Goal: Task Accomplishment & Management: Manage account settings

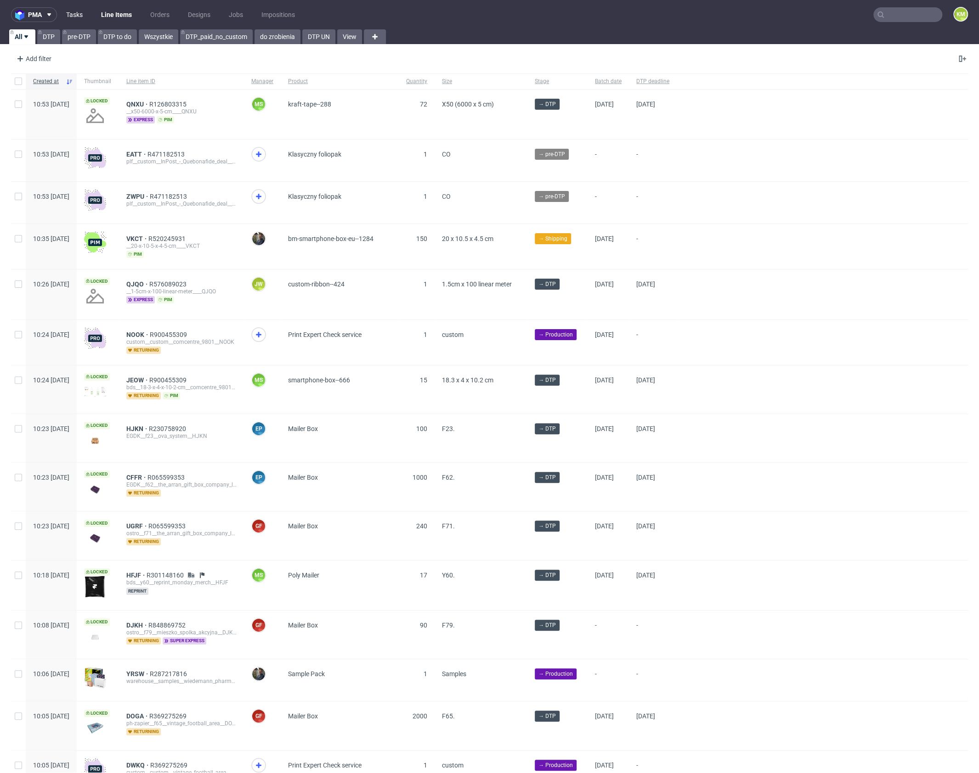
click at [82, 17] on link "Tasks" at bounding box center [75, 14] width 28 height 15
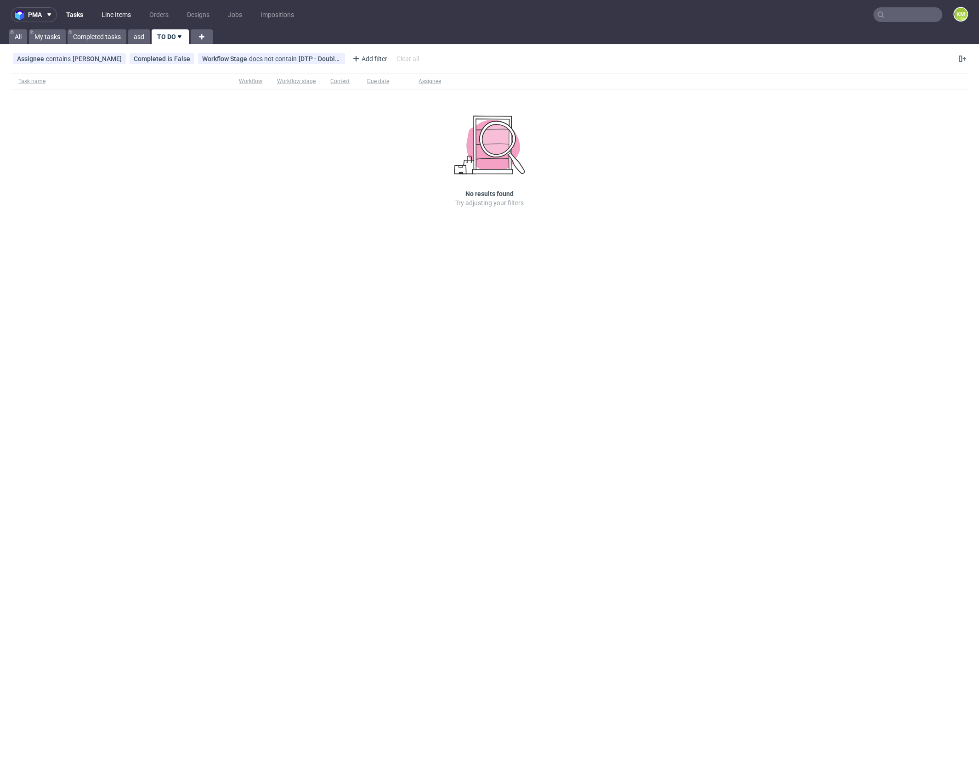
click at [115, 15] on link "Line Items" at bounding box center [116, 14] width 40 height 15
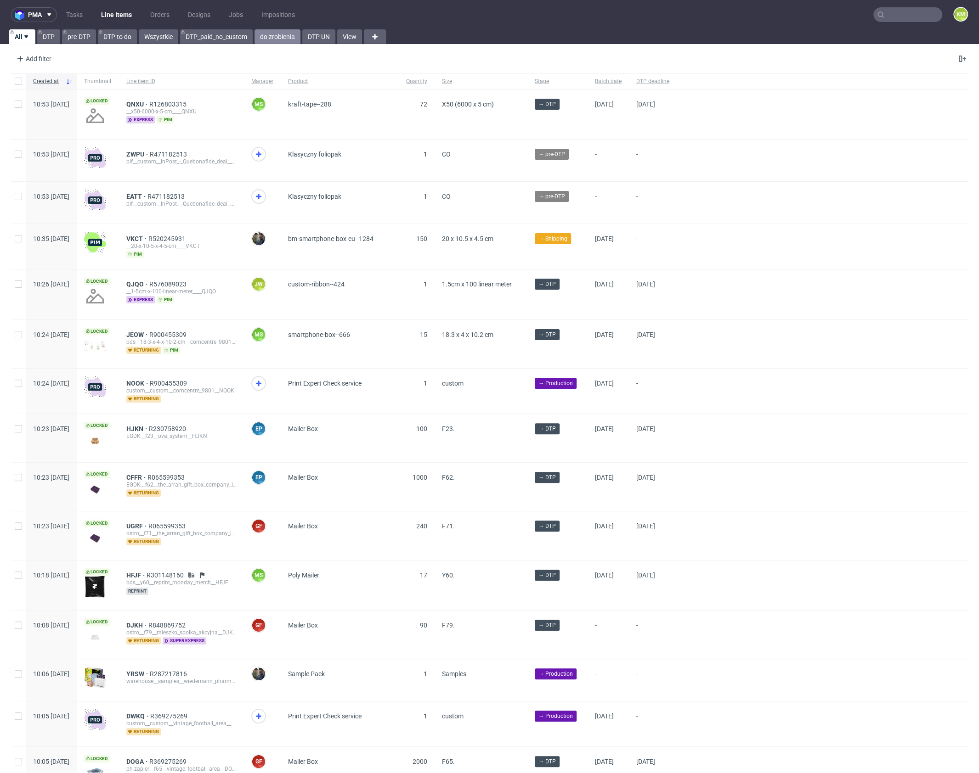
click at [278, 38] on link "do zrobienia" at bounding box center [277, 36] width 46 height 15
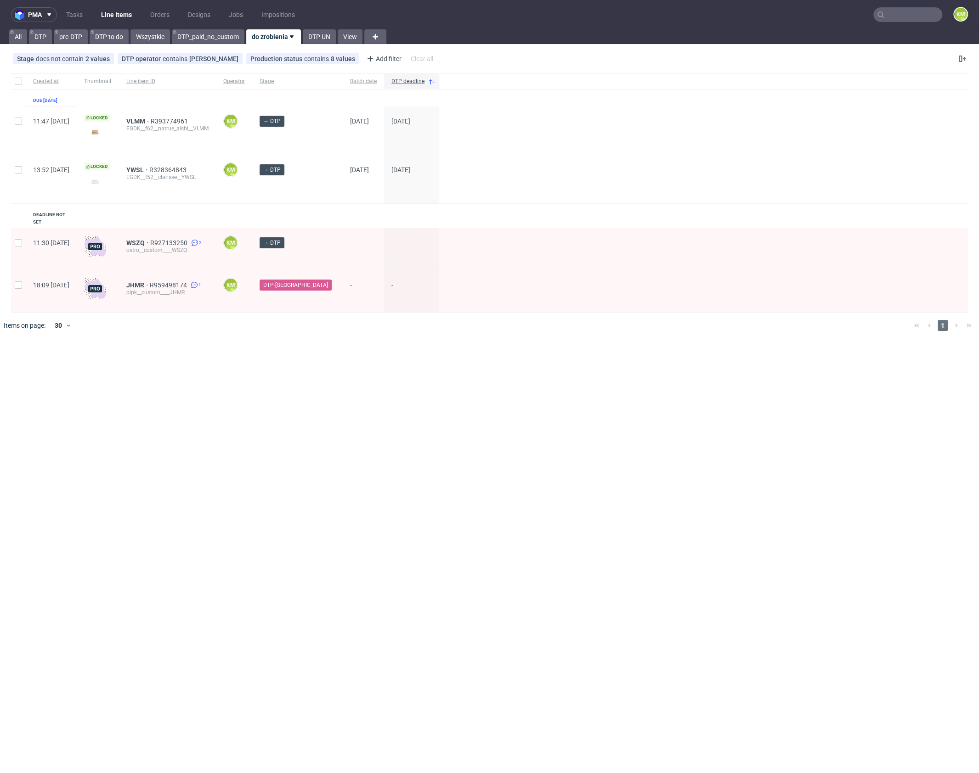
click at [477, 393] on div "pma Tasks Line Items Orders Designs Jobs Impositions KM All DTP pre-DTP DTP to …" at bounding box center [489, 386] width 979 height 773
click at [505, 402] on div "pma Tasks Line Items Orders Designs Jobs Impositions KM All DTP pre-DTP DTP to …" at bounding box center [489, 386] width 979 height 773
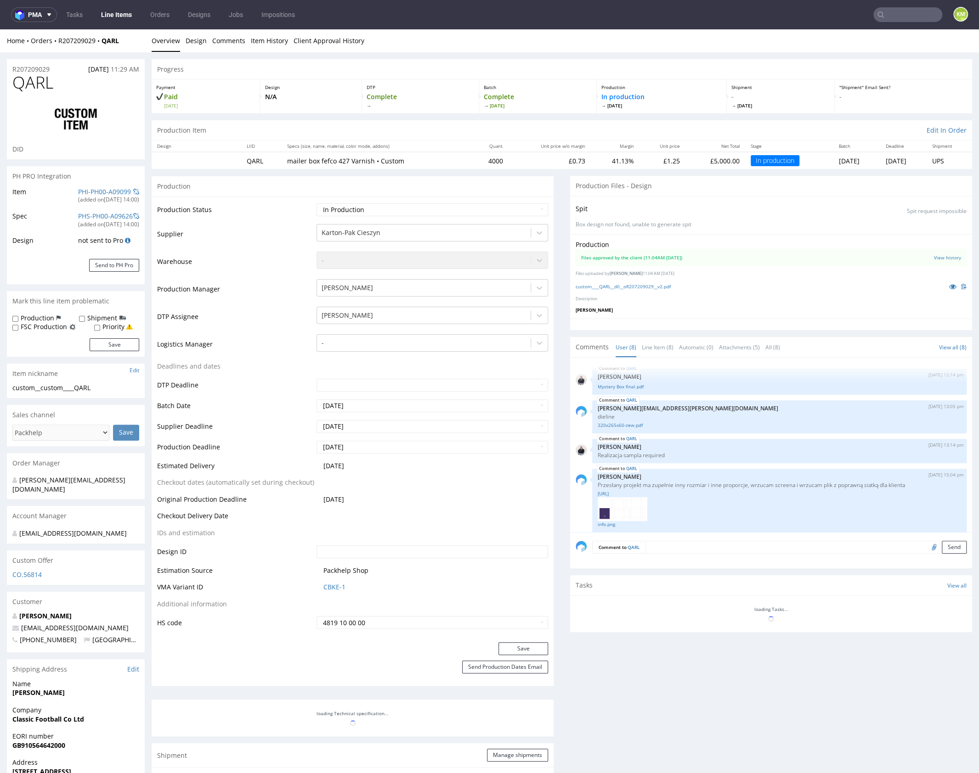
scroll to position [143, 0]
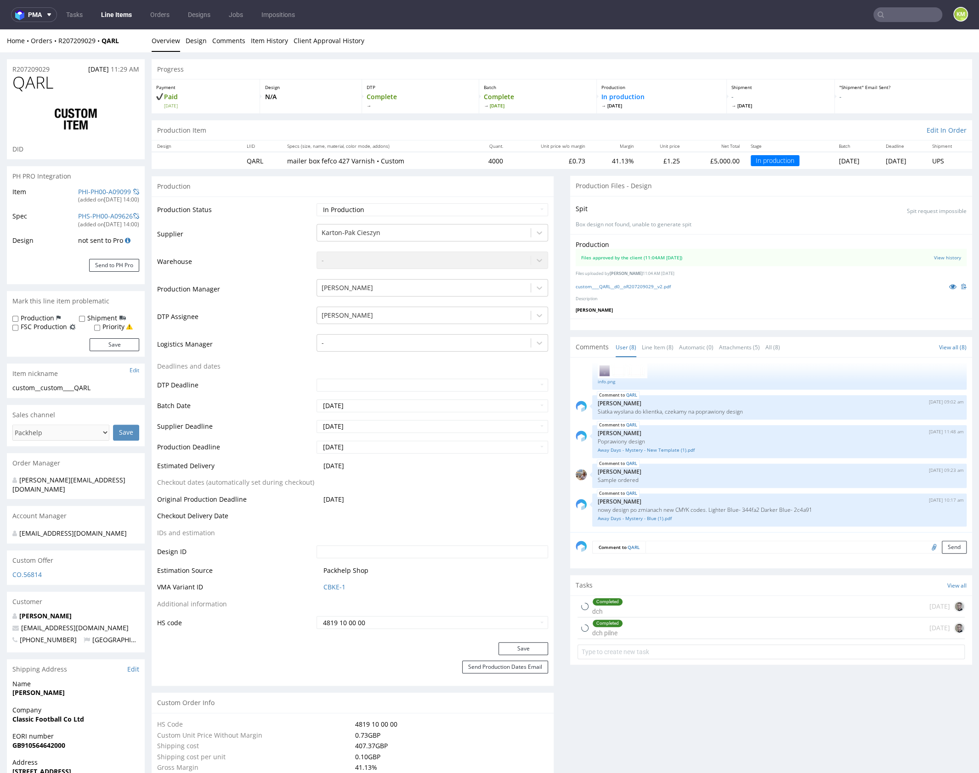
click at [665, 301] on p "Description" at bounding box center [770, 299] width 391 height 6
click at [657, 287] on link "custom____QARL__d0__oR207209029__v2.pdf" at bounding box center [622, 286] width 95 height 6
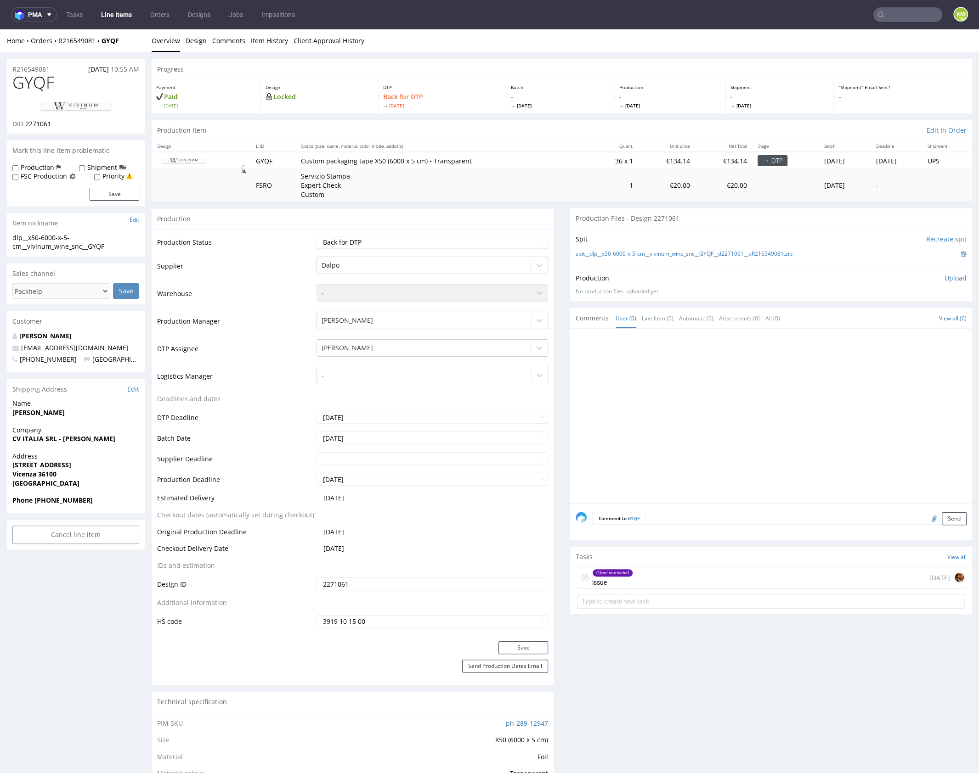
click at [688, 578] on div "Client contacted issue 1 day ago" at bounding box center [770, 578] width 387 height 22
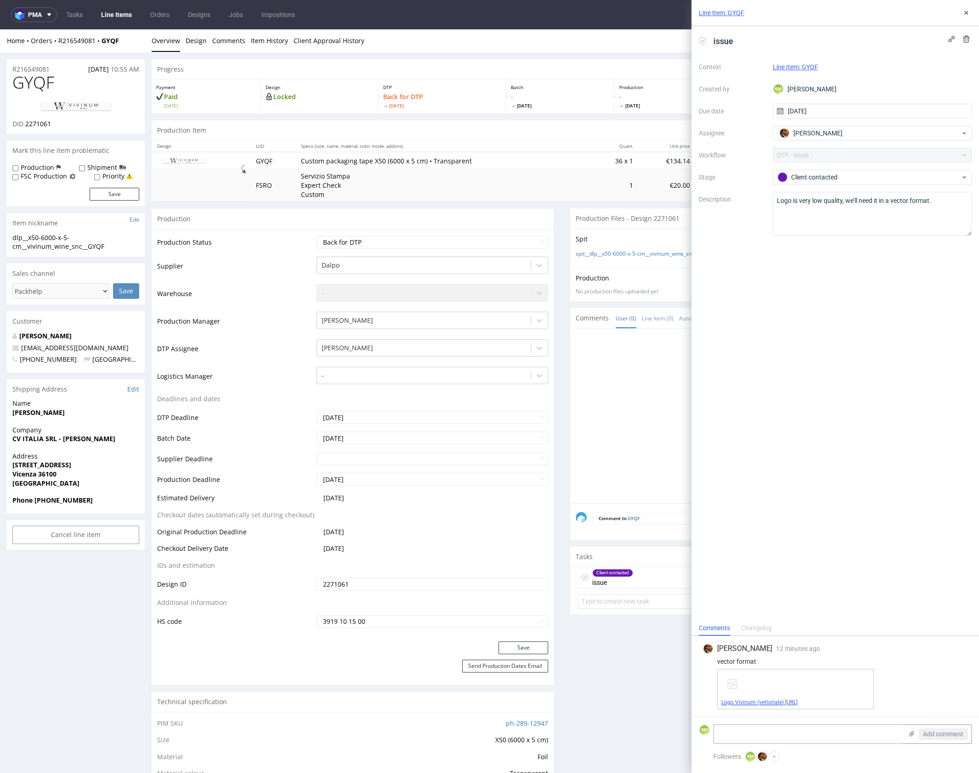
click at [771, 701] on link "Logo Vivinum (vettoriale) Illustrator.ai" at bounding box center [759, 702] width 76 height 6
click at [966, 13] on use at bounding box center [966, 13] width 4 height 4
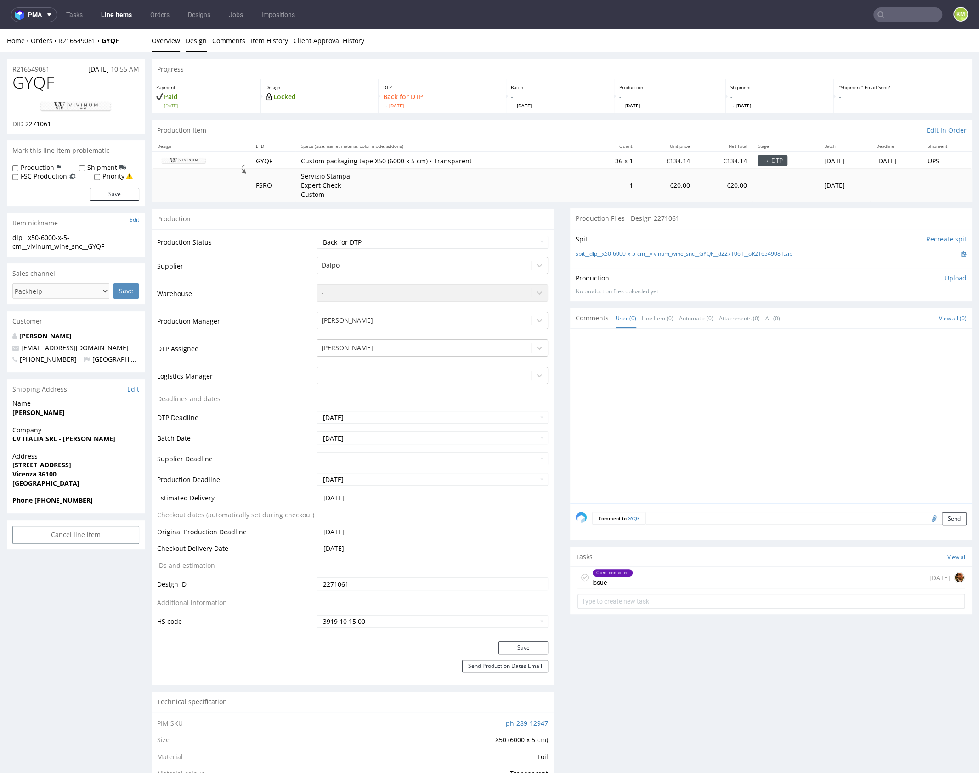
click at [192, 41] on link "Design" at bounding box center [196, 40] width 21 height 23
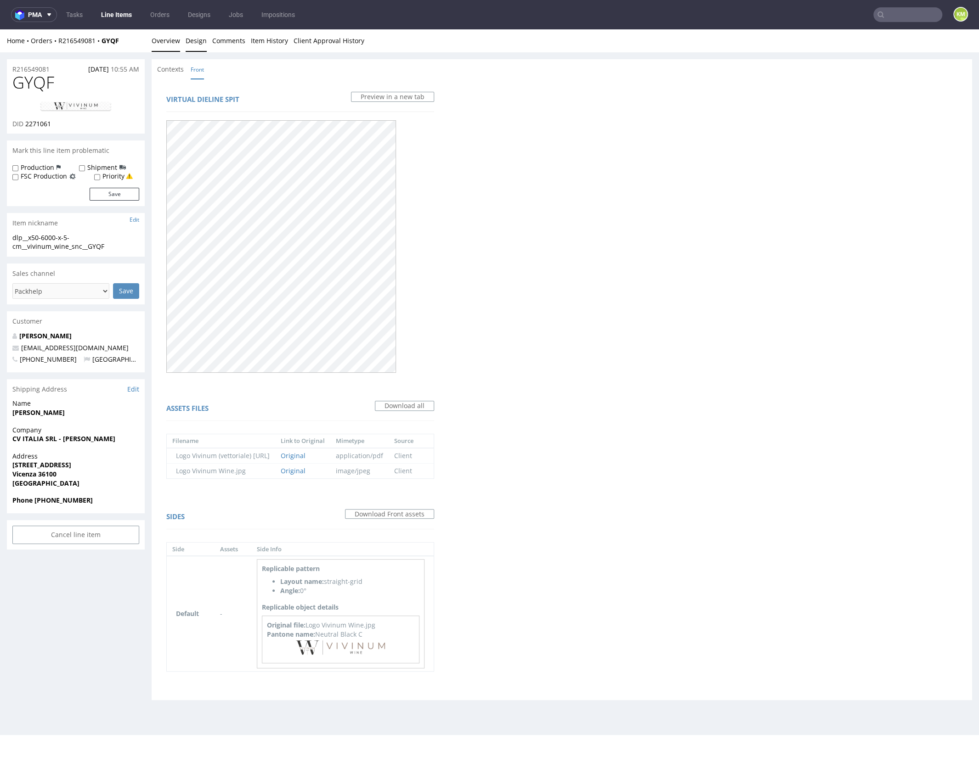
click at [164, 48] on link "Overview" at bounding box center [166, 40] width 28 height 23
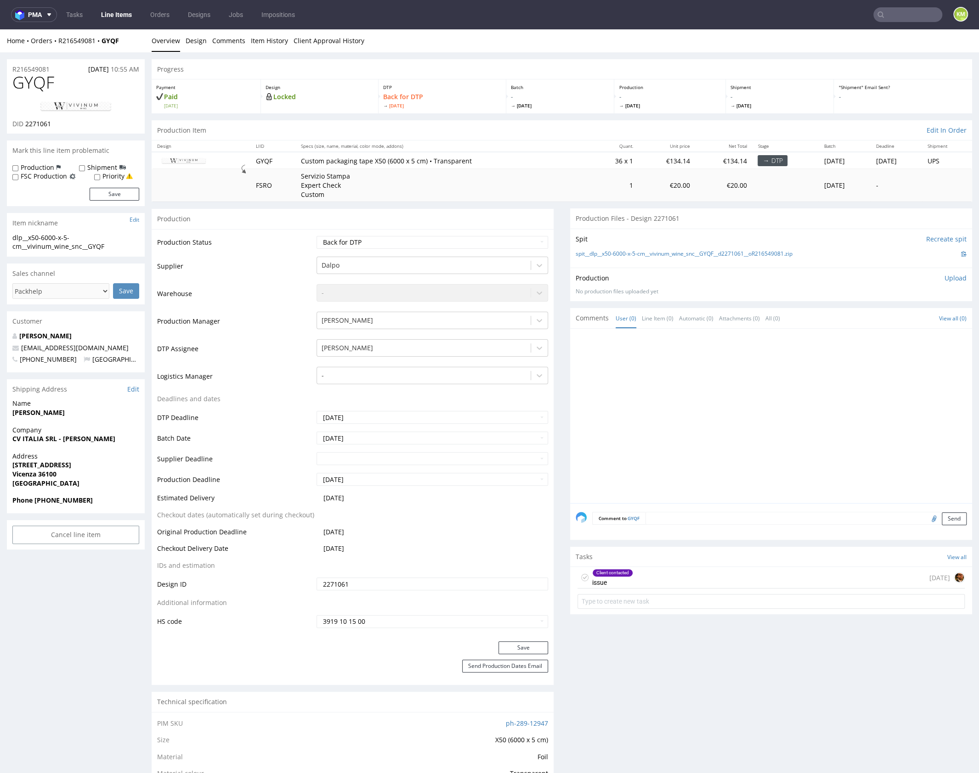
click at [38, 87] on span "GYQF" at bounding box center [33, 82] width 42 height 18
click at [404, 578] on input "2271061" at bounding box center [431, 584] width 231 height 13
click at [405, 578] on input "2271061" at bounding box center [431, 584] width 231 height 13
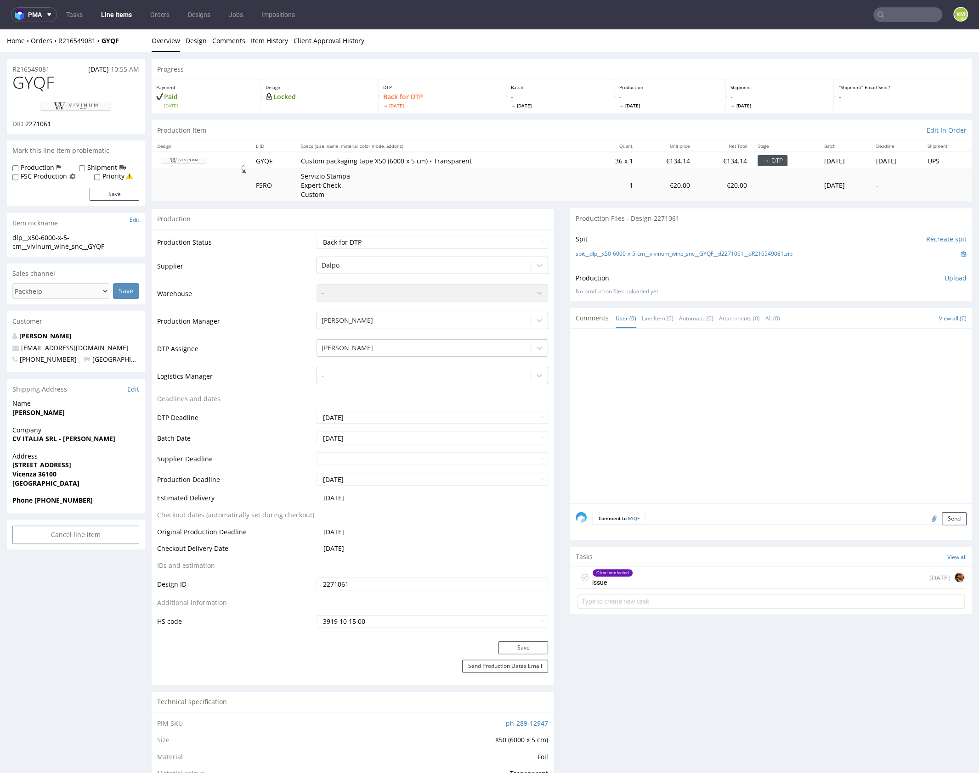
click at [646, 376] on div at bounding box center [773, 418] width 396 height 169
click at [944, 280] on p "Upload" at bounding box center [955, 278] width 22 height 9
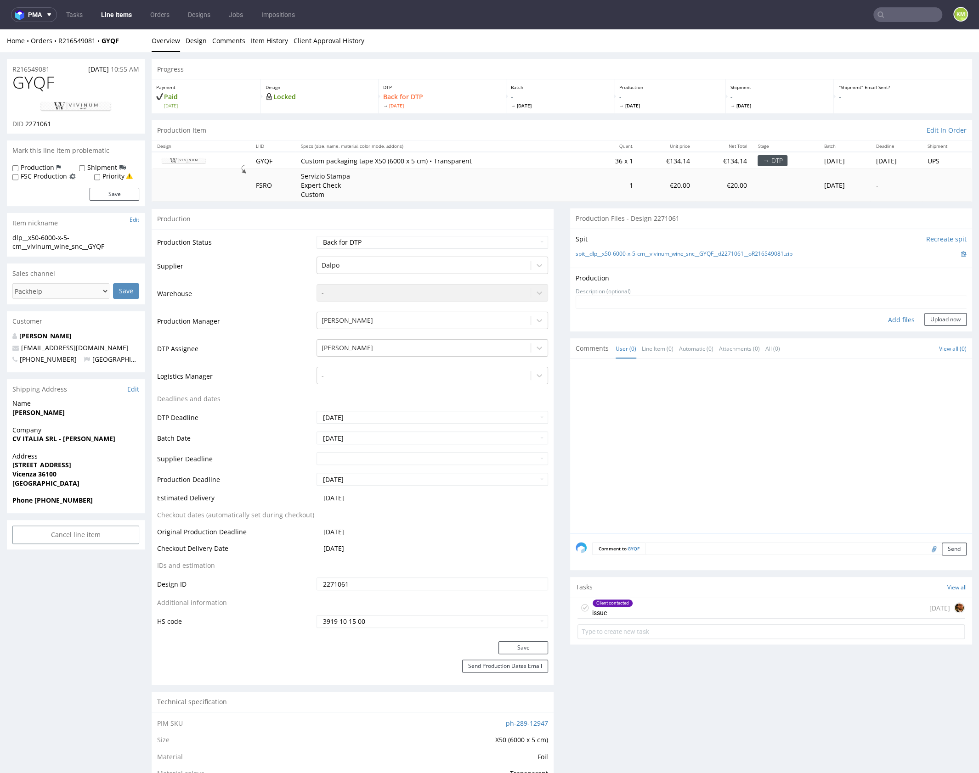
click at [888, 317] on div "Add files" at bounding box center [901, 320] width 46 height 14
type input "C:\fakepath\dlp__x50-6000-x-5-cm__vivinum_wine_snc__GYQF__d2271061__oR216549081…"
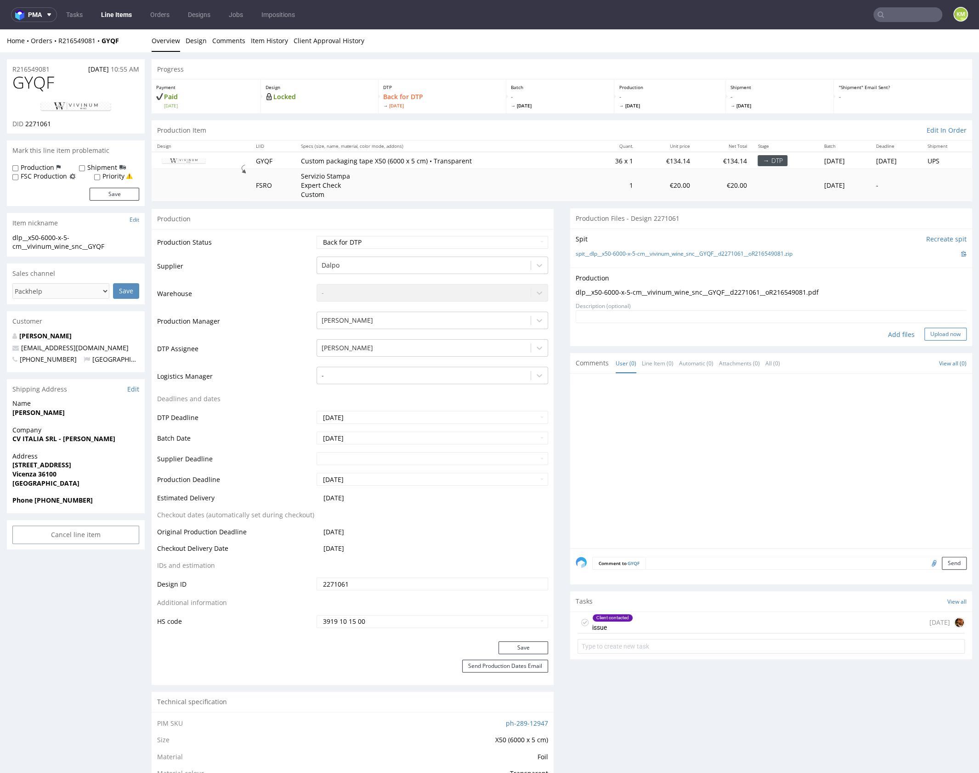
click at [932, 337] on button "Upload now" at bounding box center [945, 334] width 42 height 13
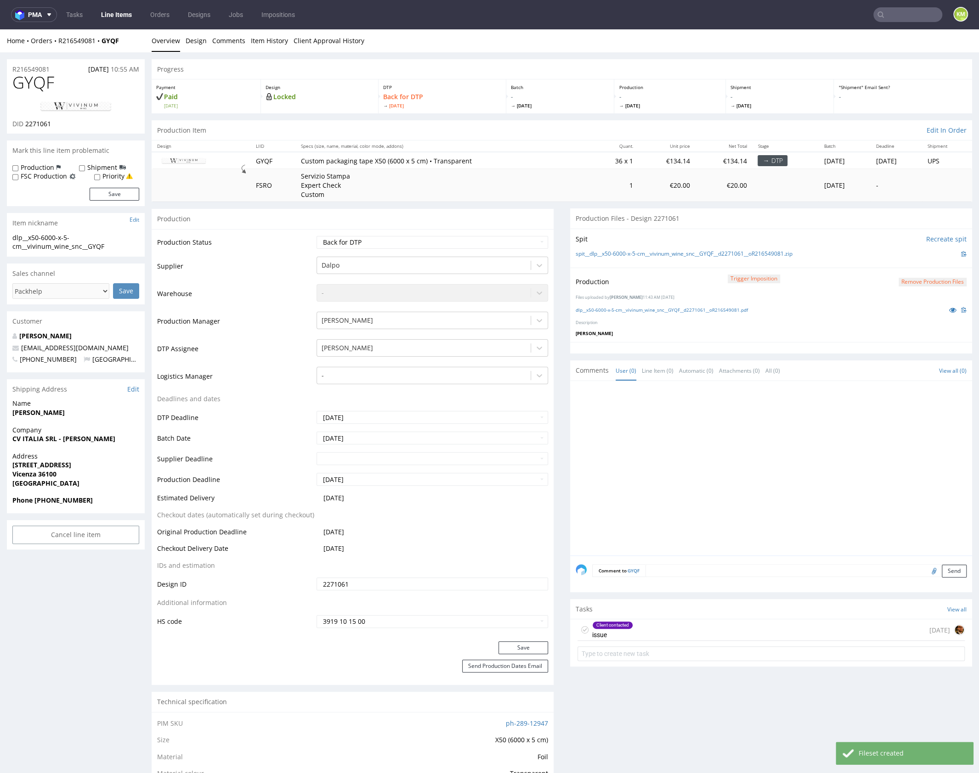
click at [583, 629] on use at bounding box center [585, 630] width 4 height 3
click at [714, 439] on div at bounding box center [773, 471] width 396 height 169
click at [439, 241] on select "Waiting for Artwork Waiting for Diecut Waiting for Mockup Waiting for DTP Waiti…" at bounding box center [431, 242] width 231 height 13
select select "dtp_production_ready"
click at [316, 236] on select "Waiting for Artwork Waiting for Diecut Waiting for Mockup Waiting for DTP Waiti…" at bounding box center [431, 242] width 231 height 13
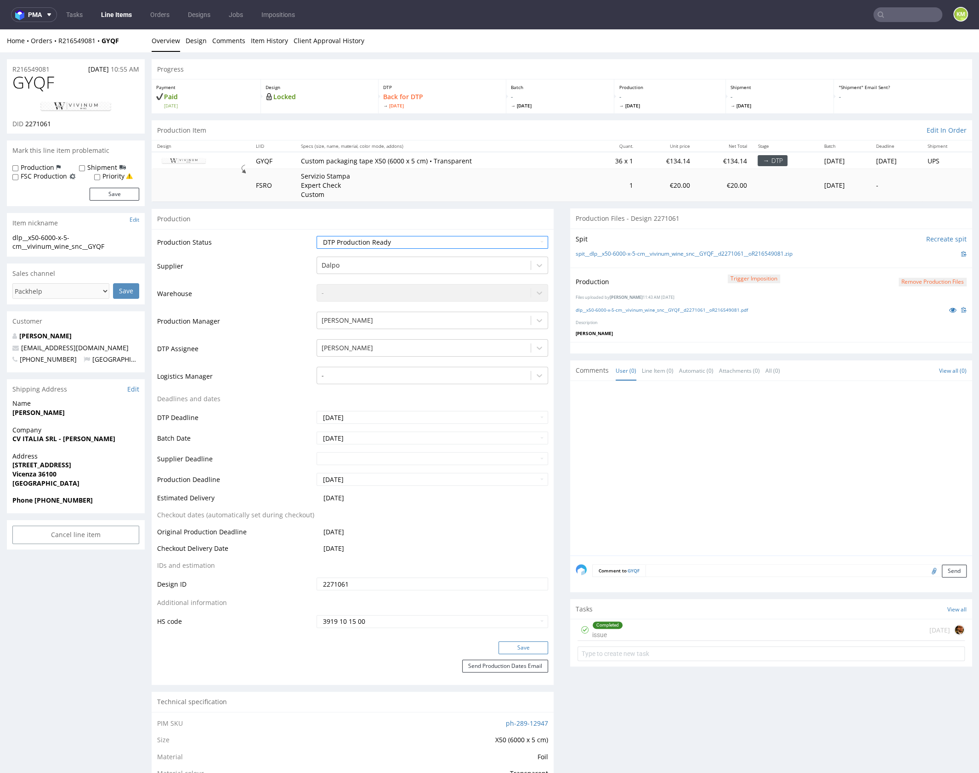
click at [529, 643] on button "Save" at bounding box center [523, 648] width 50 height 13
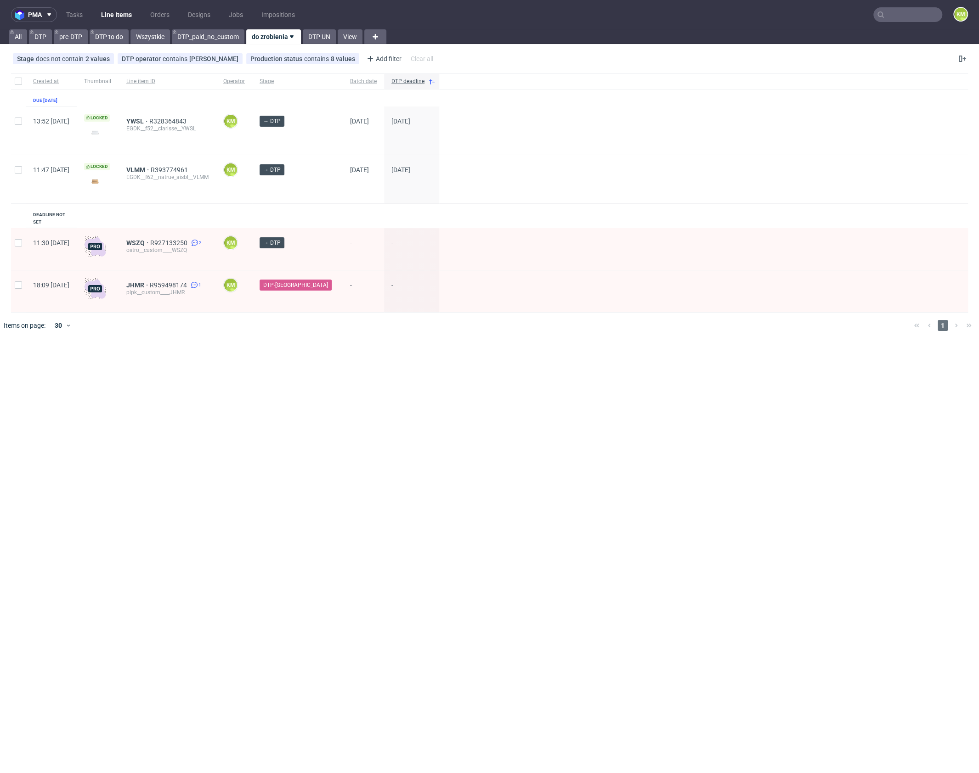
click at [302, 383] on div "pma Tasks Line Items Orders Designs Jobs Impositions KM All DTP pre-DTP DTP to …" at bounding box center [489, 386] width 979 height 773
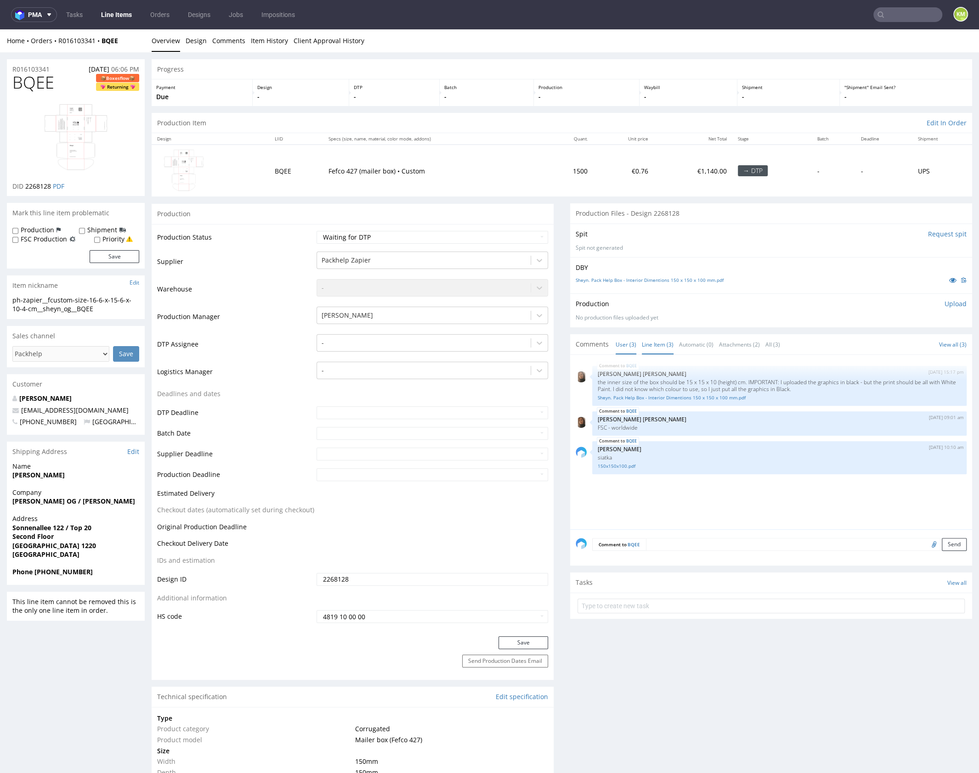
click at [651, 348] on link "Line Item (3)" at bounding box center [658, 345] width 32 height 20
click at [653, 342] on link "Line Item (3)" at bounding box center [658, 345] width 32 height 20
click at [671, 398] on link "Sheyn. Pack Help Box - Interior Dimentions 150 x 150 x 100 mm.pdf" at bounding box center [778, 397] width 363 height 7
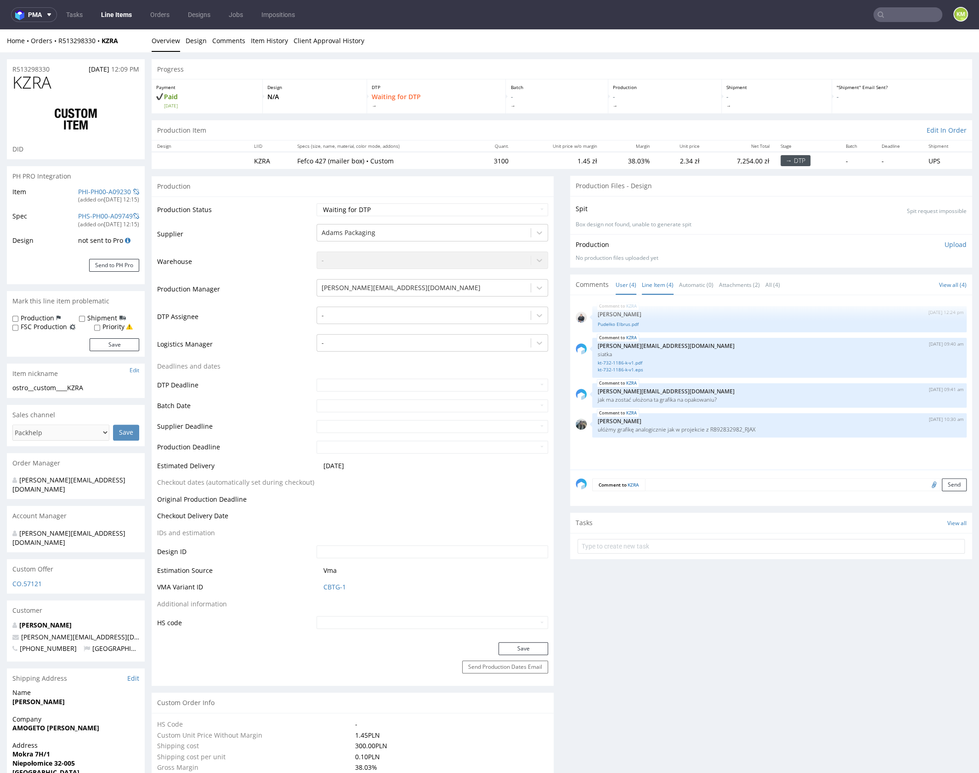
click at [654, 287] on link "Line Item (4)" at bounding box center [658, 285] width 32 height 20
click at [620, 324] on link "Pudełko Elbrus.pdf" at bounding box center [778, 324] width 363 height 7
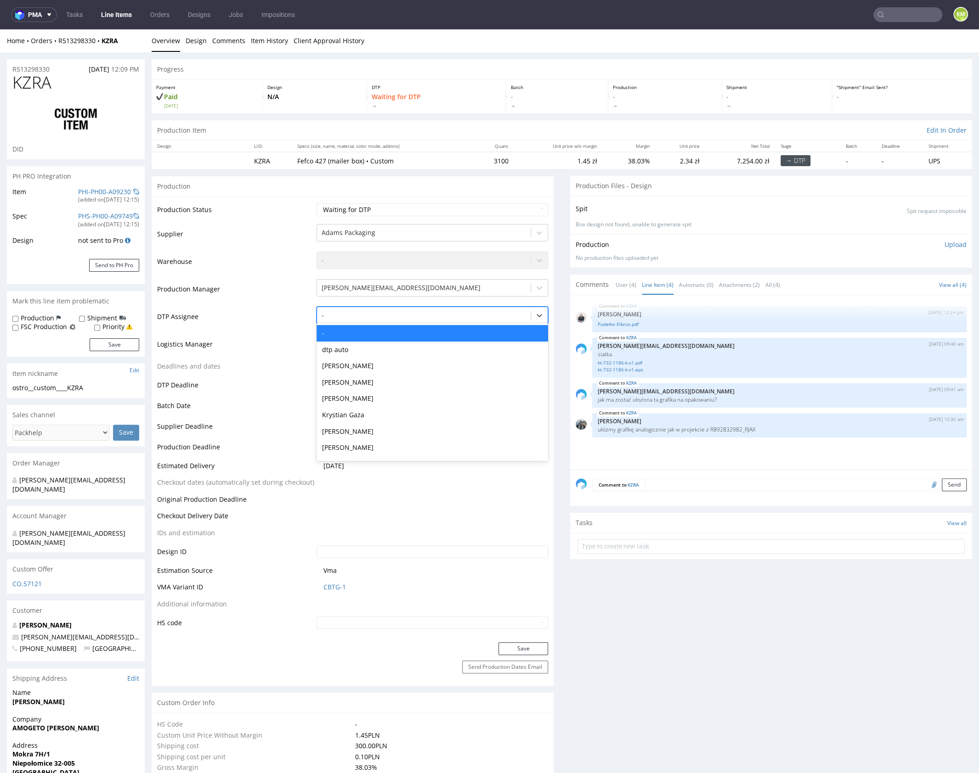
click at [433, 315] on div at bounding box center [423, 315] width 204 height 11
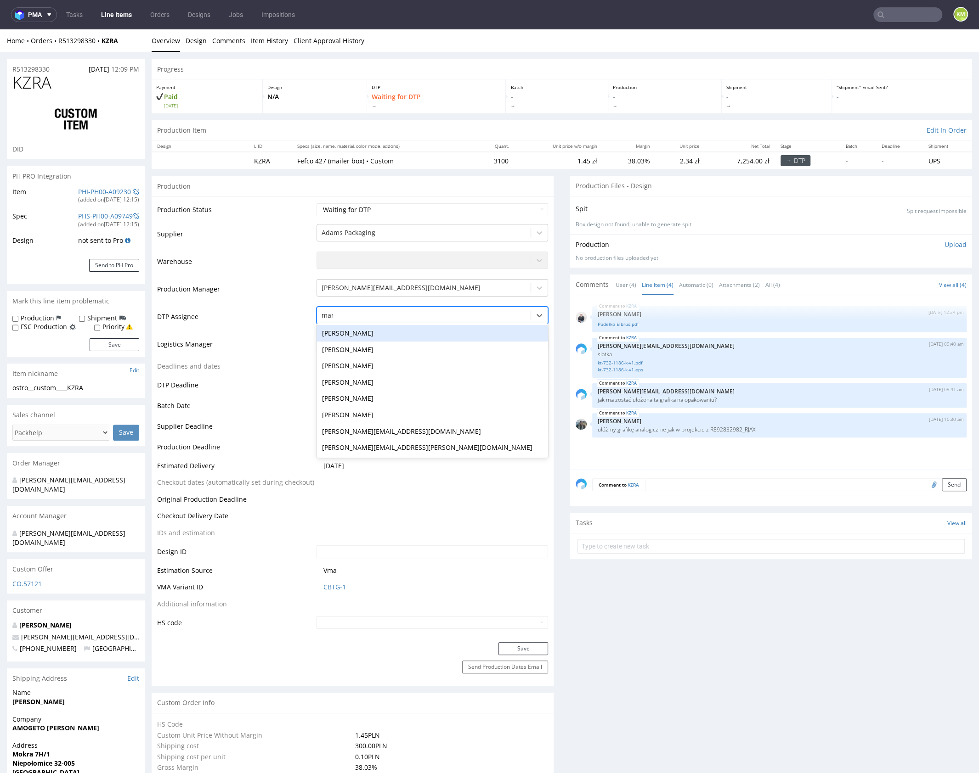
type input "mark"
drag, startPoint x: 383, startPoint y: 332, endPoint x: 486, endPoint y: 537, distance: 229.0
click at [383, 332] on div "[PERSON_NAME]" at bounding box center [431, 333] width 231 height 17
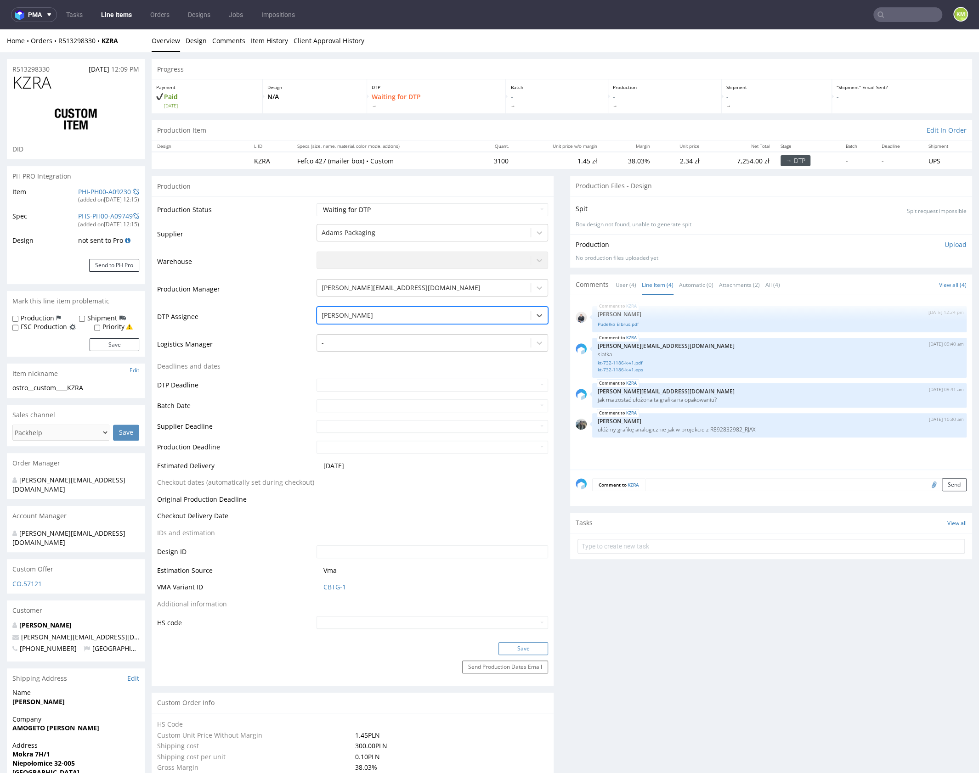
click at [521, 649] on button "Save" at bounding box center [523, 648] width 50 height 13
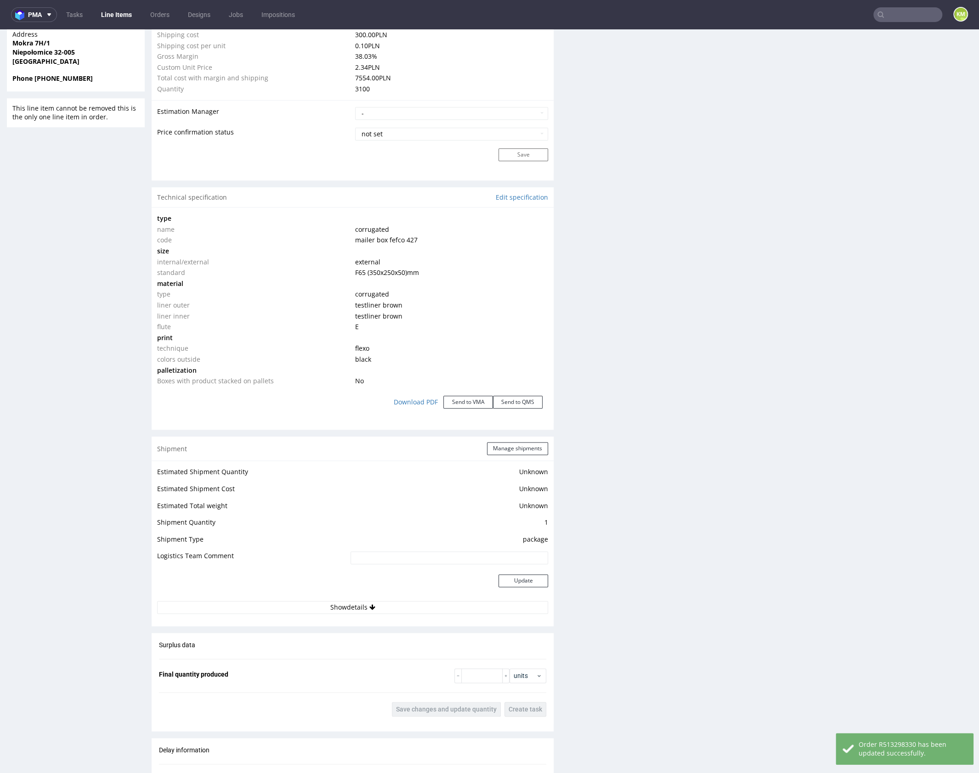
scroll to position [29, 0]
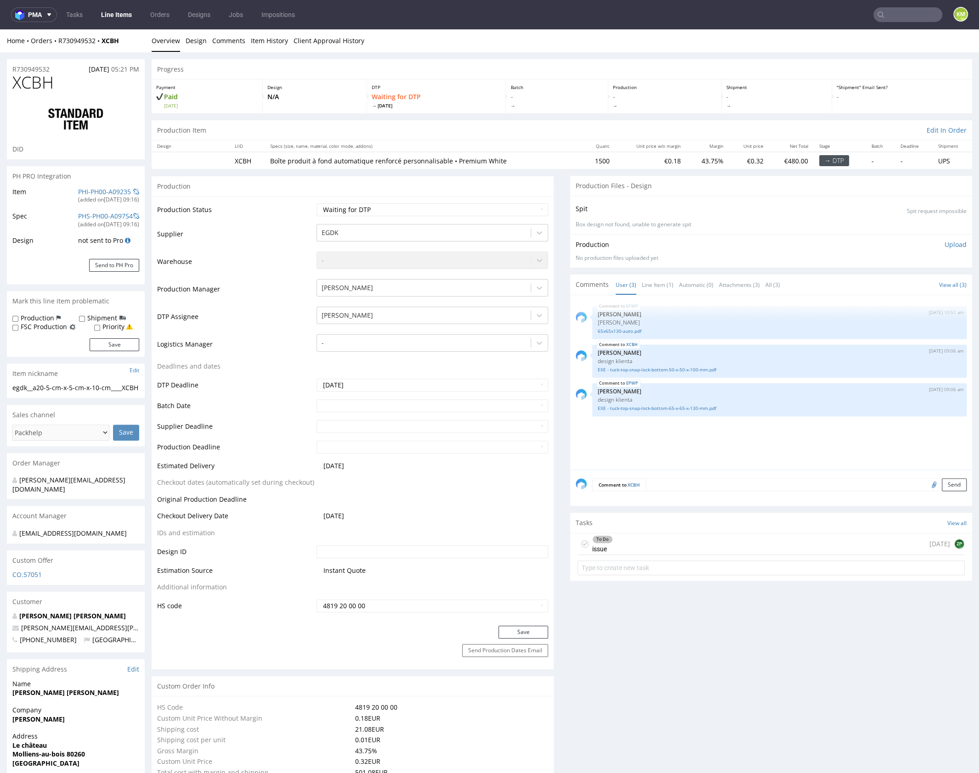
click at [677, 422] on div "EPWP [DATE] 10:51 am [PERSON_NAME] 65x65x130-auto.pdf XCBH [DATE] 09:06 am [PER…" at bounding box center [773, 385] width 396 height 169
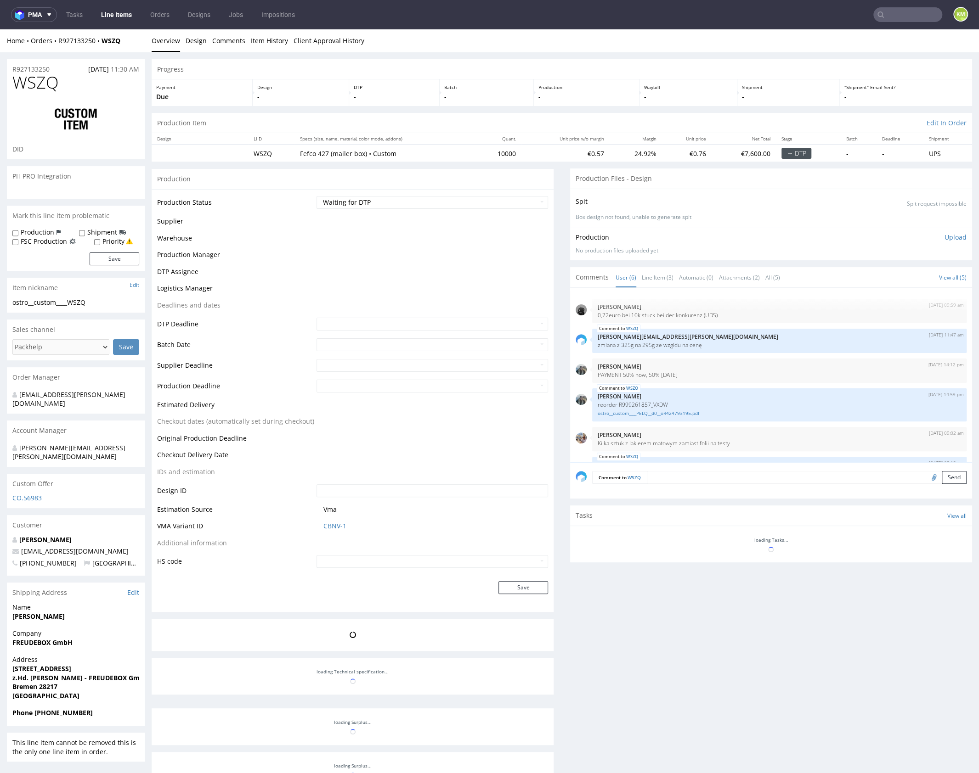
scroll to position [40, 0]
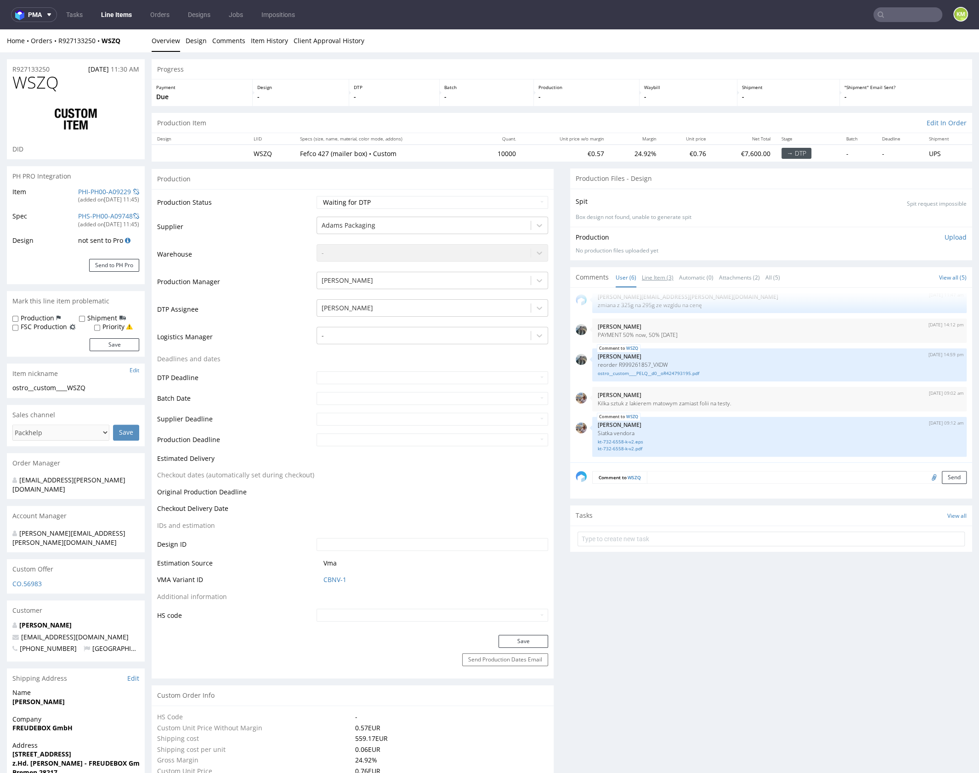
drag, startPoint x: 653, startPoint y: 280, endPoint x: 664, endPoint y: 298, distance: 21.6
click at [653, 280] on link "Line Item (3)" at bounding box center [658, 278] width 32 height 20
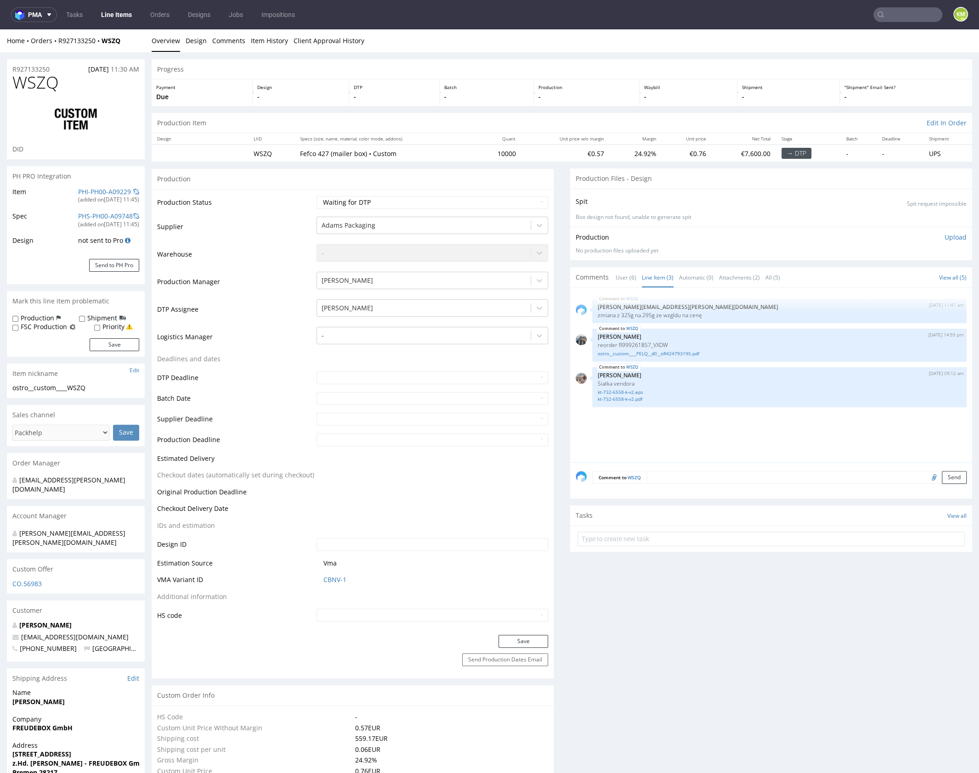
click at [701, 428] on div "WSZQ 8th Oct 25 | 11:47 am tomasz.kubiak@packhelp.com zmiana z 325g na 295g ze …" at bounding box center [773, 377] width 396 height 169
click at [765, 430] on div "WSZQ 8th Oct 25 | 11:47 am tomasz.kubiak@packhelp.com zmiana z 325g na 295g ze …" at bounding box center [773, 377] width 396 height 169
click at [751, 433] on div "WSZQ 8th Oct 25 | 11:47 am tomasz.kubiak@packhelp.com zmiana z 325g na 295g ze …" at bounding box center [773, 377] width 396 height 169
click at [792, 435] on div "WSZQ 8th Oct 25 | 11:47 am tomasz.kubiak@packhelp.com zmiana z 325g na 295g ze …" at bounding box center [773, 377] width 396 height 169
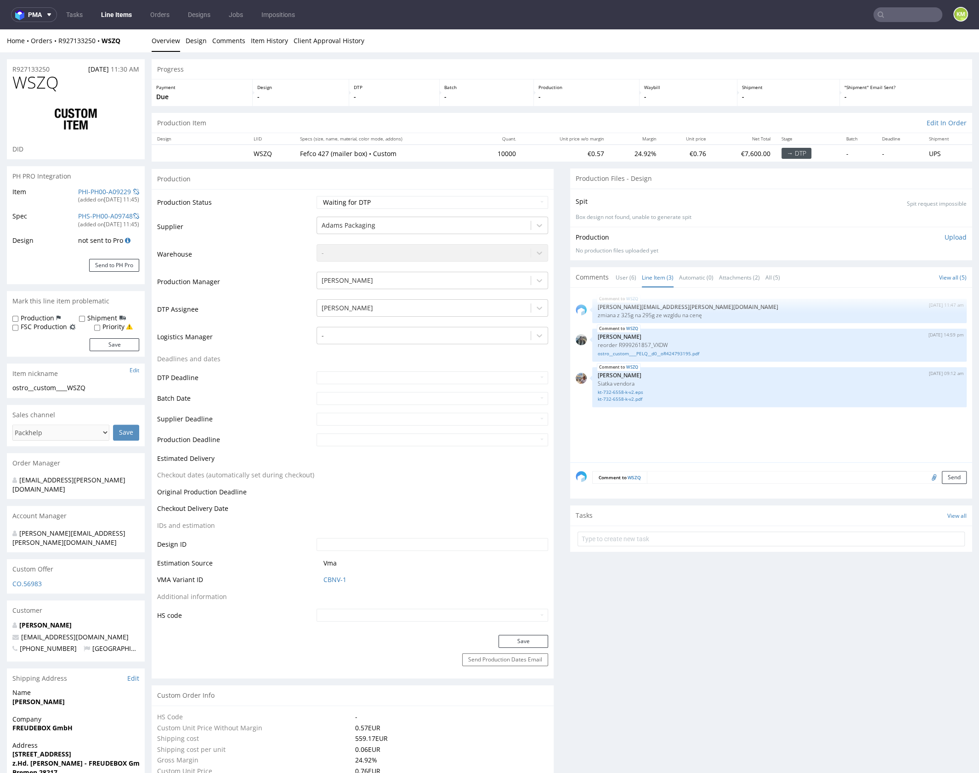
click at [794, 430] on div "WSZQ 8th Oct 25 | 11:47 am tomasz.kubiak@packhelp.com zmiana z 325g na 295g ze …" at bounding box center [773, 377] width 396 height 169
click at [846, 450] on div "WSZQ 8th Oct 25 | 11:47 am tomasz.kubiak@packhelp.com zmiana z 325g na 295g ze …" at bounding box center [773, 377] width 396 height 169
click at [58, 389] on div "ostro__custom____WSZQ" at bounding box center [75, 387] width 127 height 9
copy div "ostro__custom____WSZQ"
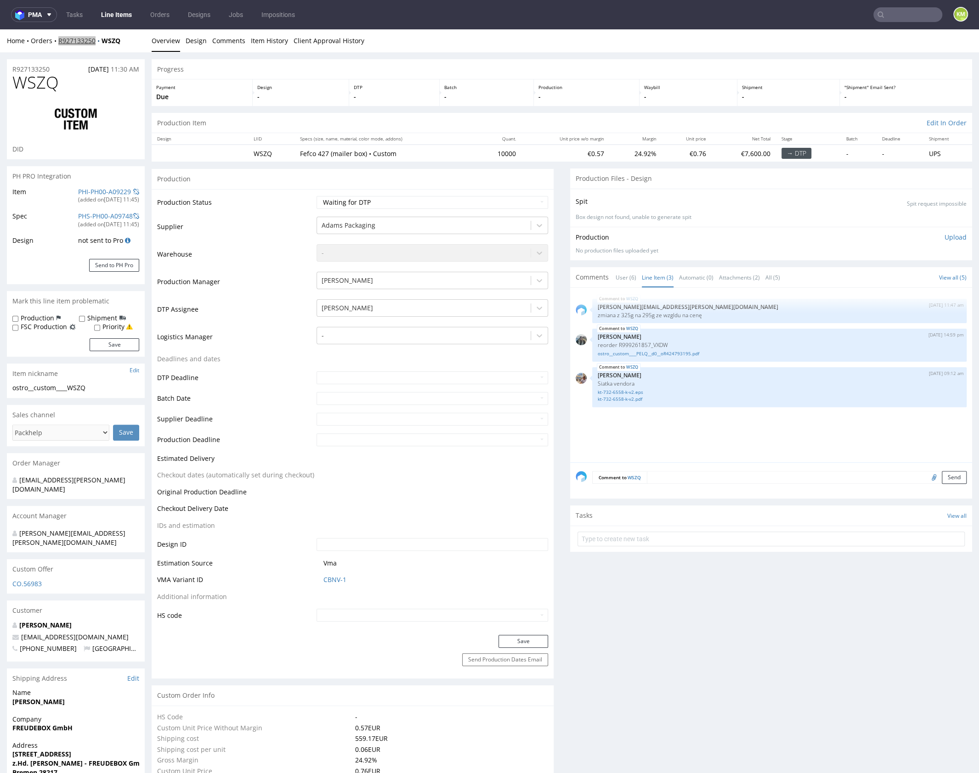
copy link "R927133250"
click at [426, 197] on select "Waiting for Artwork Waiting for Diecut Waiting for Mockup Waiting for DTP Waiti…" at bounding box center [431, 202] width 231 height 13
select select "dtp_ca_needed"
click at [316, 196] on select "Waiting for Artwork Waiting for Diecut Waiting for Mockup Waiting for DTP Waiti…" at bounding box center [431, 202] width 231 height 13
click at [531, 641] on button "Save" at bounding box center [523, 641] width 50 height 13
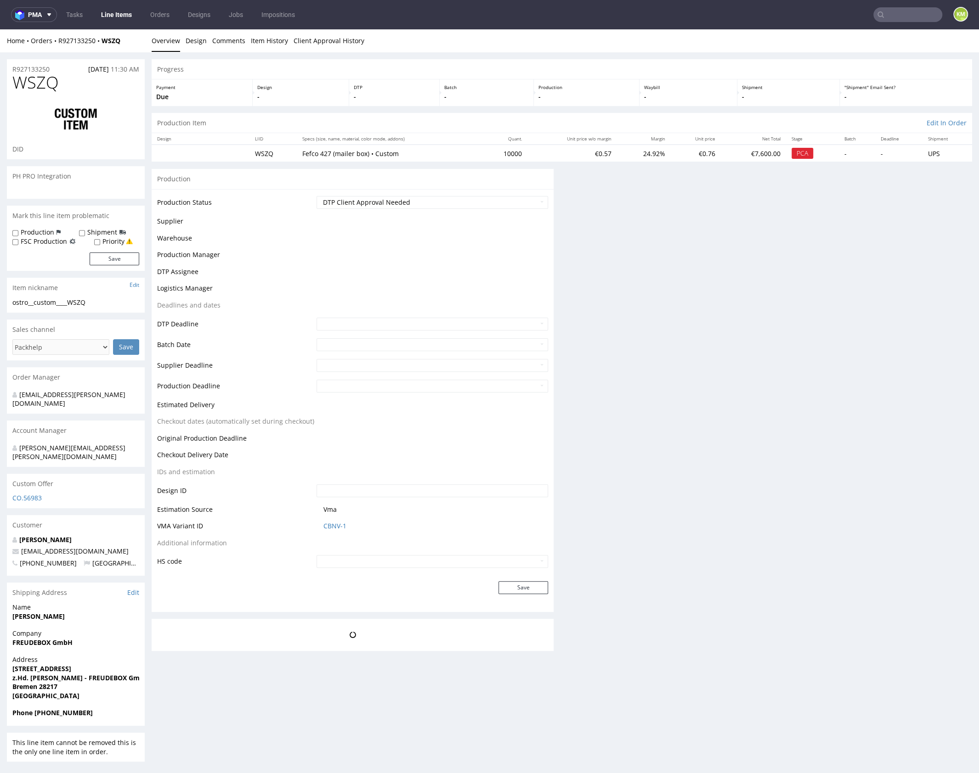
scroll to position [0, 0]
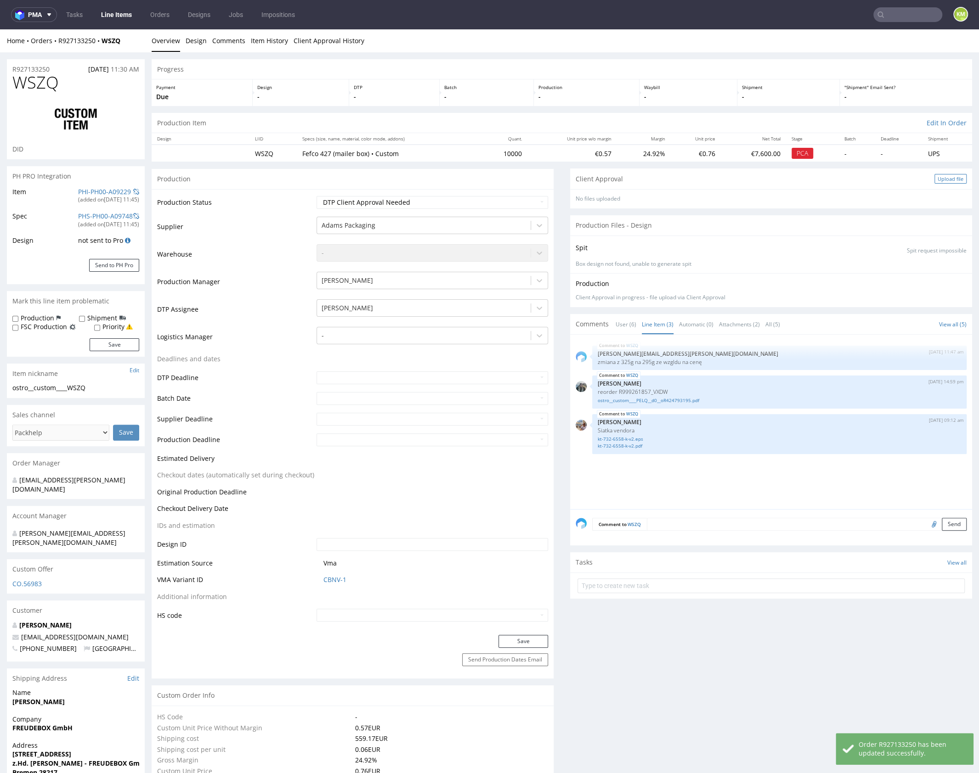
click at [934, 181] on div "Upload file" at bounding box center [950, 179] width 32 height 10
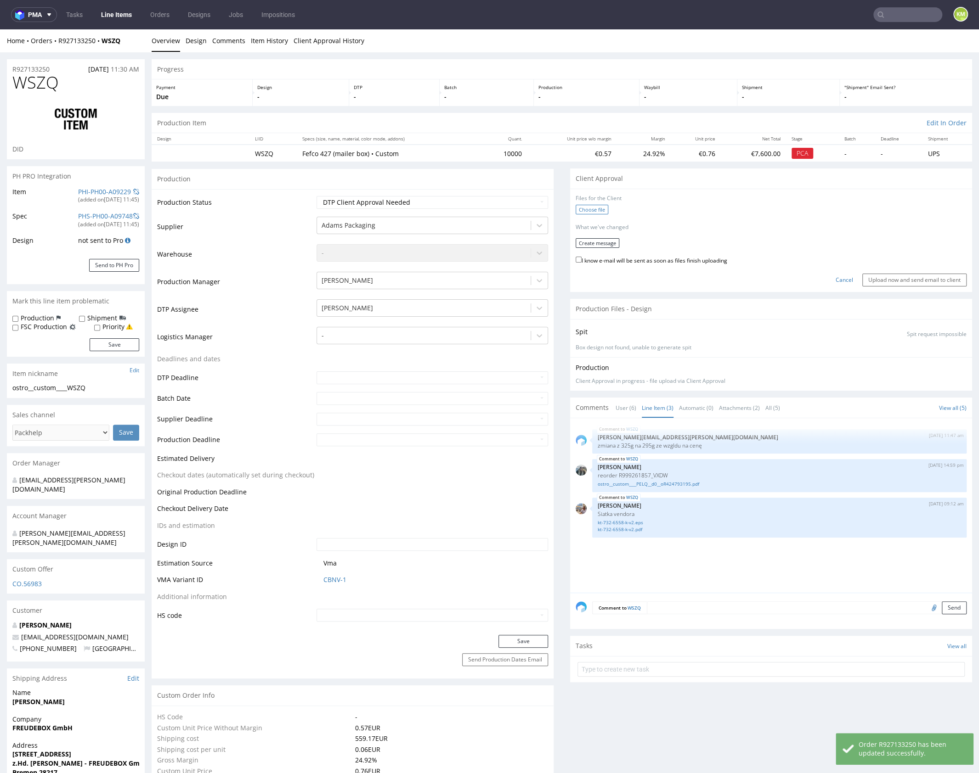
click at [589, 207] on label "Choose file" at bounding box center [591, 210] width 33 height 10
click at [0, 29] on input "Choose file" at bounding box center [0, 29] width 0 height 0
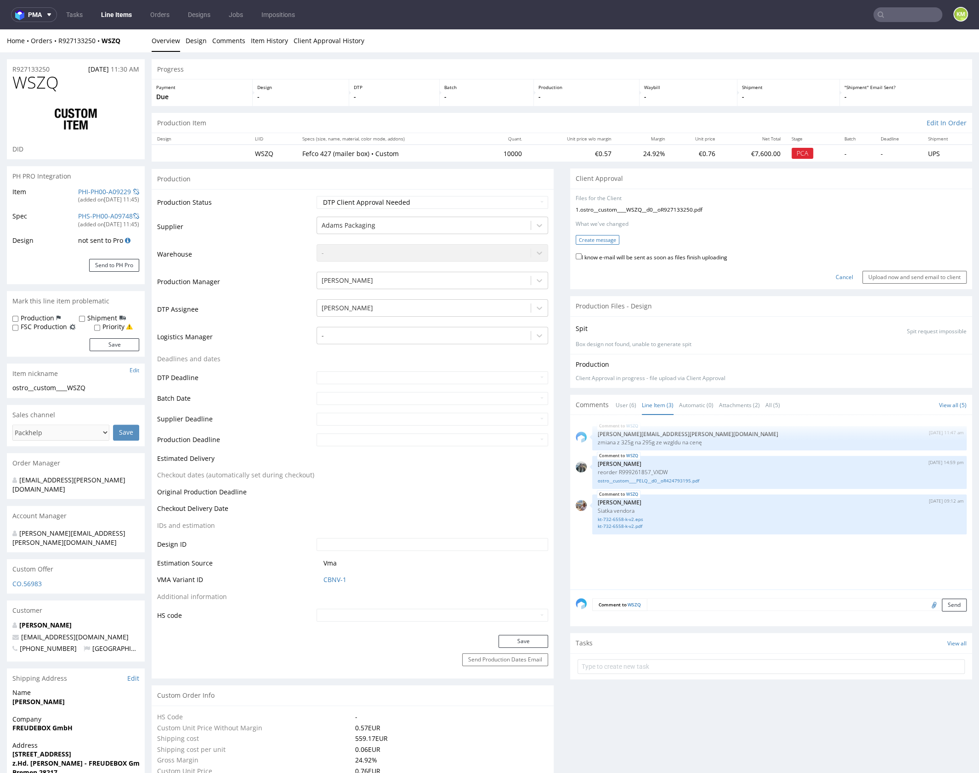
click at [599, 243] on button "Create message" at bounding box center [597, 240] width 44 height 10
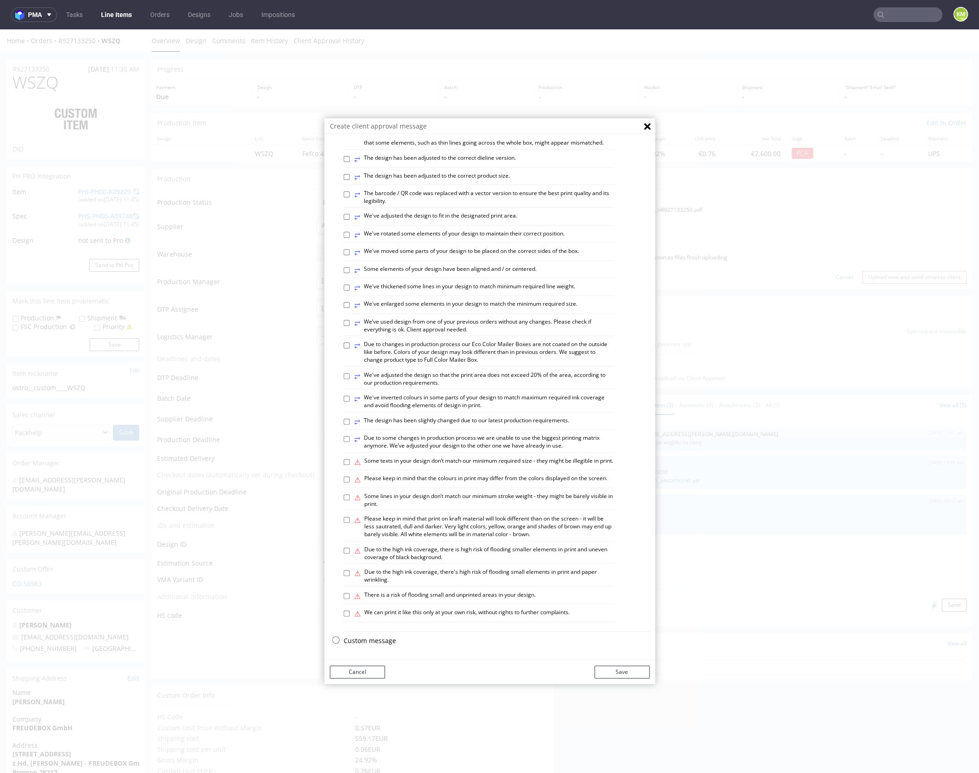
scroll to position [254, 0]
click at [374, 640] on p "Custom message" at bounding box center [496, 640] width 306 height 9
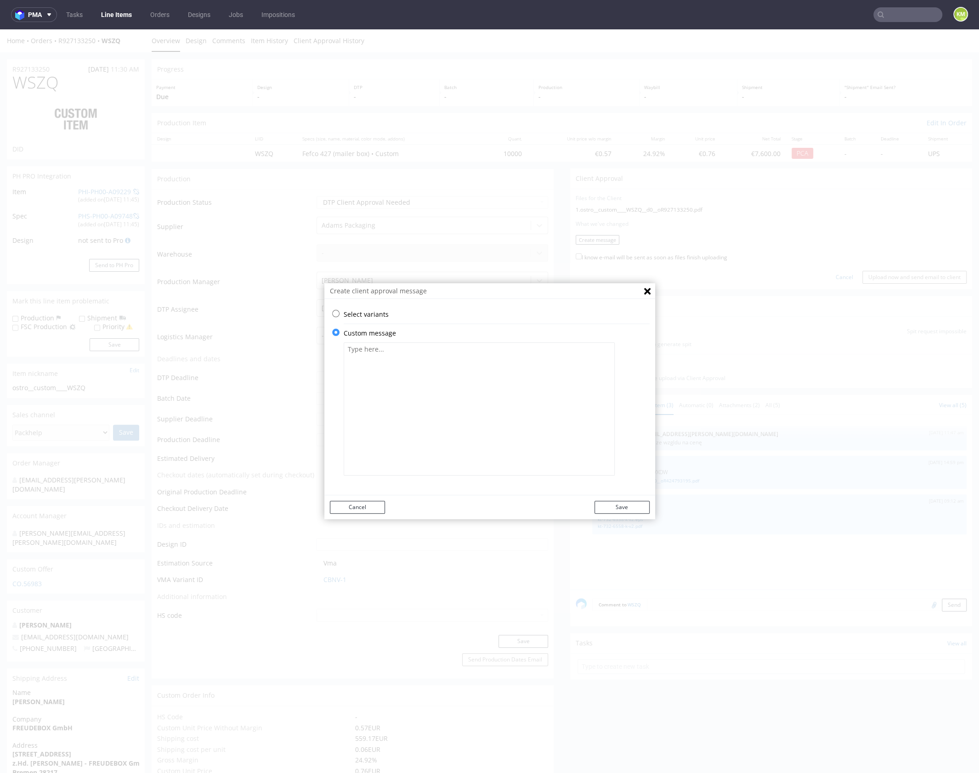
click at [420, 439] on textarea at bounding box center [478, 409] width 271 height 133
paste textarea "The design has been adapted to the current dieline. Please review the artwork c…"
type textarea "The design has been adapted to the current dieline. Please review the artwork c…"
click at [627, 512] on button "Save" at bounding box center [621, 507] width 55 height 13
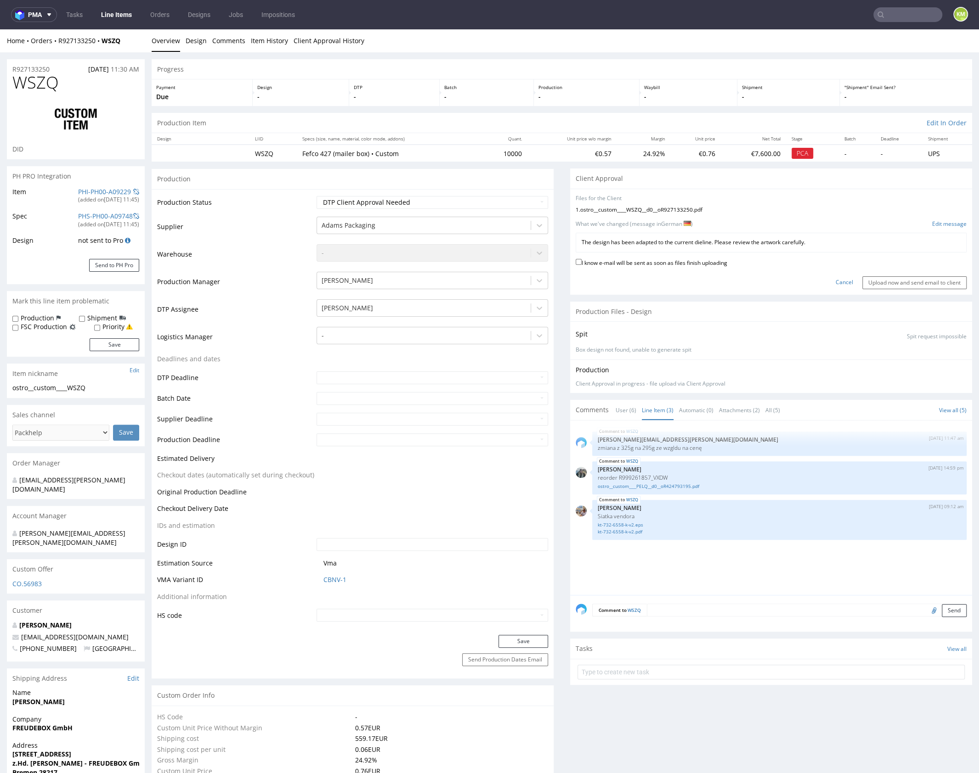
click at [682, 265] on label "I know e-mail will be sent as soon as files finish uploading" at bounding box center [651, 262] width 152 height 10
click at [581, 265] on input "I know e-mail will be sent as soon as files finish uploading" at bounding box center [578, 262] width 6 height 6
checkbox input "true"
click at [873, 284] on input "Upload now and send email to client" at bounding box center [914, 282] width 104 height 13
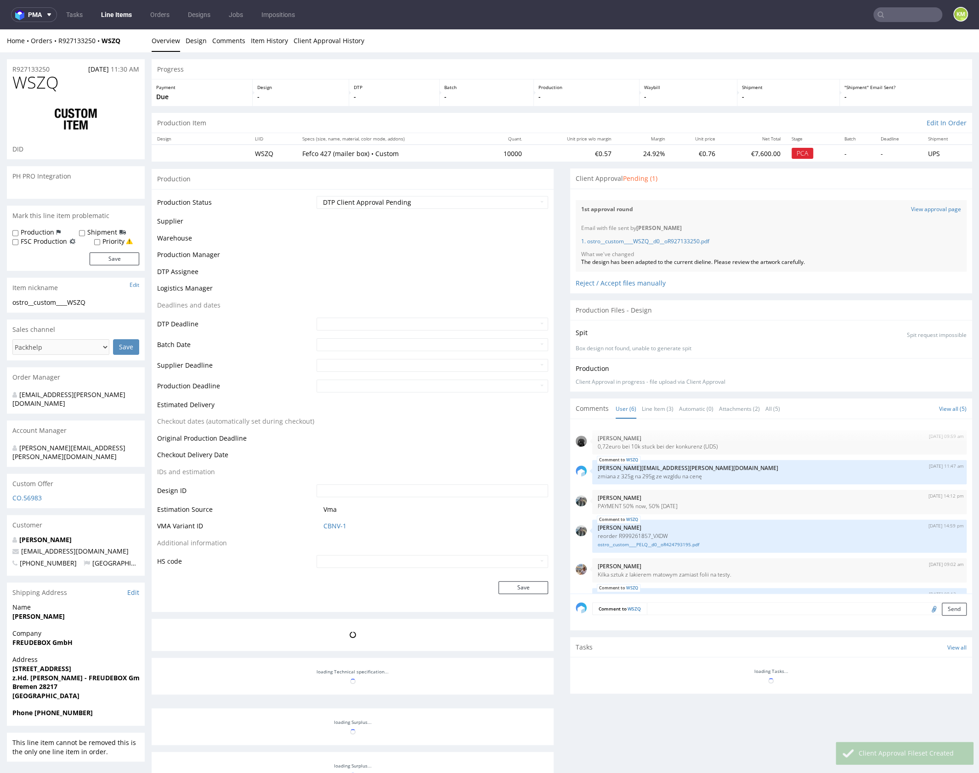
scroll to position [40, 0]
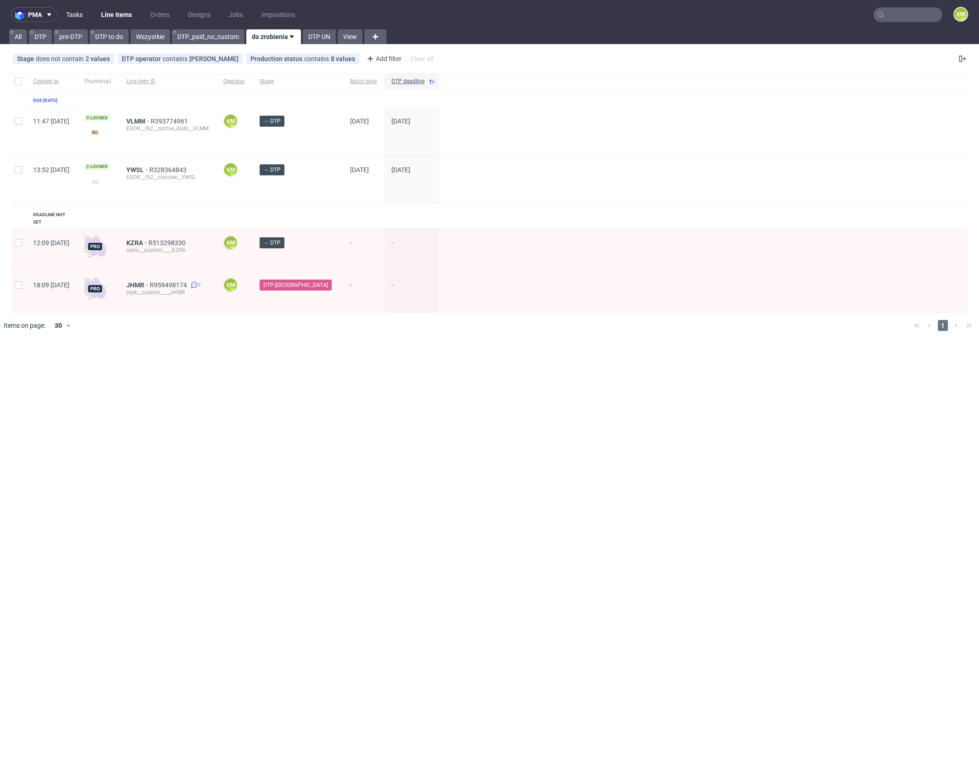
click at [75, 14] on link "Tasks" at bounding box center [75, 14] width 28 height 15
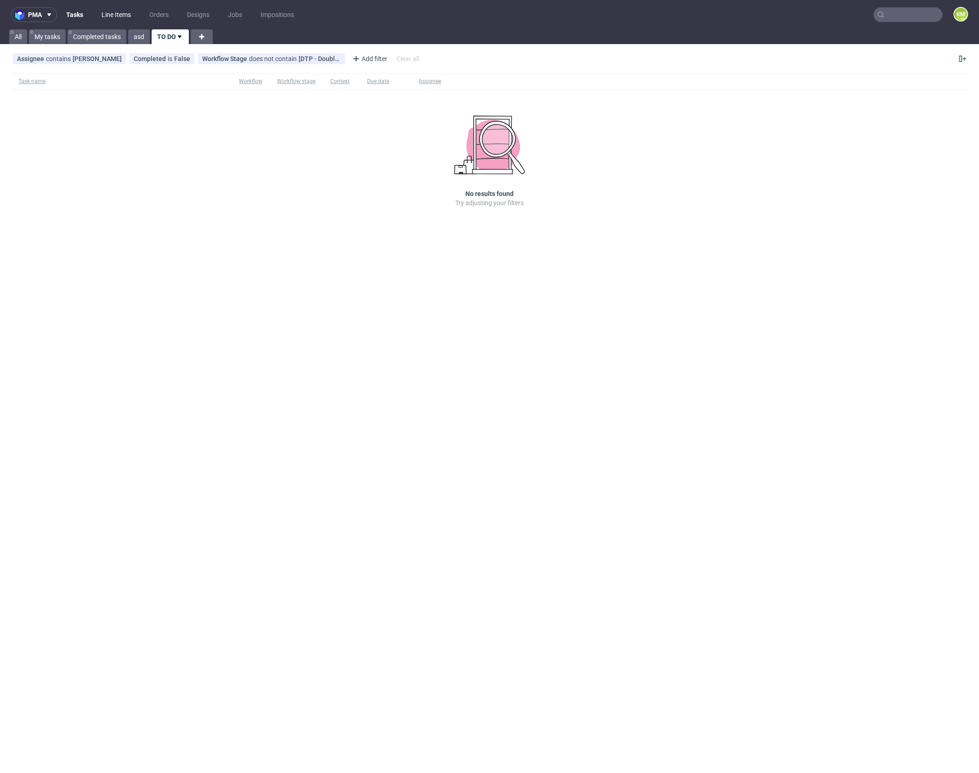
click at [118, 17] on link "Line Items" at bounding box center [116, 14] width 40 height 15
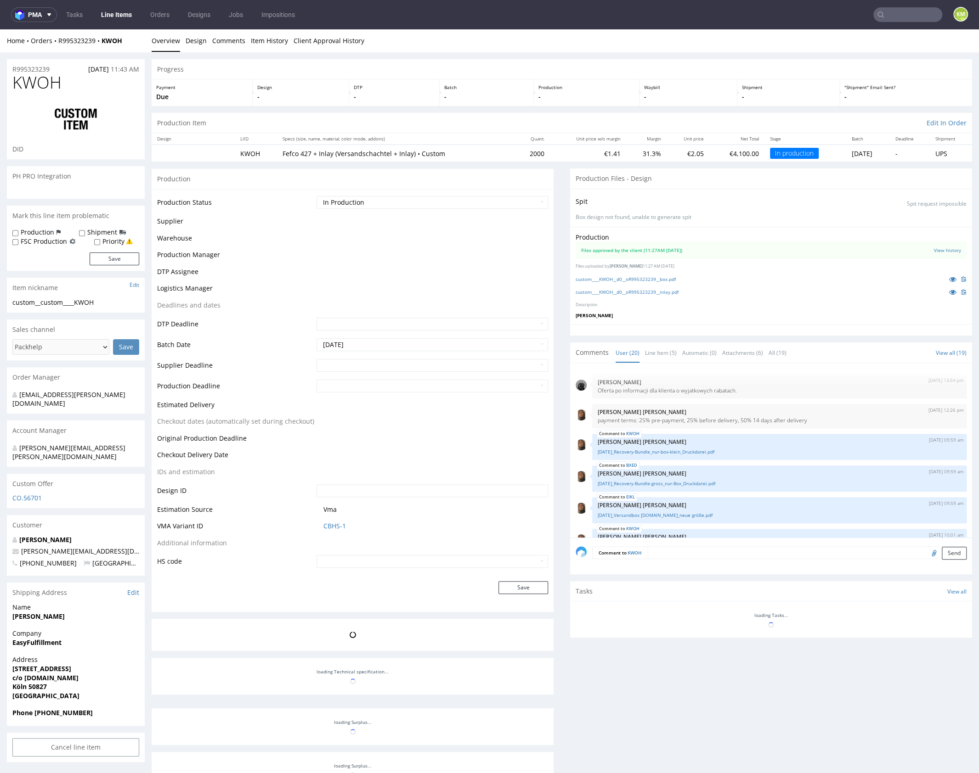
scroll to position [507, 0]
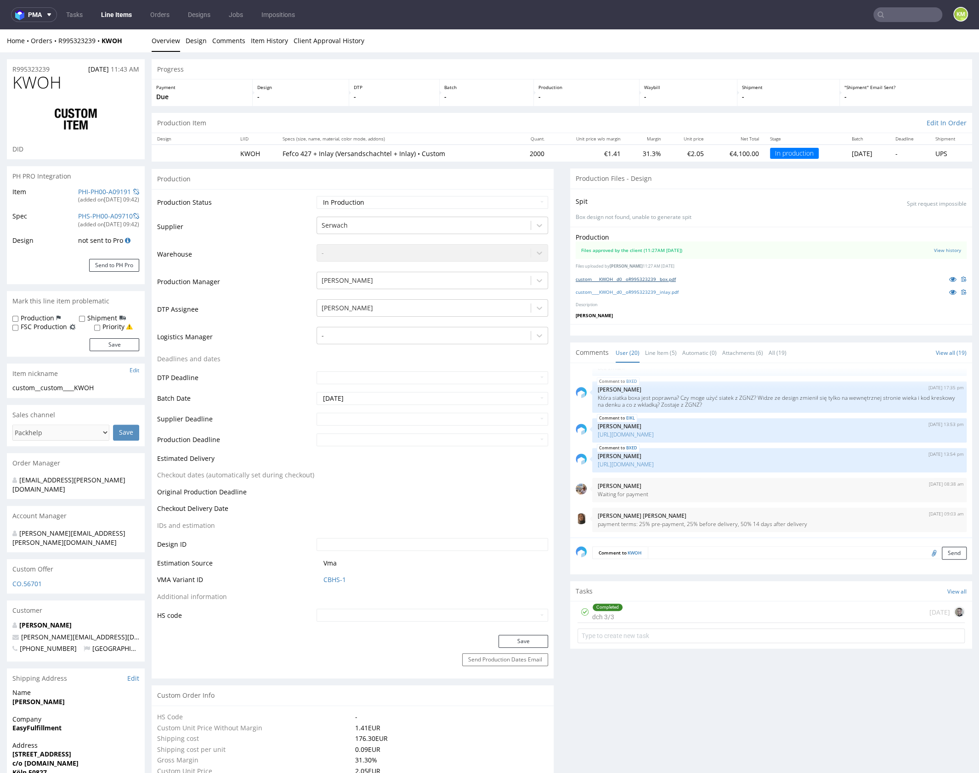
click at [663, 280] on link "custom____KWOH__d0__oR995323239__box.pdf" at bounding box center [625, 279] width 100 height 6
click at [672, 290] on link "custom____KWOH__d0__oR995323239__inlay.pdf" at bounding box center [626, 292] width 103 height 6
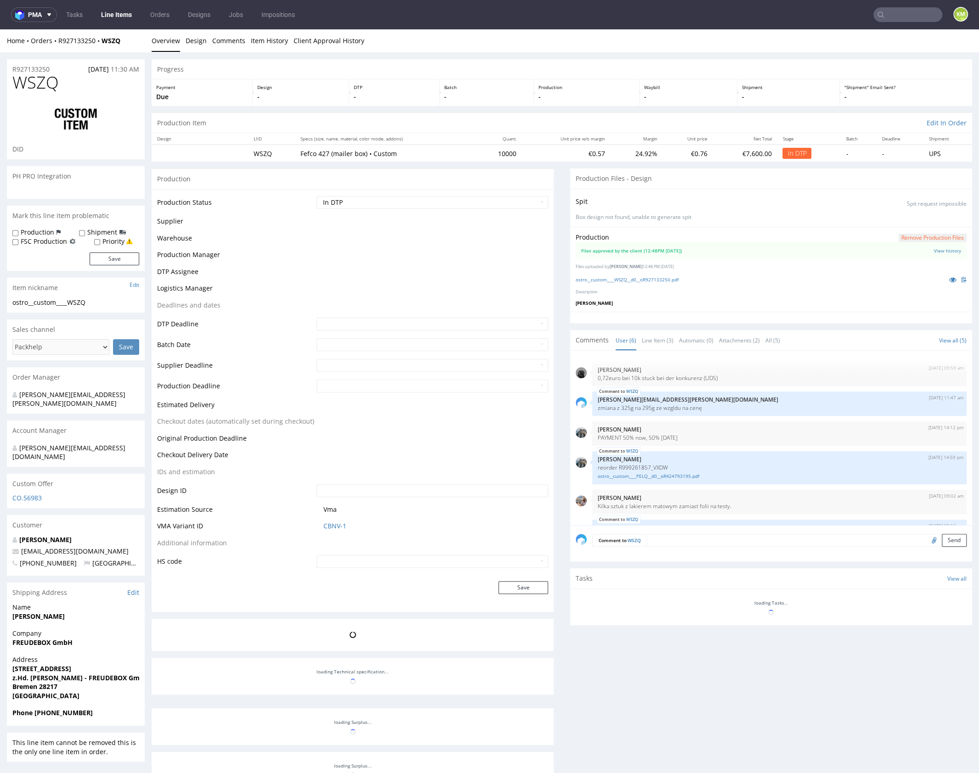
scroll to position [40, 0]
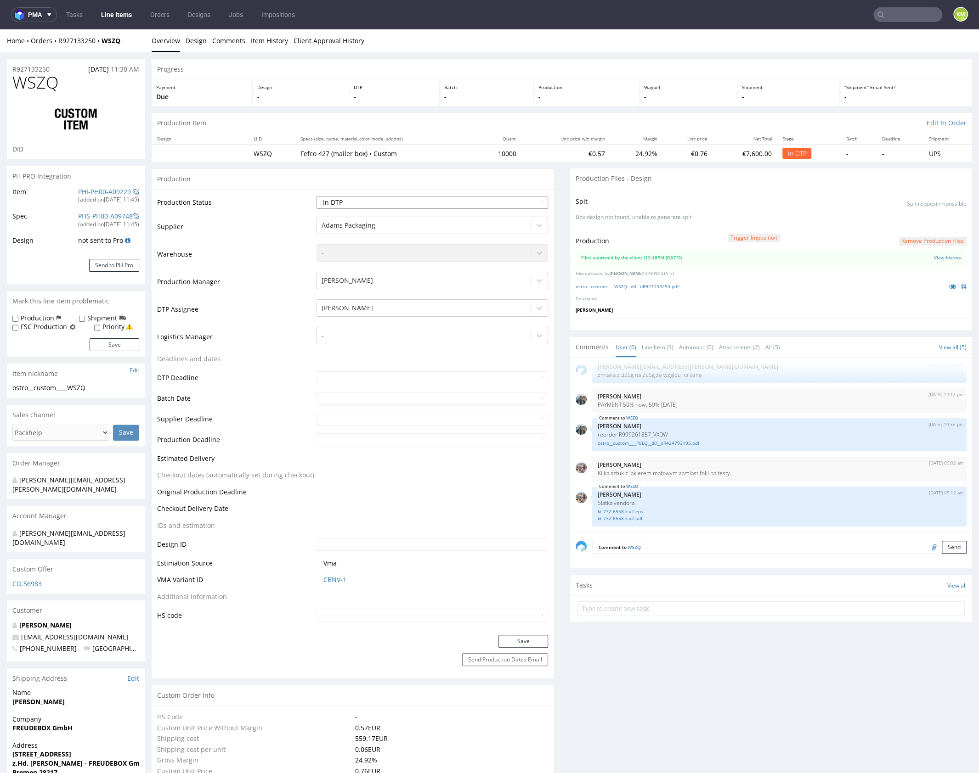
click at [432, 197] on select "Waiting for Artwork Waiting for Diecut Waiting for Mockup Waiting for DTP Waiti…" at bounding box center [431, 202] width 231 height 13
select select "dtp_waiting_for_double_check"
click at [316, 196] on select "Waiting for Artwork Waiting for Diecut Waiting for Mockup Waiting for DTP Waiti…" at bounding box center [431, 202] width 231 height 13
click at [519, 638] on button "Save" at bounding box center [523, 641] width 50 height 13
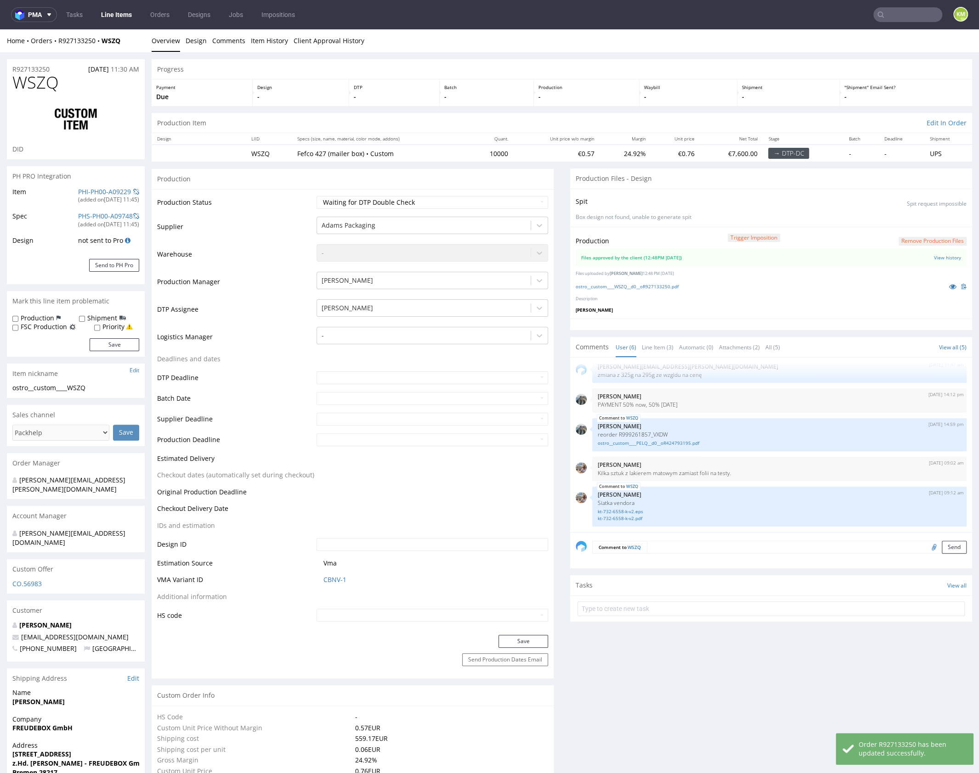
drag, startPoint x: 635, startPoint y: 620, endPoint x: 635, endPoint y: 615, distance: 5.1
click at [635, 619] on section "Tasks View all" at bounding box center [771, 598] width 402 height 46
click at [636, 613] on input "text" at bounding box center [770, 609] width 387 height 15
type input "dch"
click at [629, 605] on div "dch Set due date" at bounding box center [770, 605] width 387 height 18
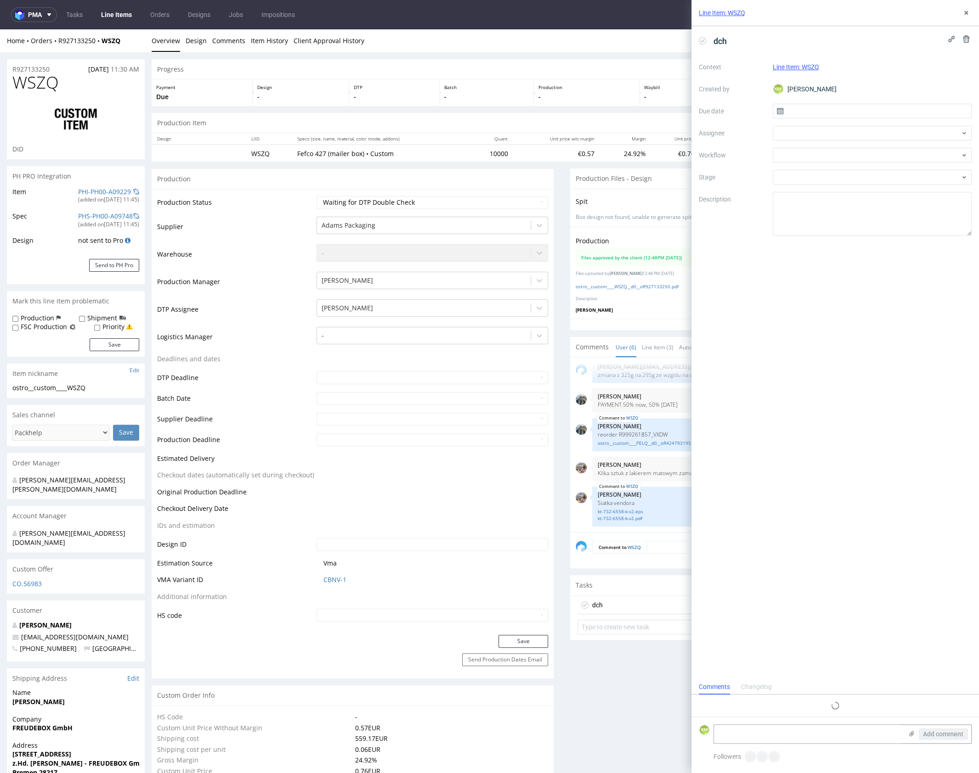
scroll to position [7, 0]
click at [809, 114] on input "text" at bounding box center [871, 111] width 199 height 15
drag, startPoint x: 889, startPoint y: 188, endPoint x: 863, endPoint y: 174, distance: 29.0
click at [889, 187] on button "9" at bounding box center [886, 187] width 14 height 15
type input "09/10/2025"
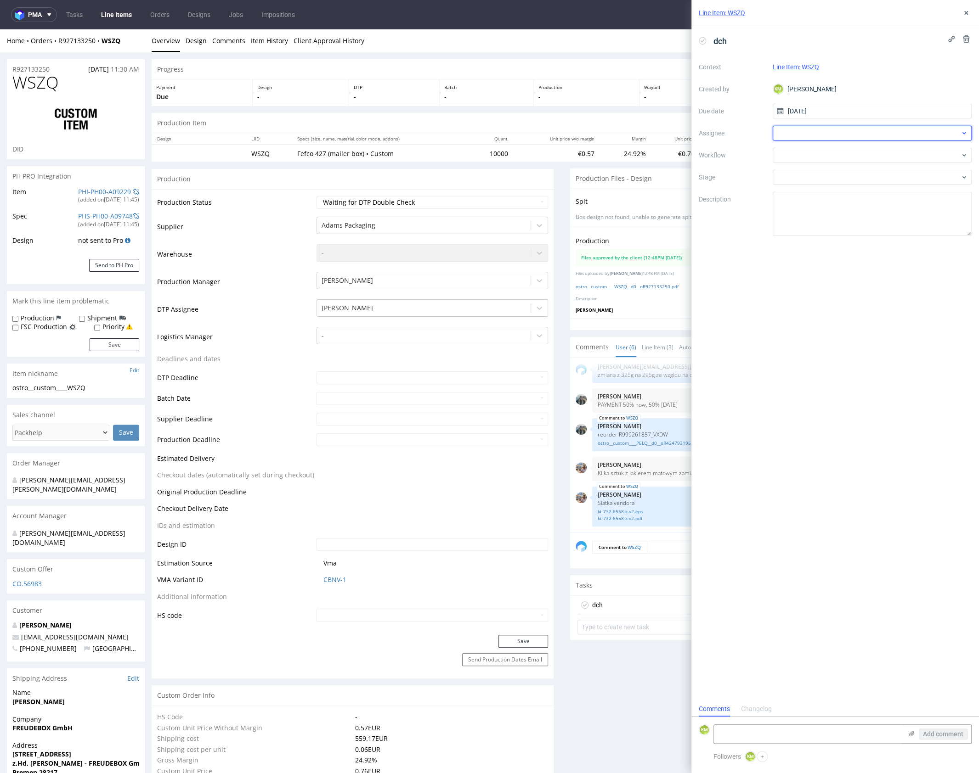
click at [796, 129] on div at bounding box center [871, 133] width 199 height 15
type input "gaz"
click at [819, 163] on div "Krystian Gaza" at bounding box center [872, 168] width 192 height 15
click at [808, 149] on div at bounding box center [871, 155] width 199 height 15
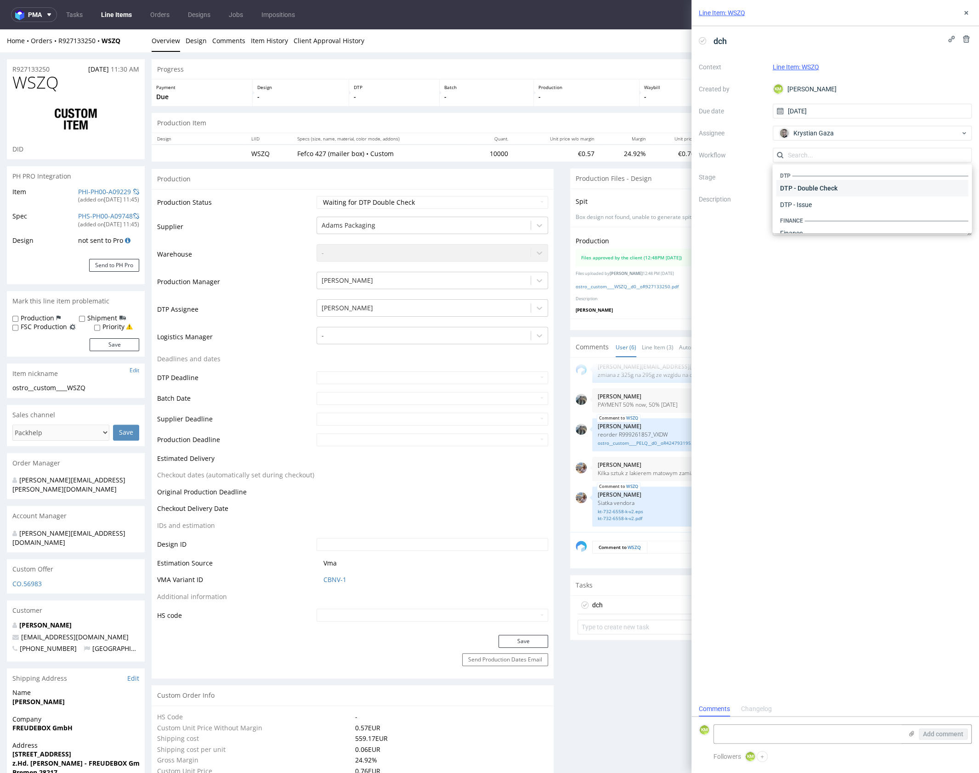
click at [833, 186] on div "DTP - Double Check" at bounding box center [872, 188] width 192 height 17
click at [825, 206] on textarea at bounding box center [871, 214] width 199 height 44
drag, startPoint x: 965, startPoint y: 14, endPoint x: 784, endPoint y: 241, distance: 289.9
click at [965, 14] on icon at bounding box center [965, 12] width 7 height 7
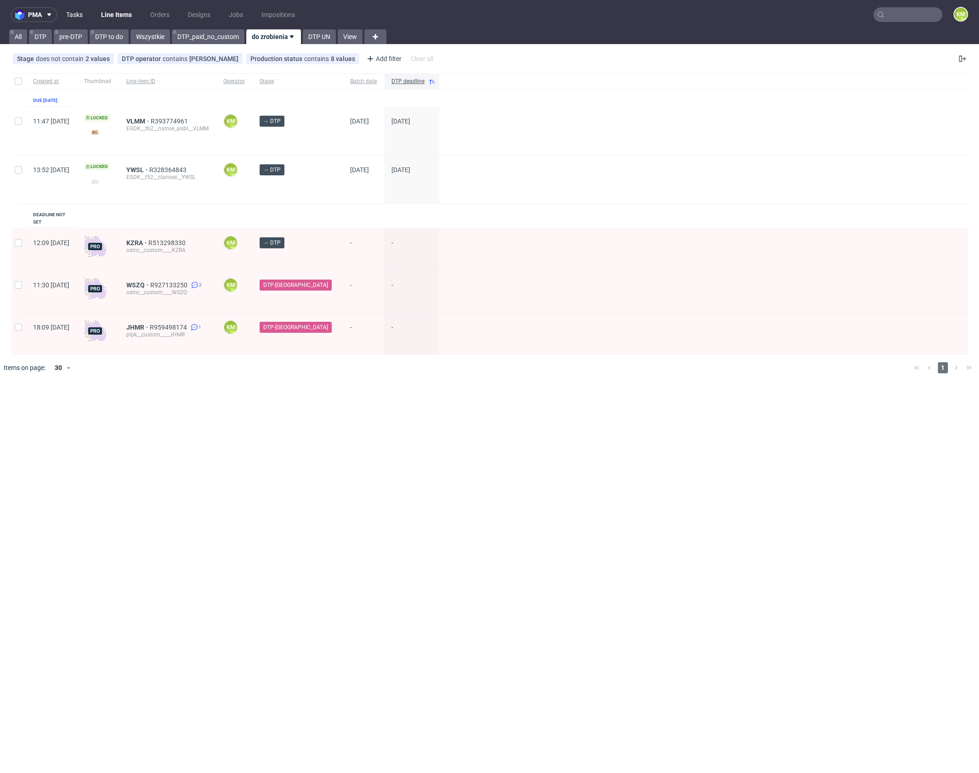
click at [79, 17] on link "Tasks" at bounding box center [75, 14] width 28 height 15
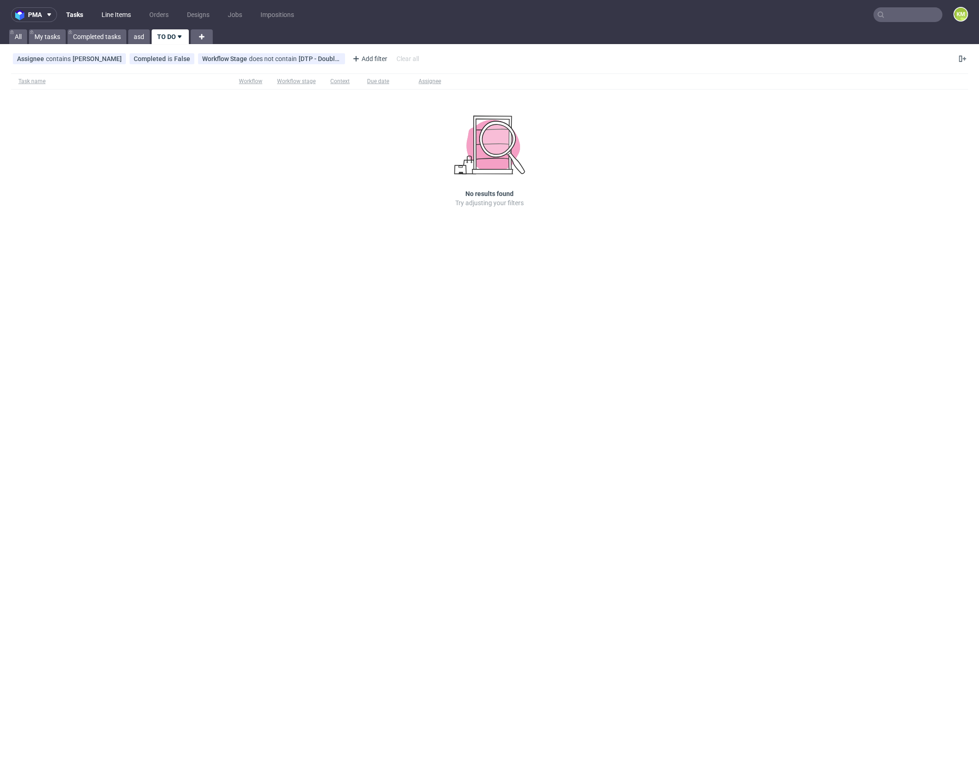
click at [124, 14] on link "Line Items" at bounding box center [116, 14] width 40 height 15
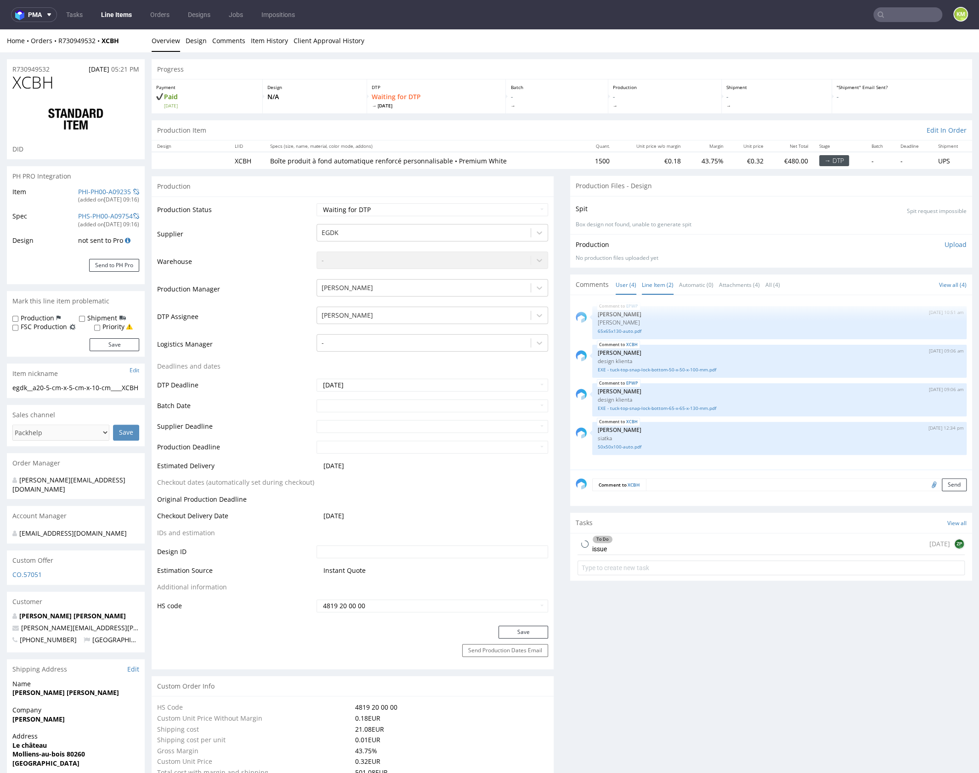
click at [648, 287] on link "Line Item (2)" at bounding box center [658, 285] width 32 height 20
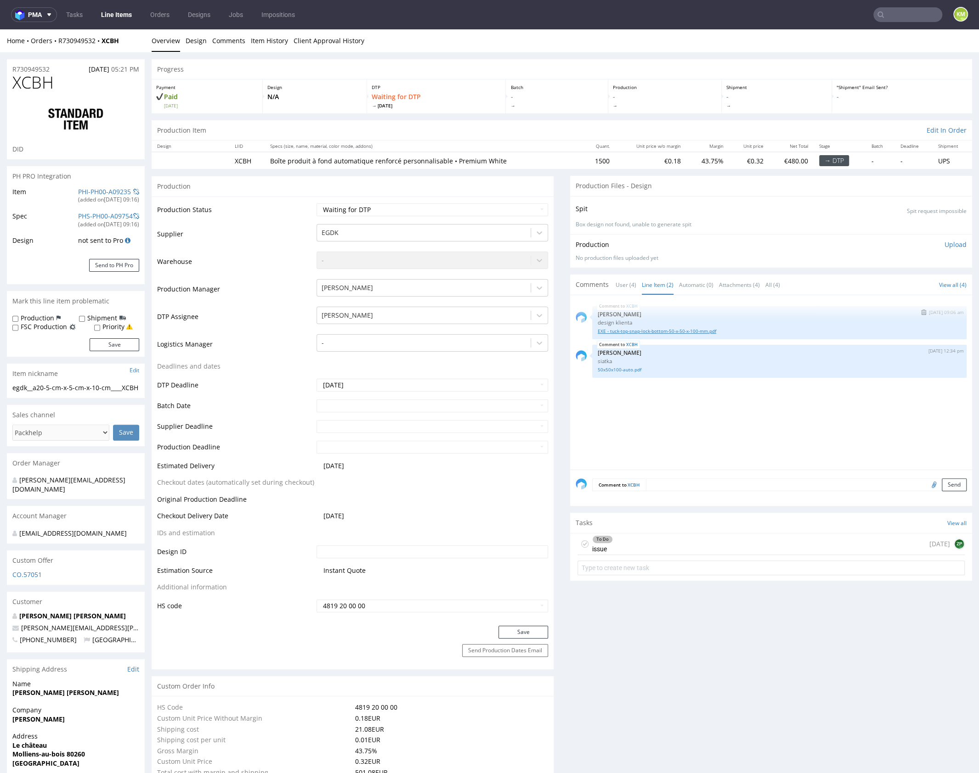
click at [647, 333] on link "EXE - tuck-top-snap-lock-bottom-50-x-50-x-100-mm.pdf" at bounding box center [778, 331] width 363 height 7
click at [743, 438] on div "XCBH [DATE] 09:06 am [PERSON_NAME] design klienta EXE - tuck-top-snap-lock-bott…" at bounding box center [773, 385] width 396 height 169
click at [733, 434] on div "XCBH [DATE] 09:06 am [PERSON_NAME] design klienta EXE - tuck-top-snap-lock-bott…" at bounding box center [773, 385] width 396 height 169
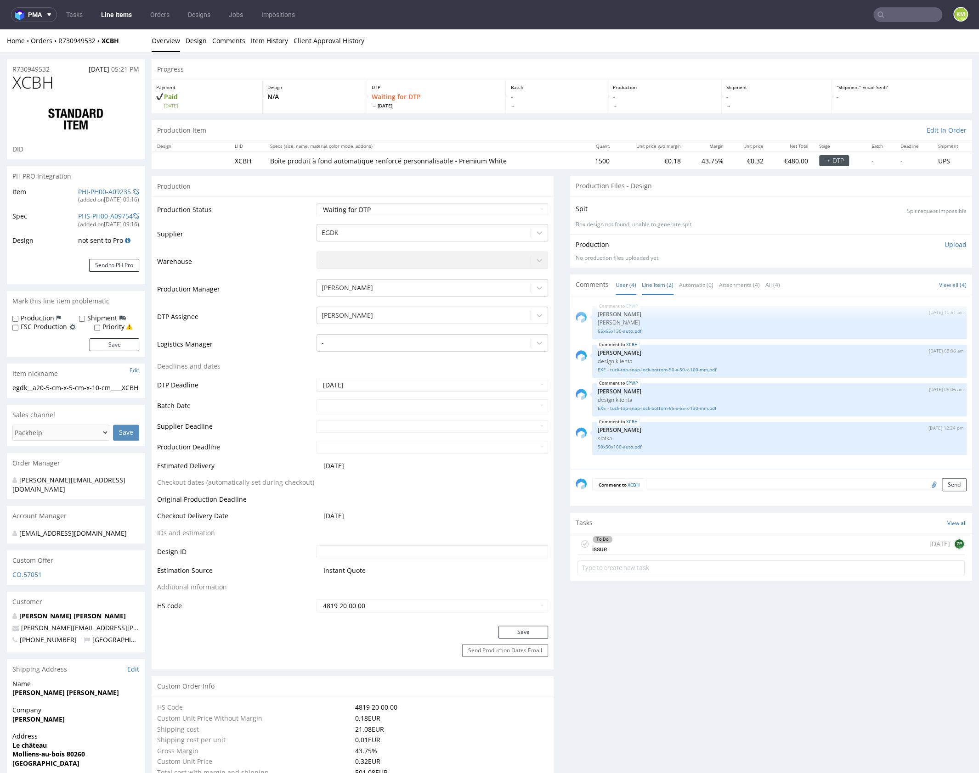
click at [653, 289] on link "Line Item (2)" at bounding box center [658, 285] width 32 height 20
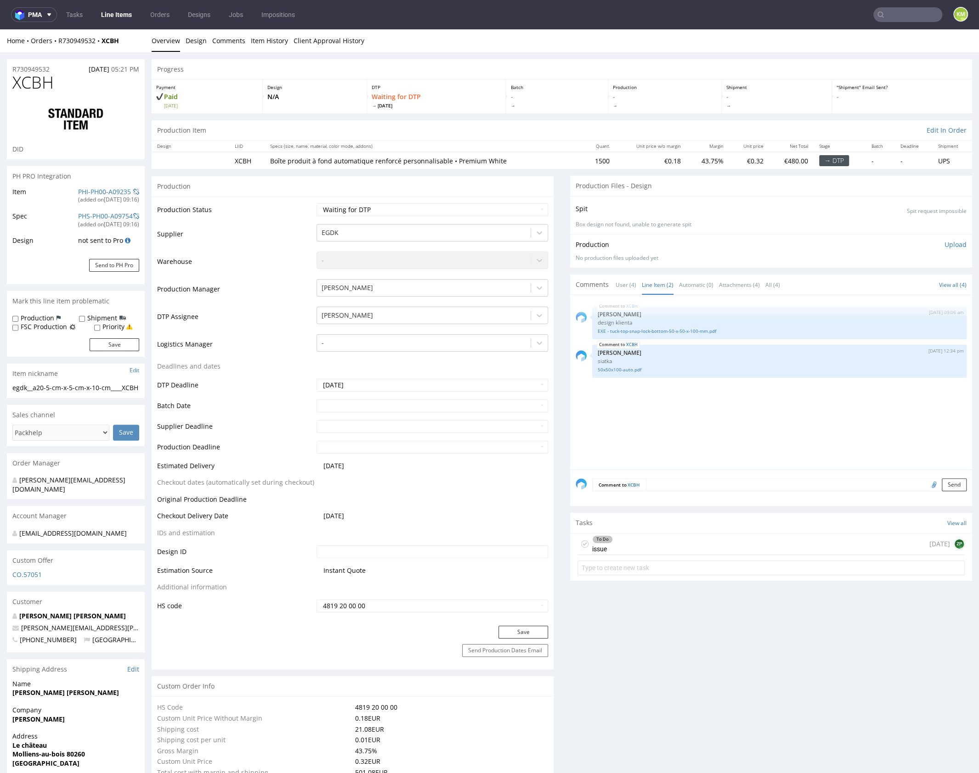
click at [693, 410] on div "XCBH [DATE] 09:06 am [PERSON_NAME] design klienta EXE - tuck-top-snap-lock-bott…" at bounding box center [773, 385] width 396 height 169
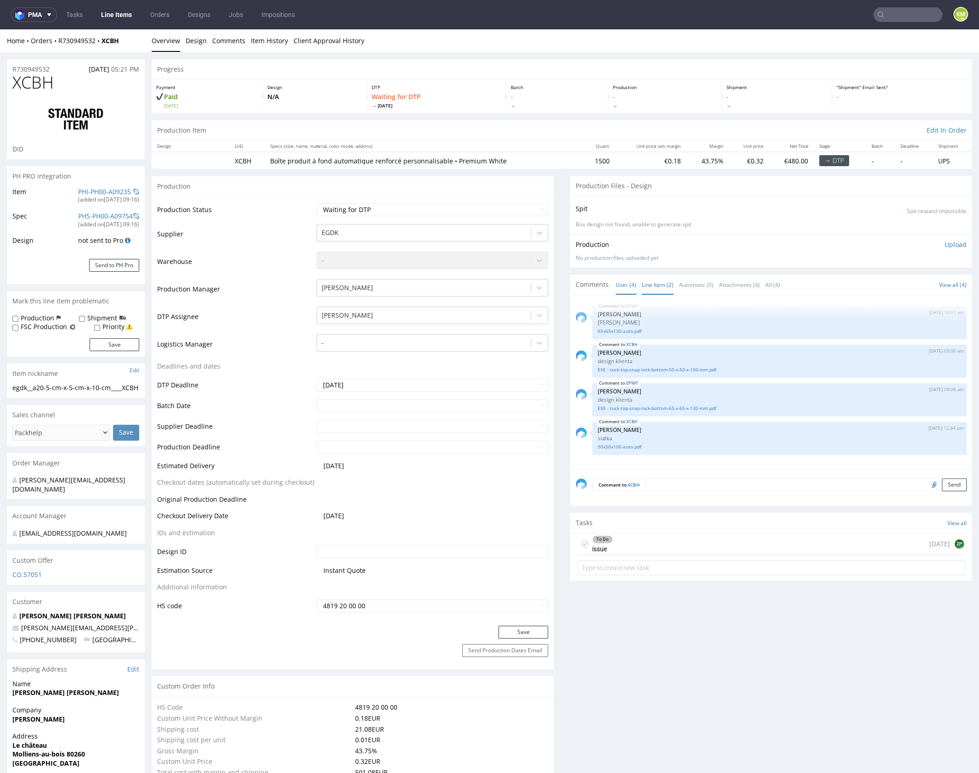
click at [658, 286] on link "Line Item (2)" at bounding box center [658, 285] width 32 height 20
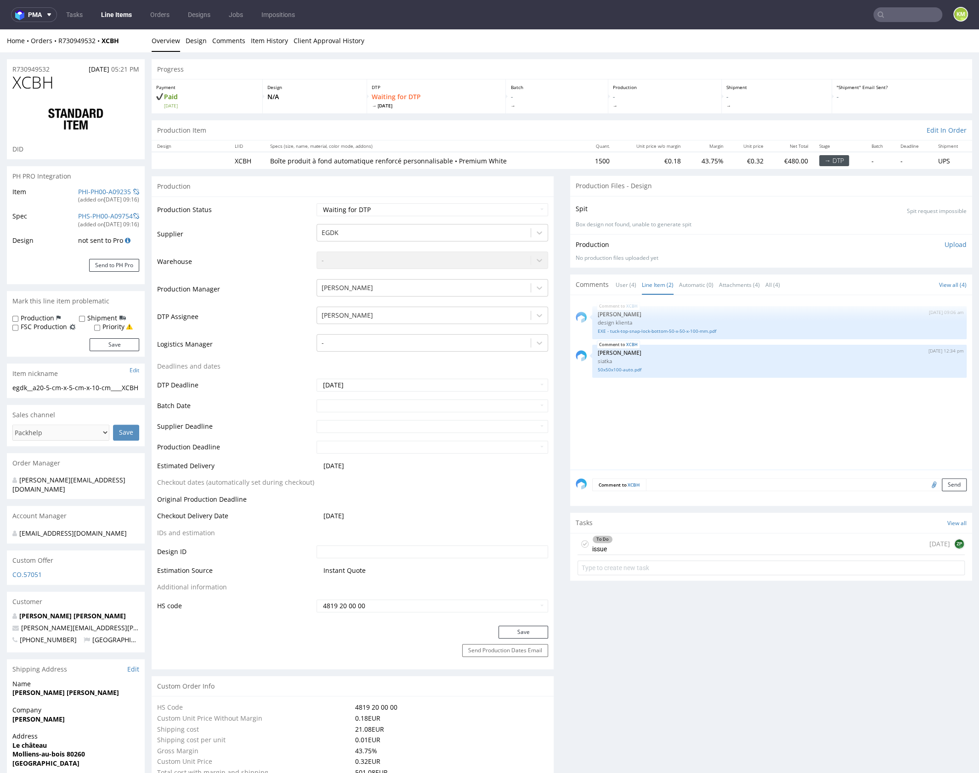
click at [697, 396] on div "XCBH 9th Oct 25 | 09:06 am Zuzanna Pawlicka-Sabak design klienta EXE - tuck-top…" at bounding box center [773, 385] width 396 height 169
click at [699, 395] on div "XCBH 9th Oct 25 | 09:06 am Zuzanna Pawlicka-Sabak design klienta EXE - tuck-top…" at bounding box center [773, 385] width 396 height 169
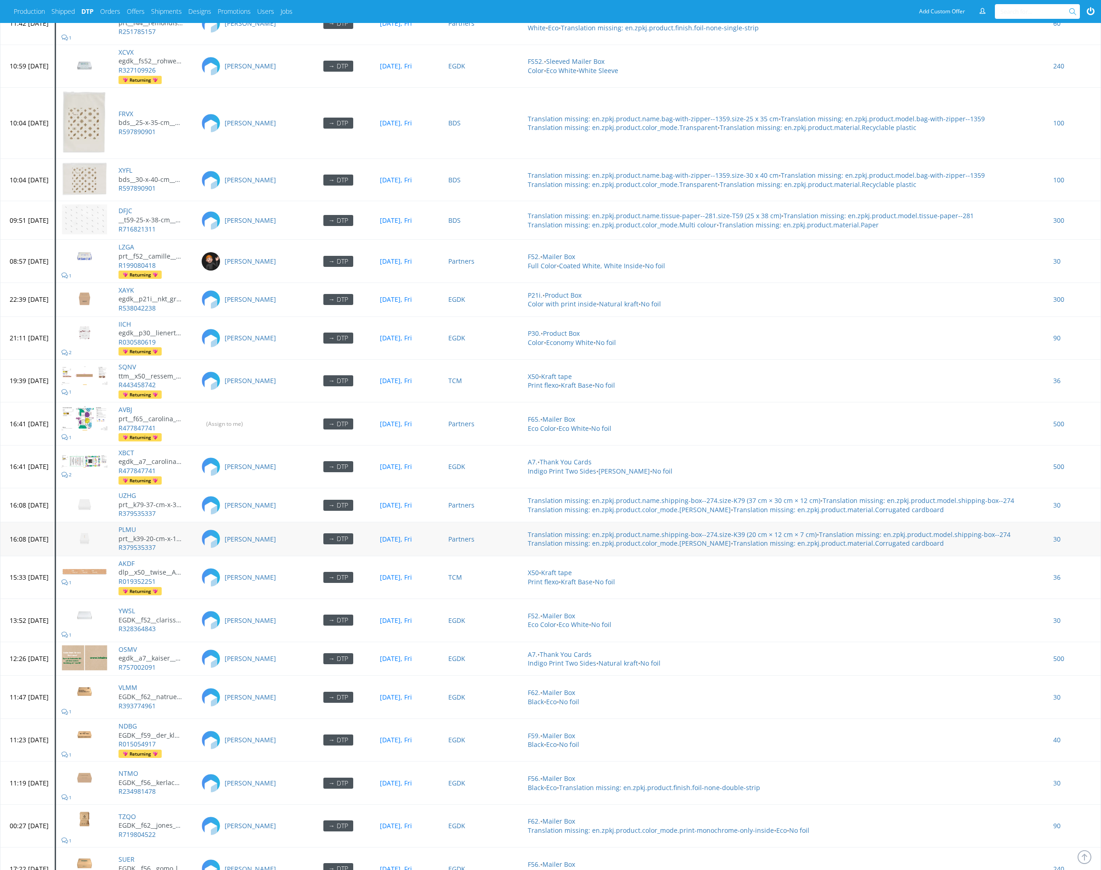
scroll to position [3428, 0]
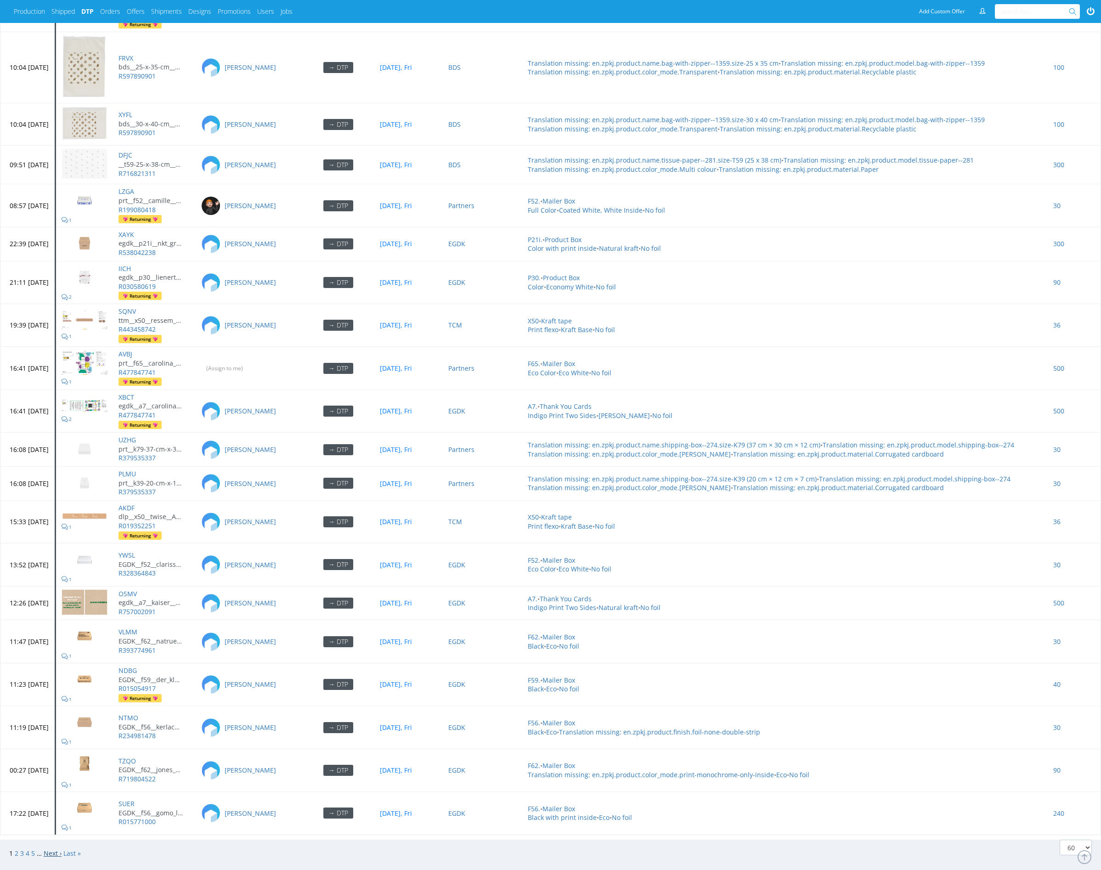
click at [51, 849] on link "Next ›" at bounding box center [53, 853] width 18 height 9
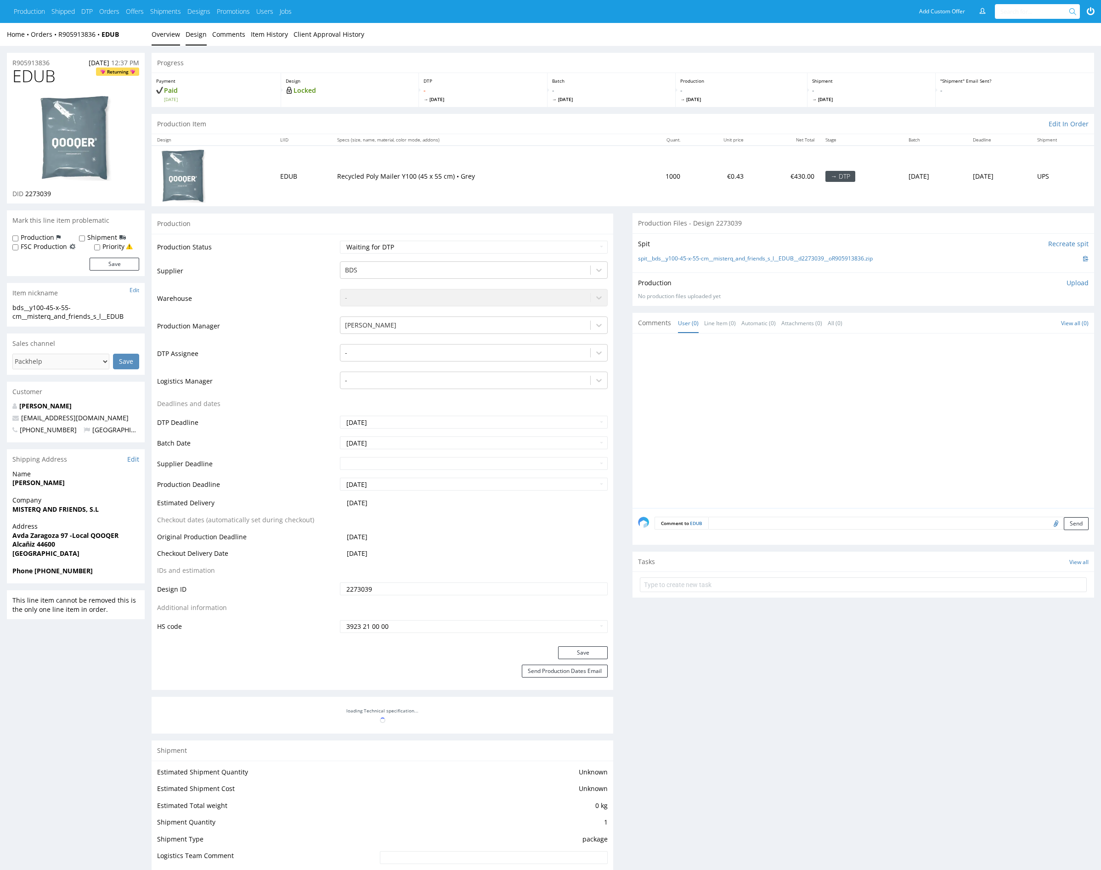
click at [201, 38] on link "Design" at bounding box center [196, 34] width 21 height 23
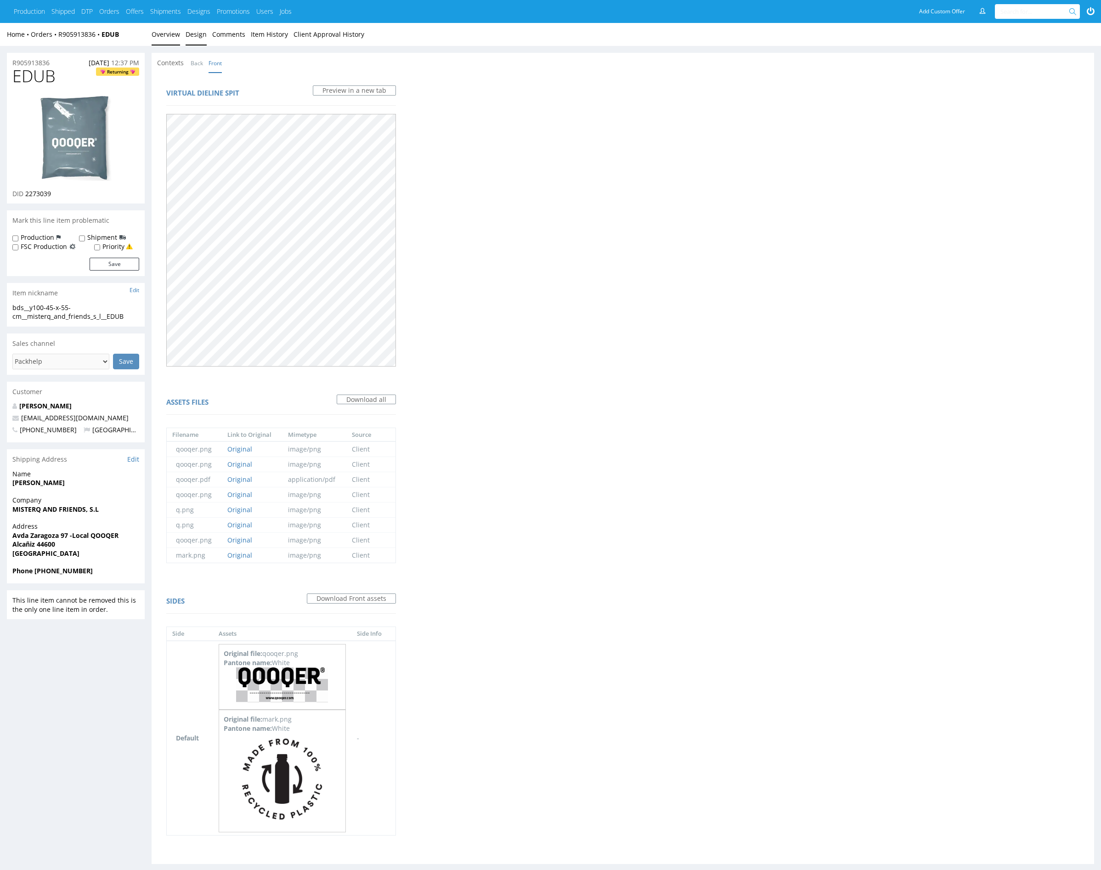
click at [173, 37] on link "Overview" at bounding box center [166, 34] width 28 height 23
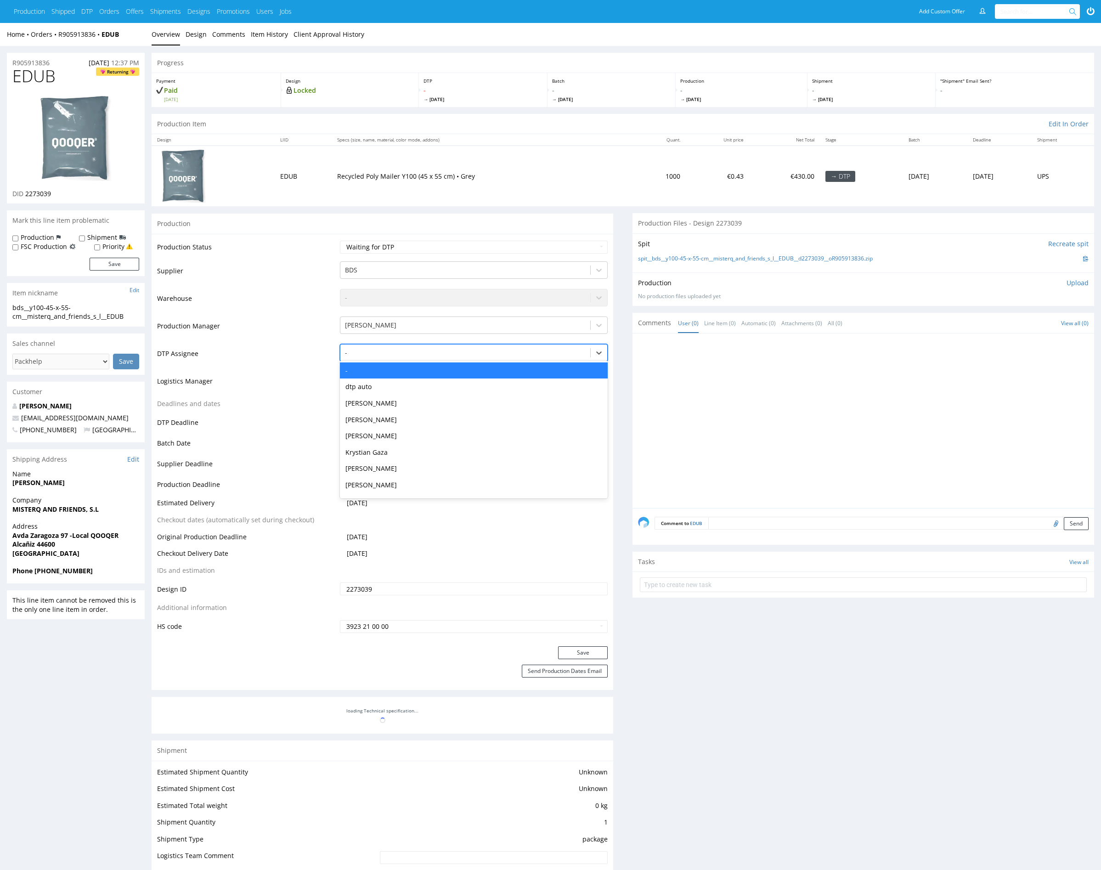
click at [380, 349] on div at bounding box center [465, 352] width 241 height 11
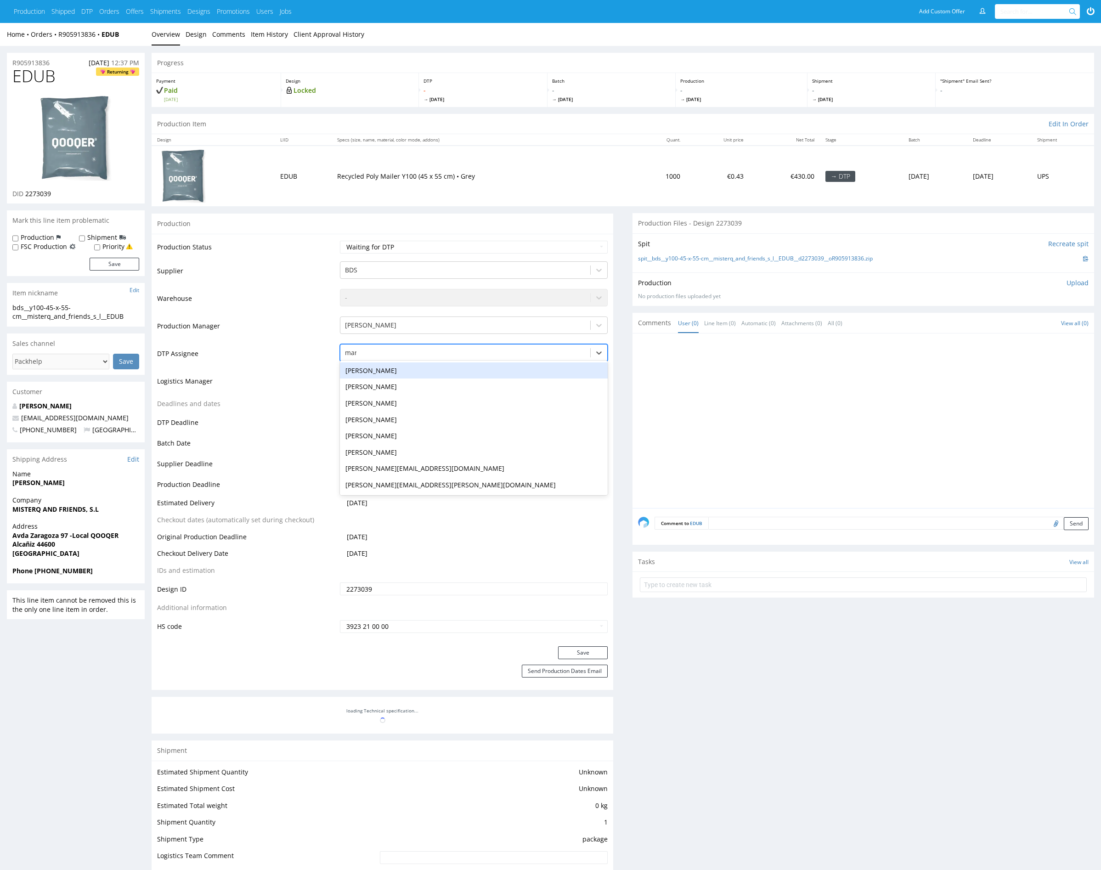
type input "mark"
click at [396, 367] on div "[PERSON_NAME]" at bounding box center [474, 370] width 268 height 17
click at [583, 652] on button "Save" at bounding box center [583, 652] width 50 height 13
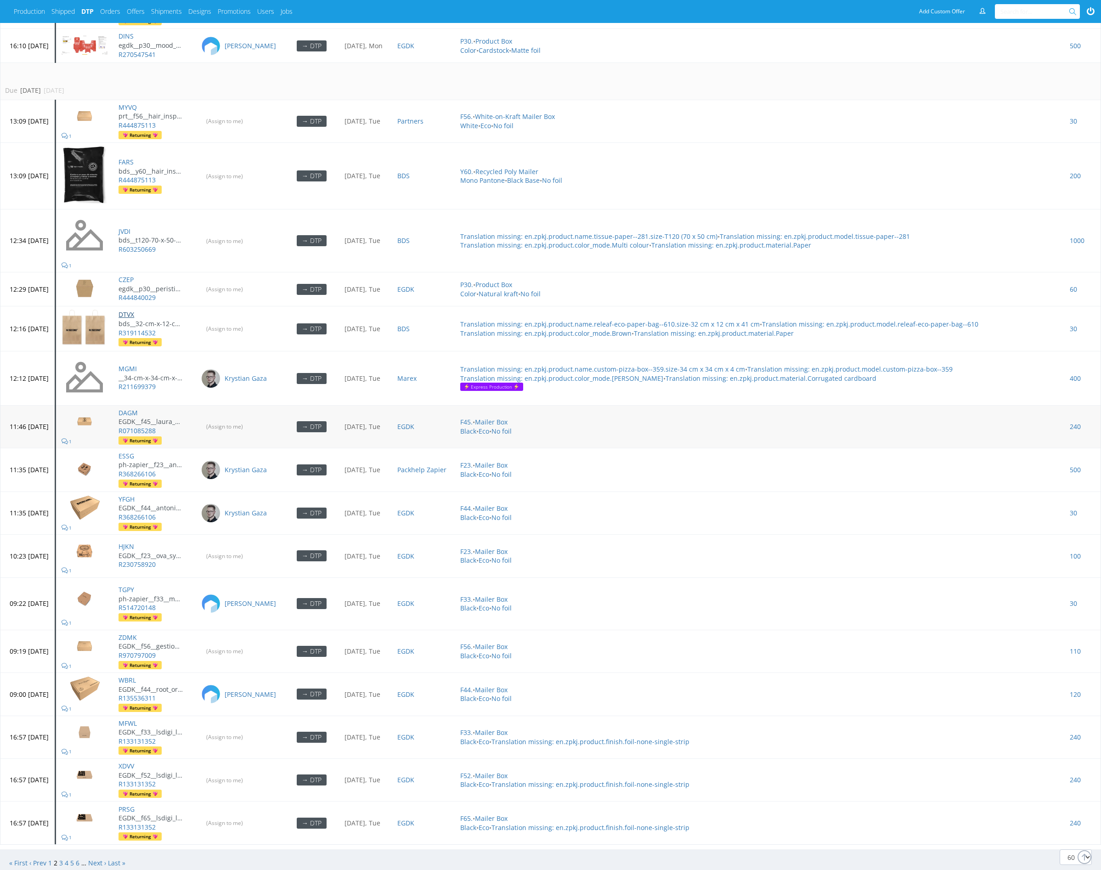
scroll to position [2726, 0]
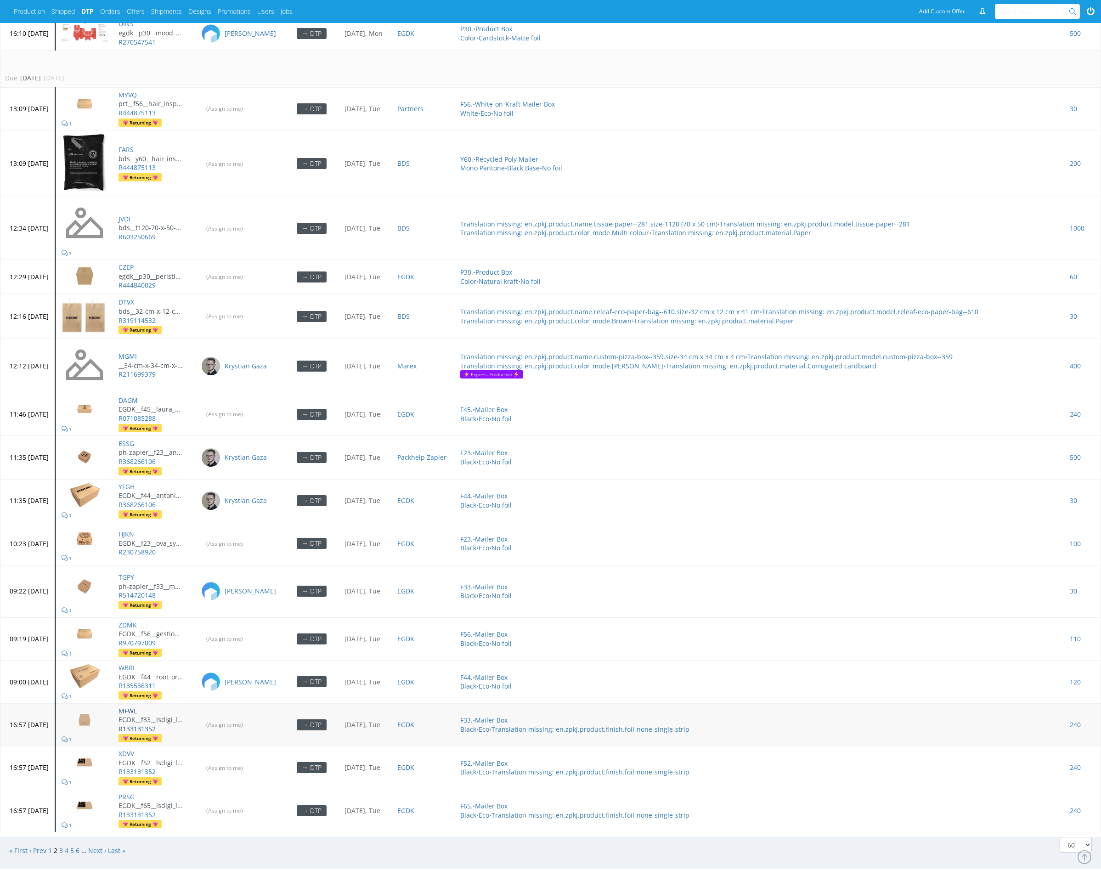
drag, startPoint x: 155, startPoint y: 697, endPoint x: 162, endPoint y: 714, distance: 18.8
click at [95, 846] on link "Next ›" at bounding box center [97, 850] width 18 height 9
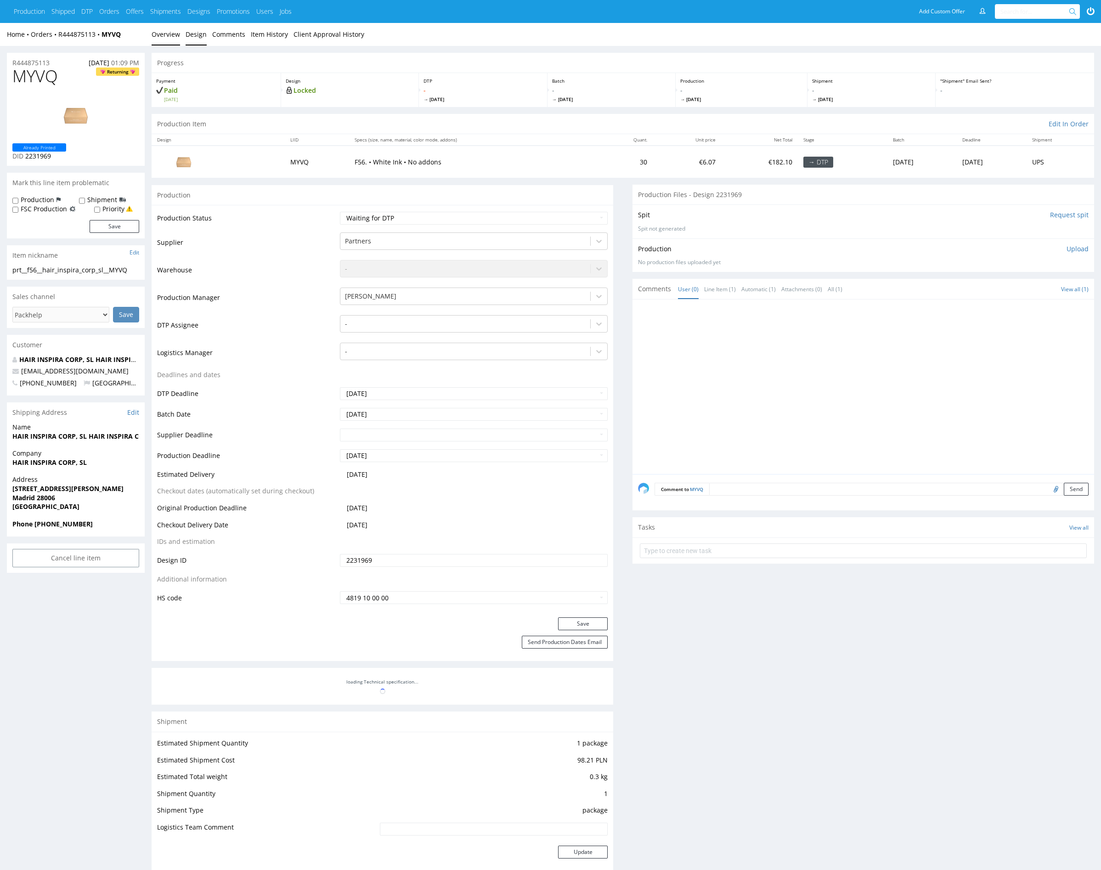
click at [187, 33] on link "Design" at bounding box center [196, 34] width 21 height 23
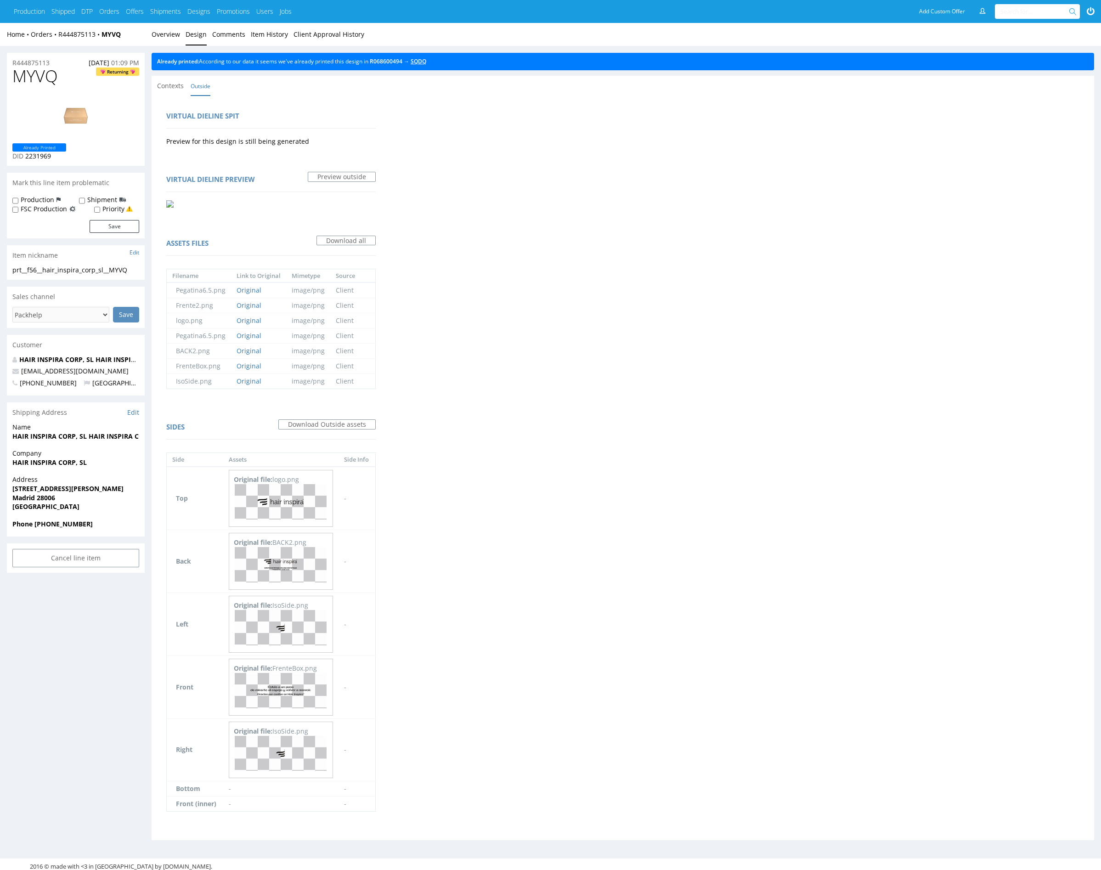
click at [426, 63] on link "SQDQ" at bounding box center [419, 61] width 16 height 8
click at [160, 30] on link "Overview" at bounding box center [166, 34] width 28 height 23
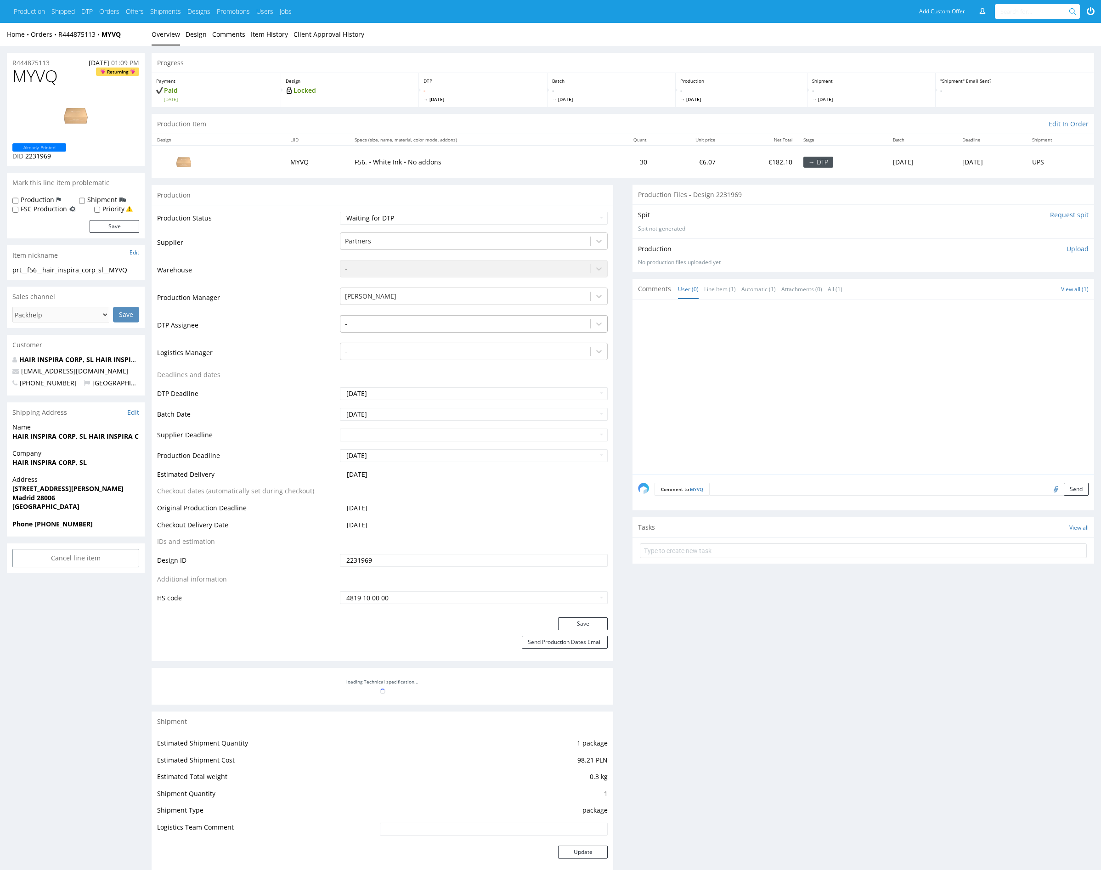
click at [405, 324] on div at bounding box center [465, 323] width 241 height 11
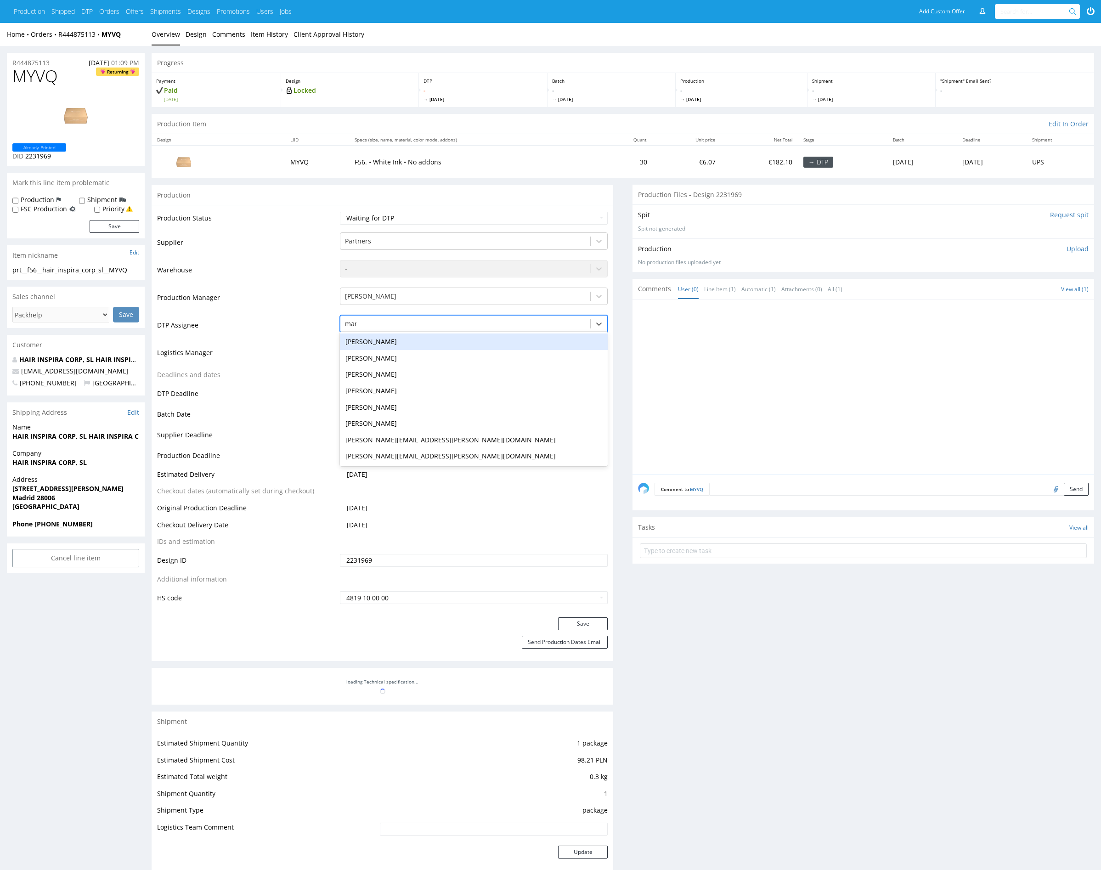
type input "mark"
click at [401, 338] on div "[PERSON_NAME]" at bounding box center [474, 341] width 268 height 17
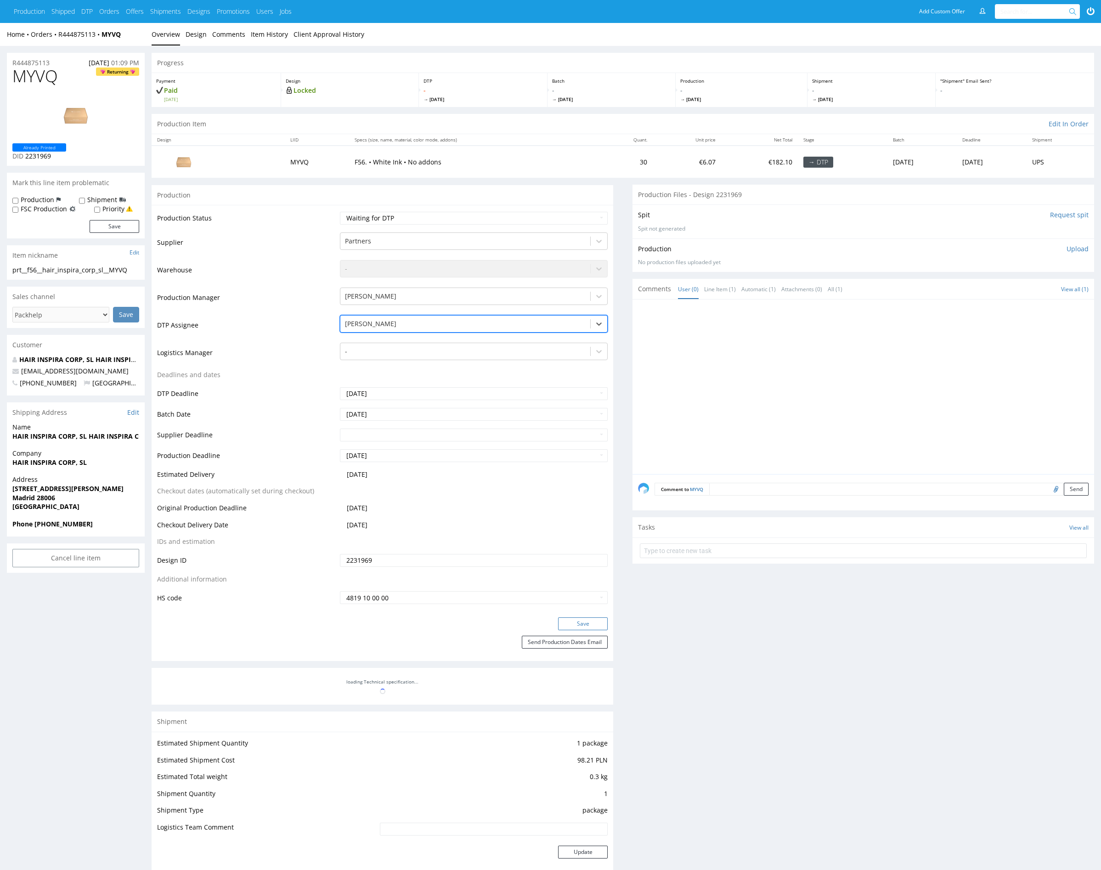
click at [588, 624] on button "Save" at bounding box center [583, 623] width 50 height 13
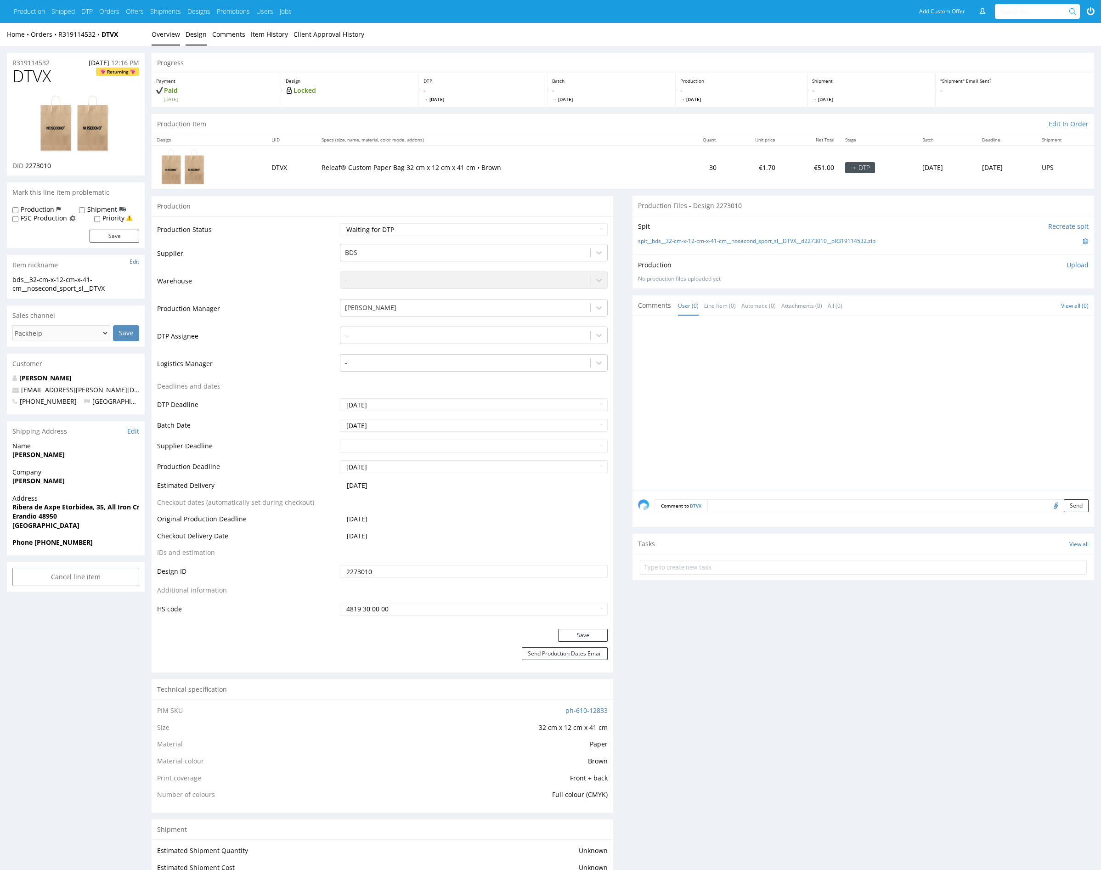
click at [191, 40] on link "Design" at bounding box center [196, 34] width 21 height 23
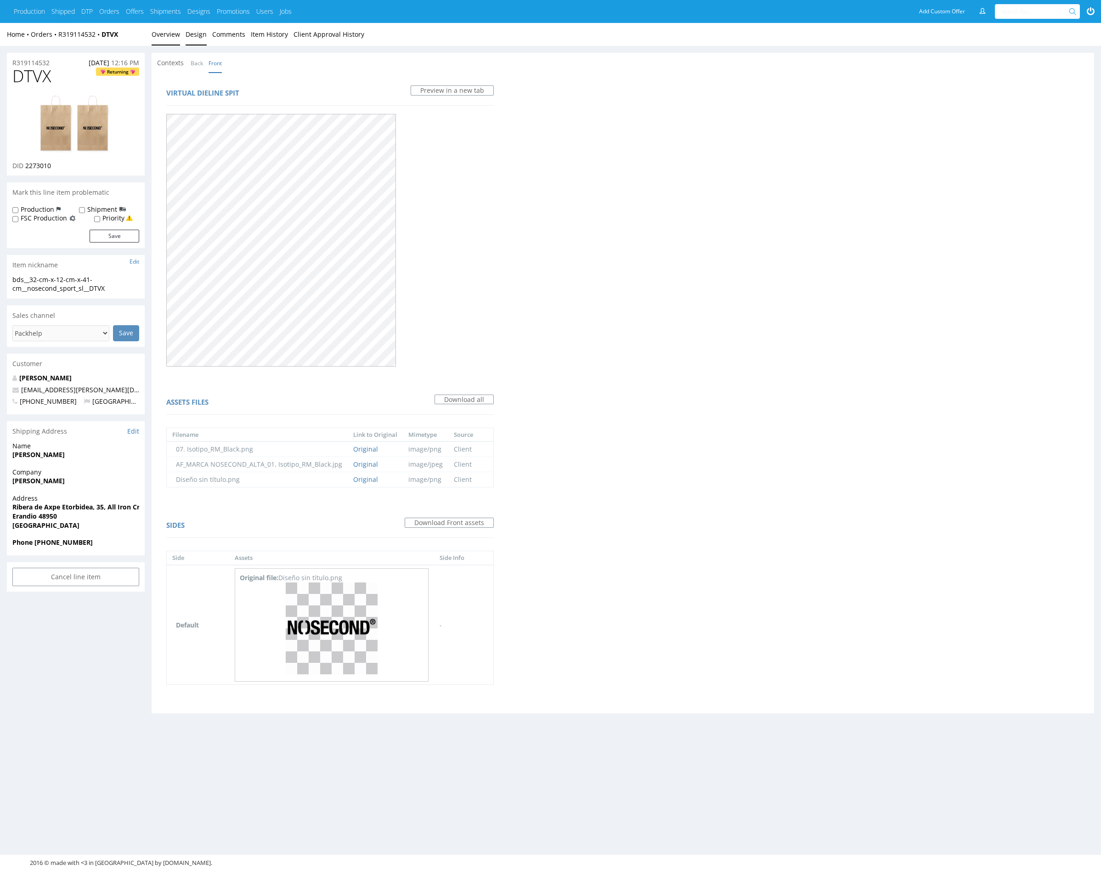
click at [168, 36] on link "Overview" at bounding box center [166, 34] width 28 height 23
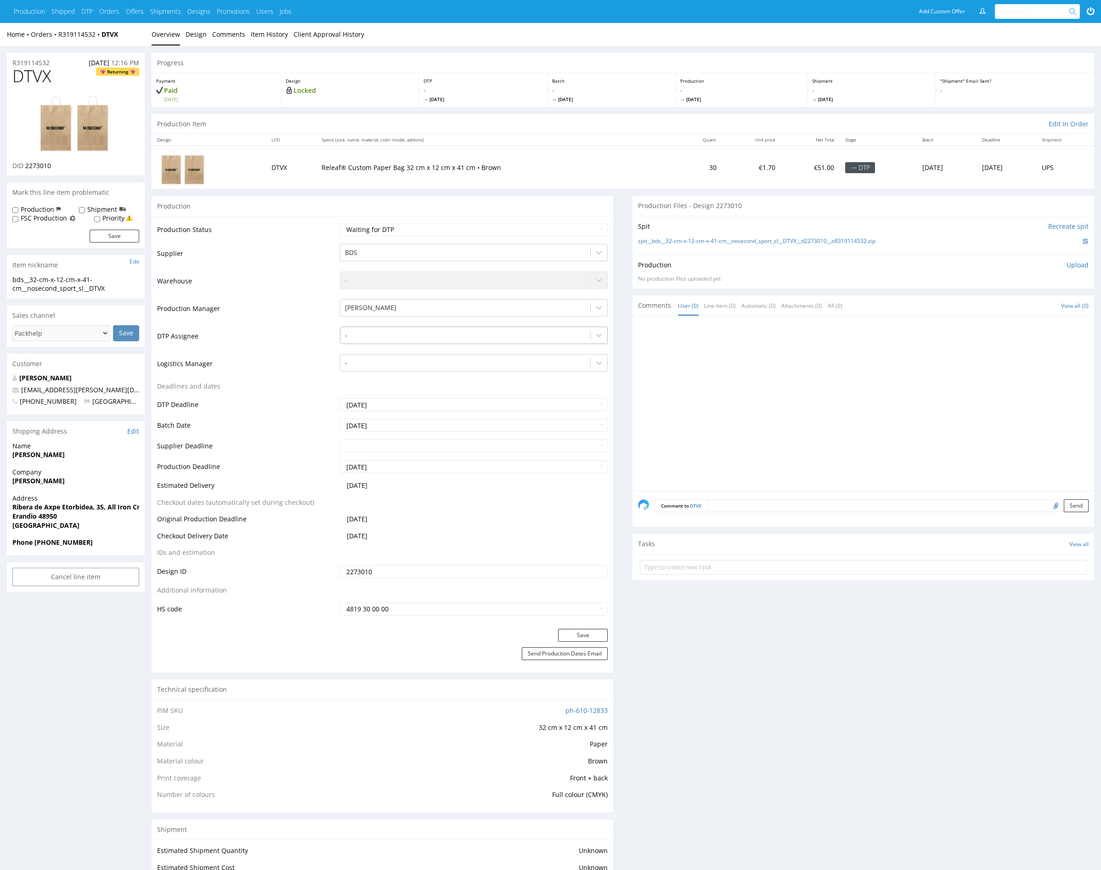
click at [380, 338] on div at bounding box center [465, 335] width 241 height 11
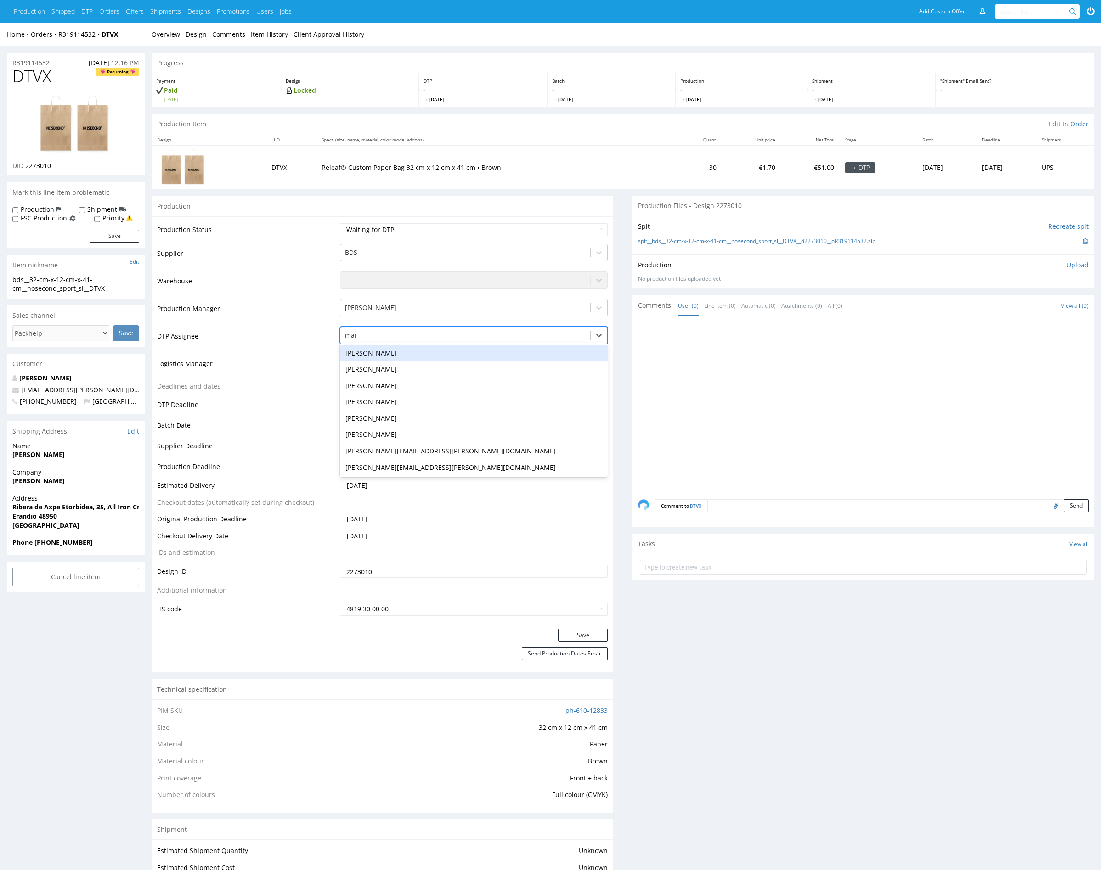
type input "mark"
click at [389, 352] on div "Karol Markowski" at bounding box center [474, 353] width 268 height 17
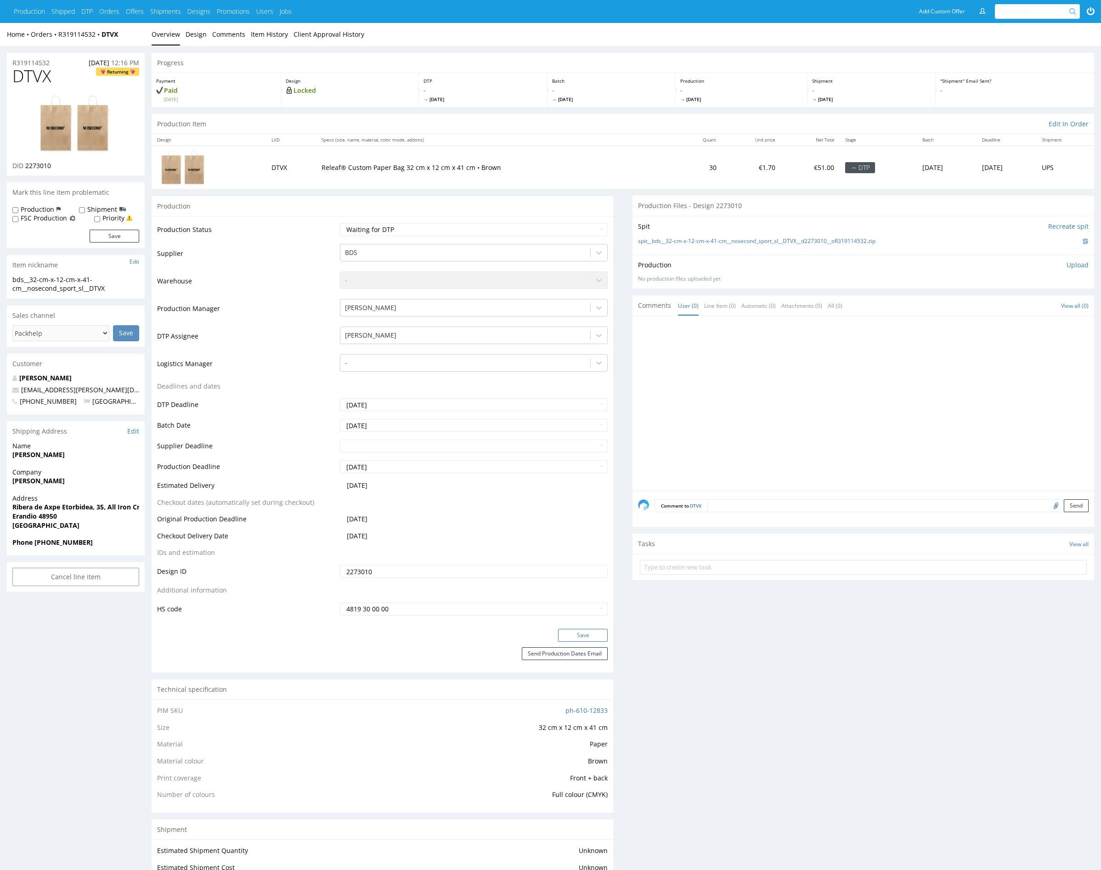
click at [594, 632] on button "Save" at bounding box center [583, 635] width 50 height 13
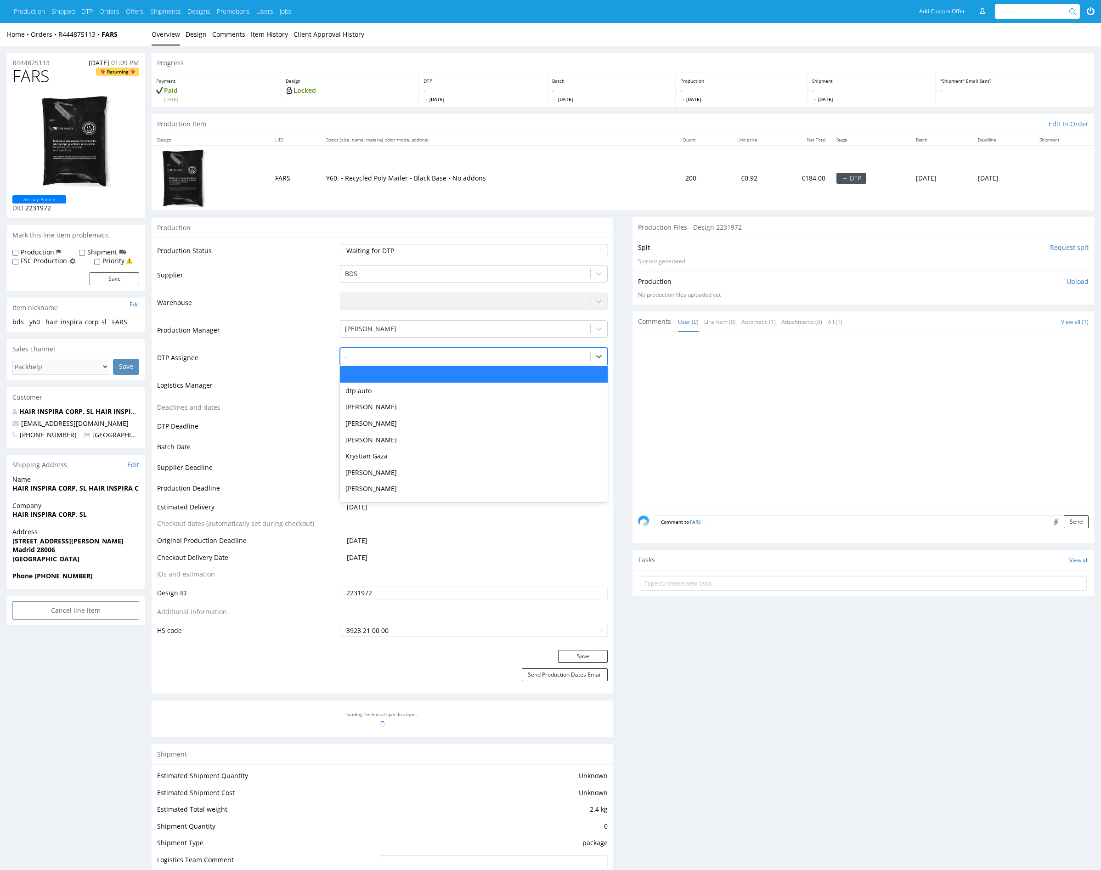
click at [461, 352] on div at bounding box center [465, 356] width 241 height 11
type input "mark"
click at [451, 373] on div "[PERSON_NAME]" at bounding box center [474, 374] width 268 height 17
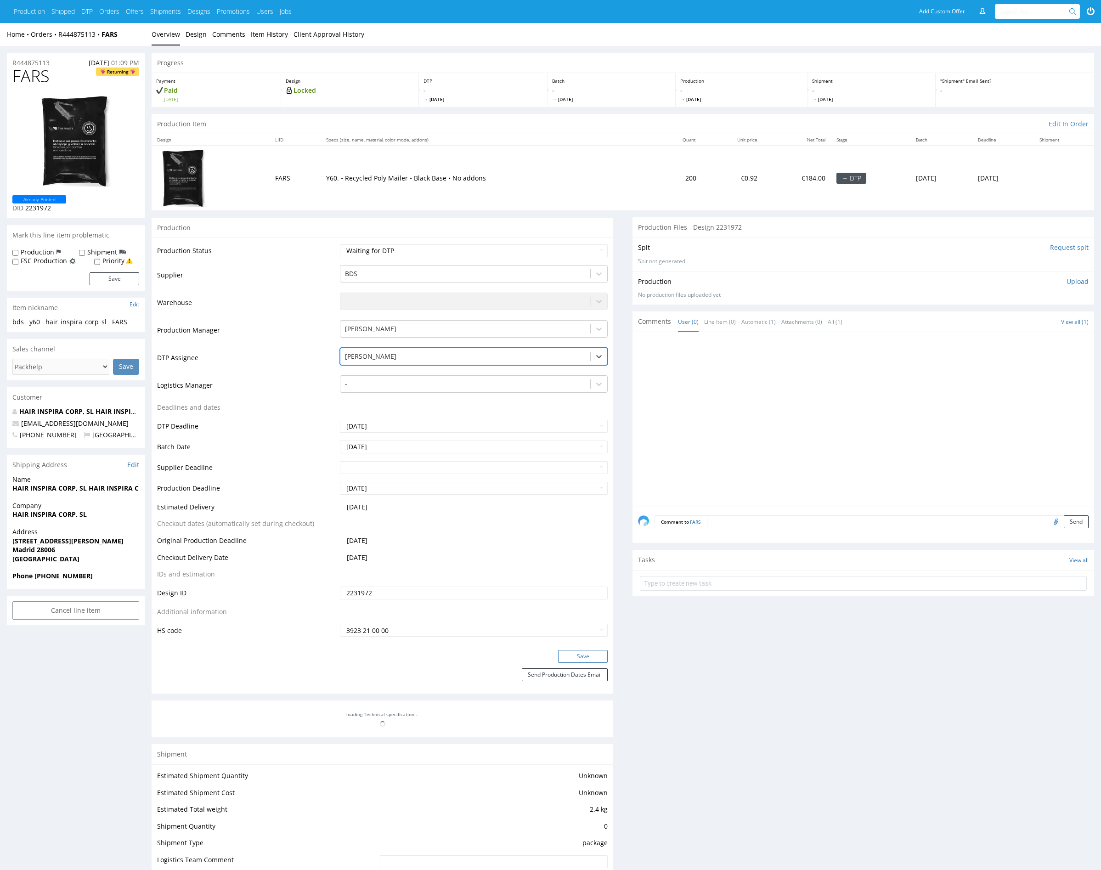
click at [585, 657] on button "Save" at bounding box center [583, 656] width 50 height 13
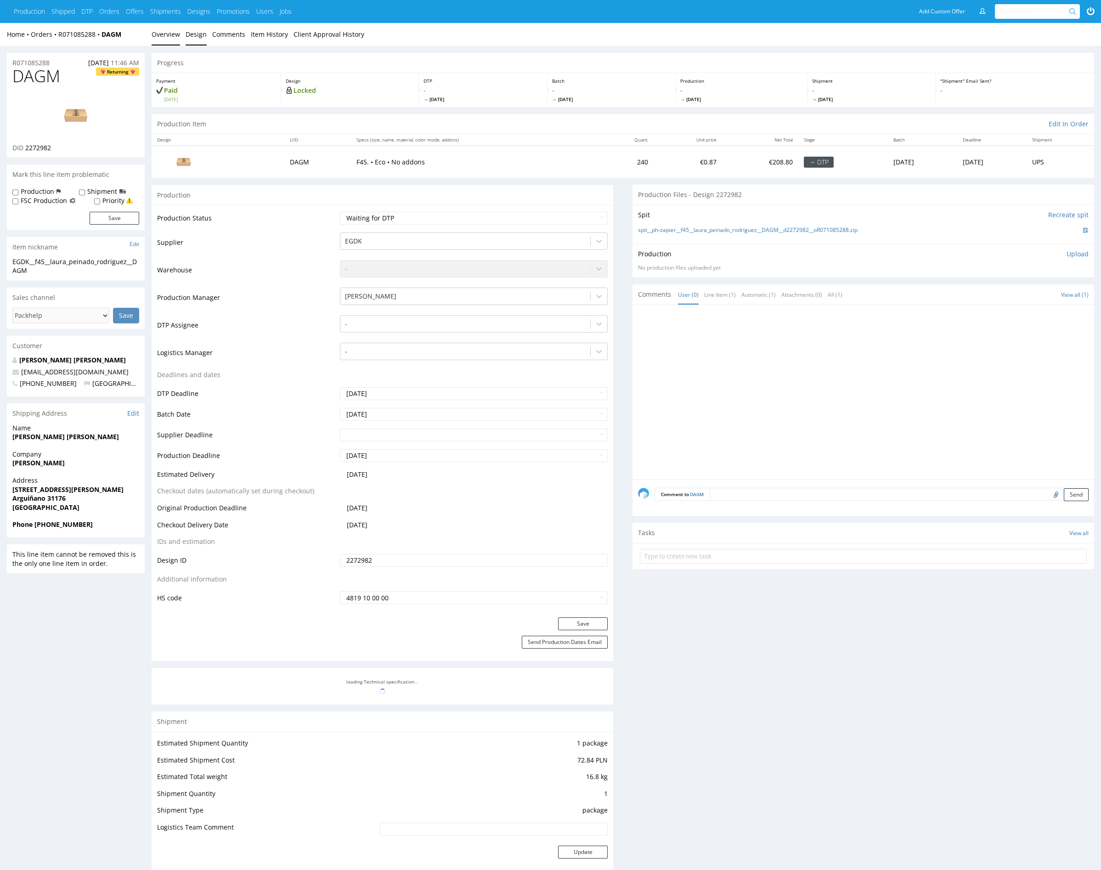
click at [192, 36] on link "Design" at bounding box center [196, 34] width 21 height 23
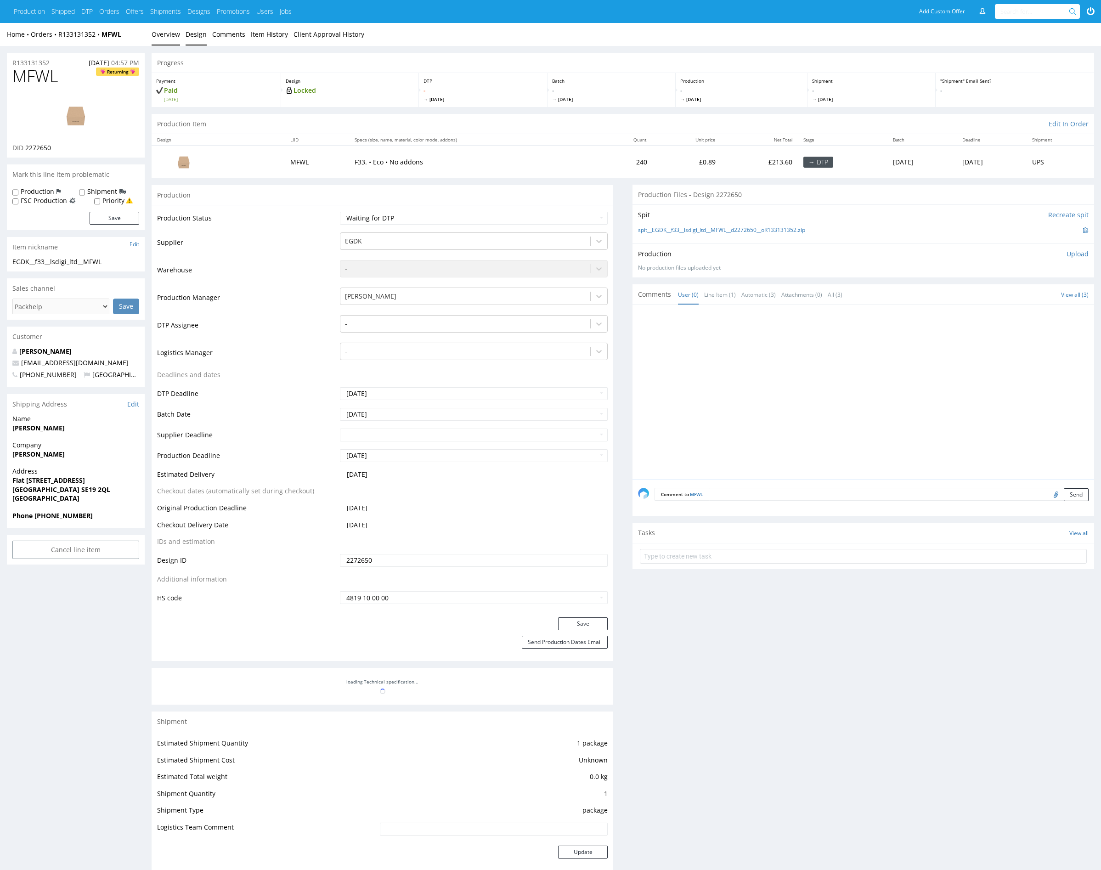
click at [195, 40] on link "Design" at bounding box center [196, 34] width 21 height 23
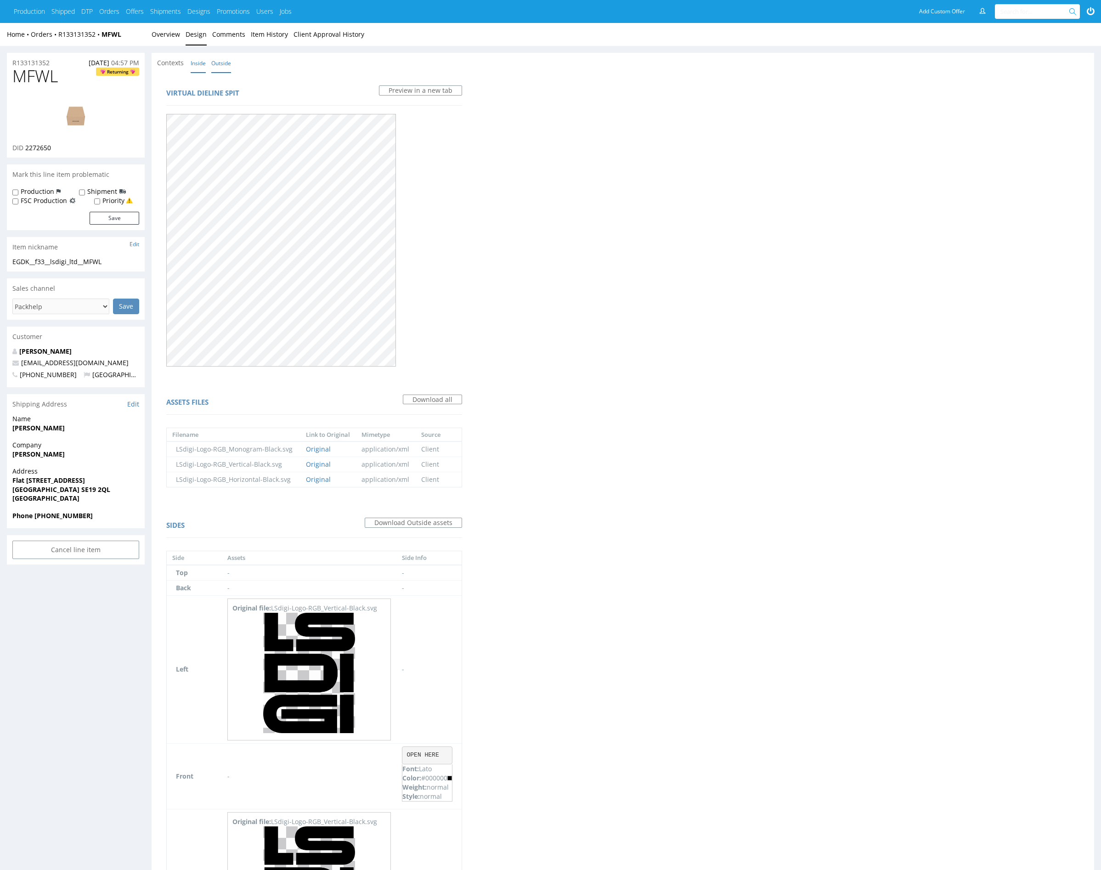
click at [198, 65] on link "Inside" at bounding box center [198, 63] width 15 height 20
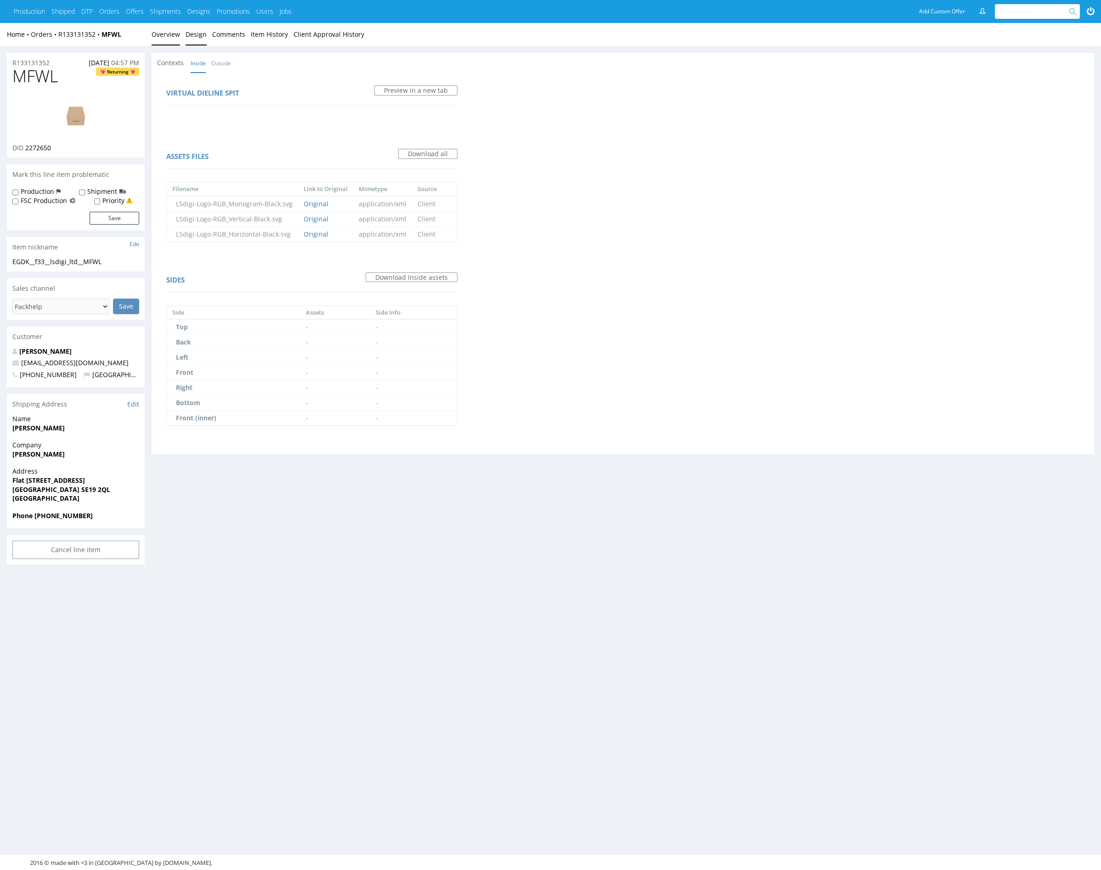
click at [164, 37] on link "Overview" at bounding box center [166, 34] width 28 height 23
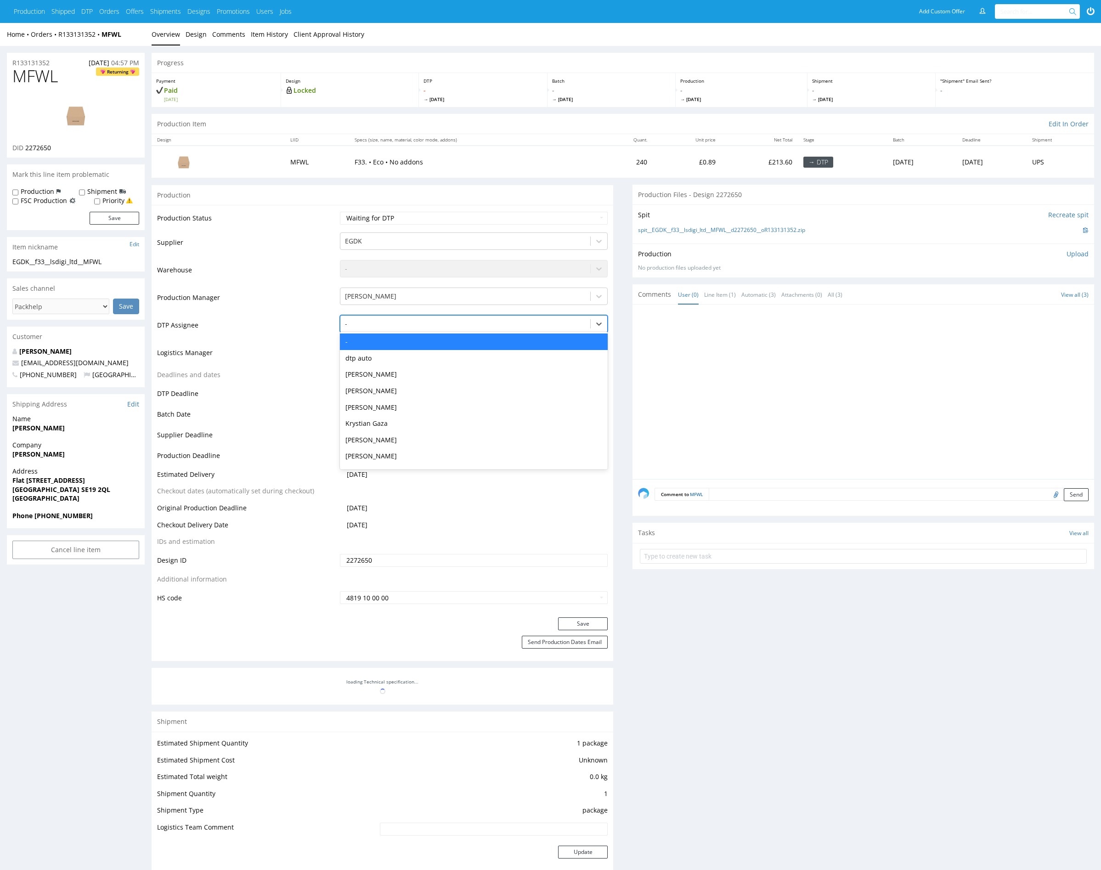
click at [416, 322] on div at bounding box center [465, 323] width 241 height 11
type input "mark"
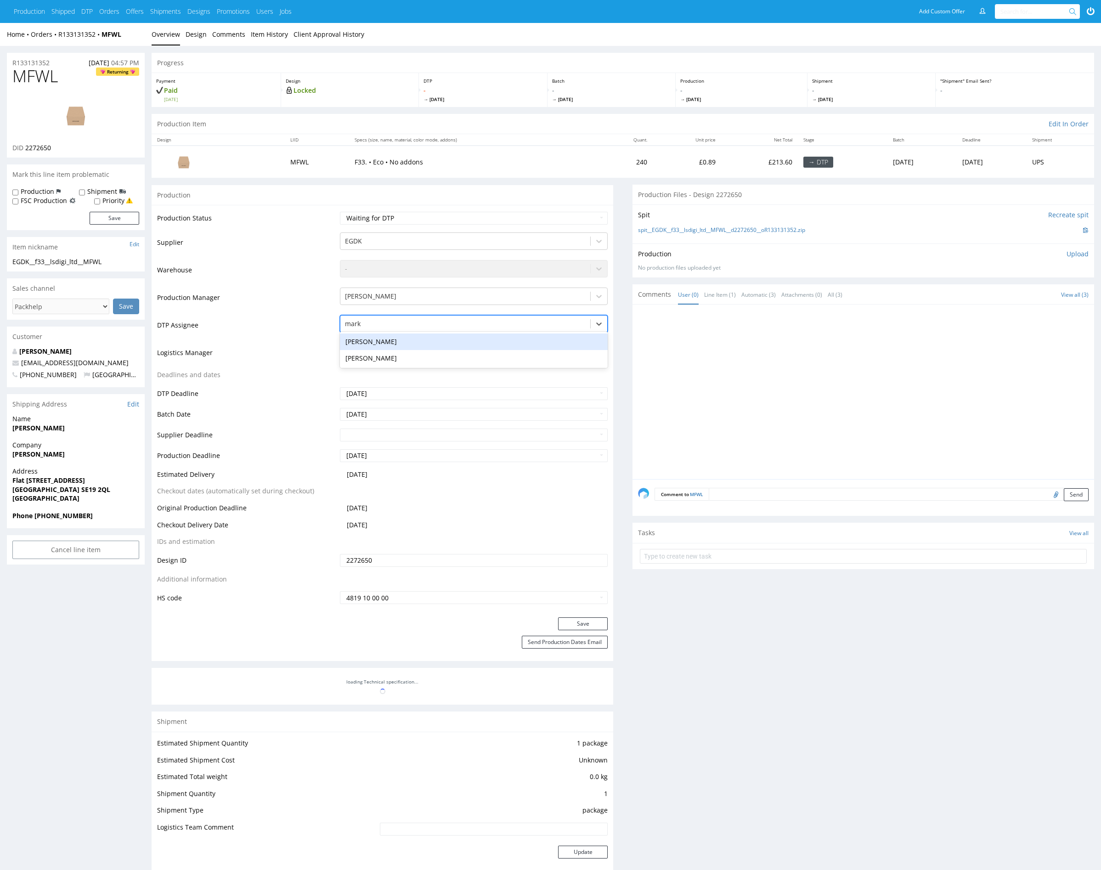
click at [416, 340] on div "[PERSON_NAME]" at bounding box center [474, 341] width 268 height 17
click at [580, 627] on button "Save" at bounding box center [583, 623] width 50 height 13
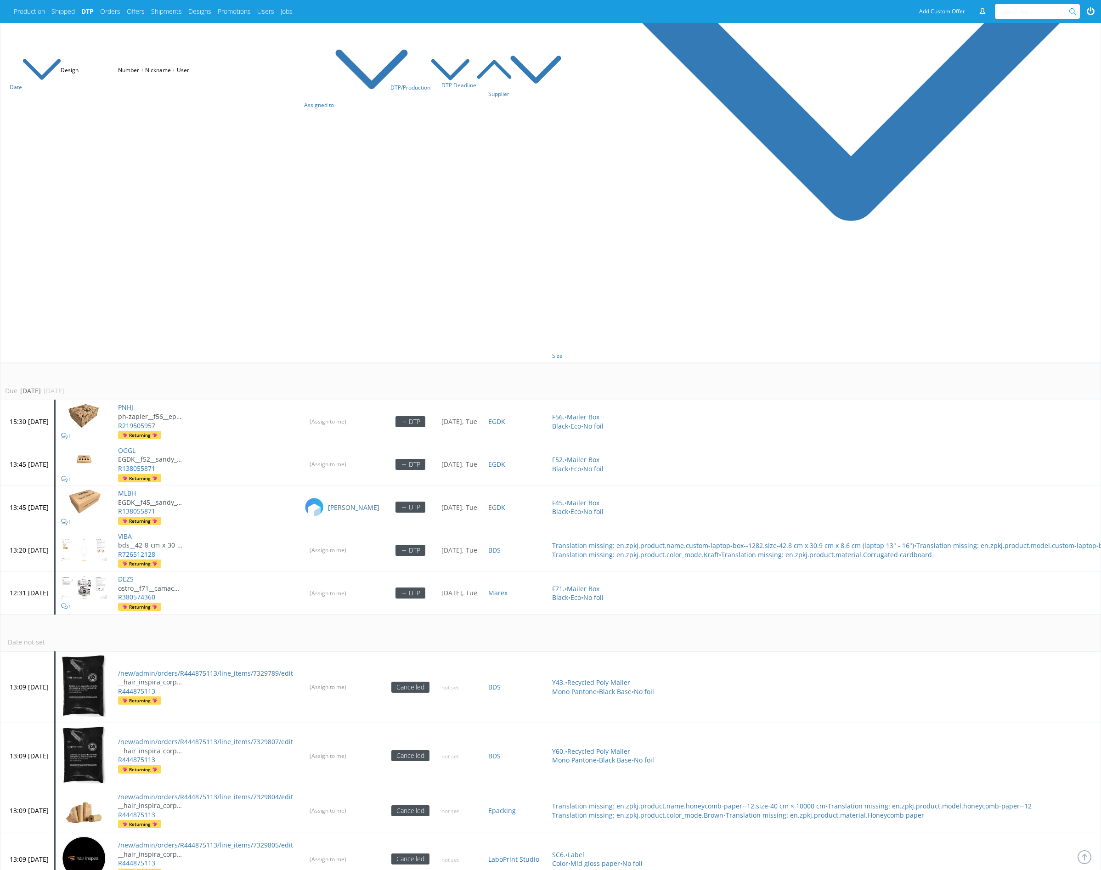
scroll to position [297, 0]
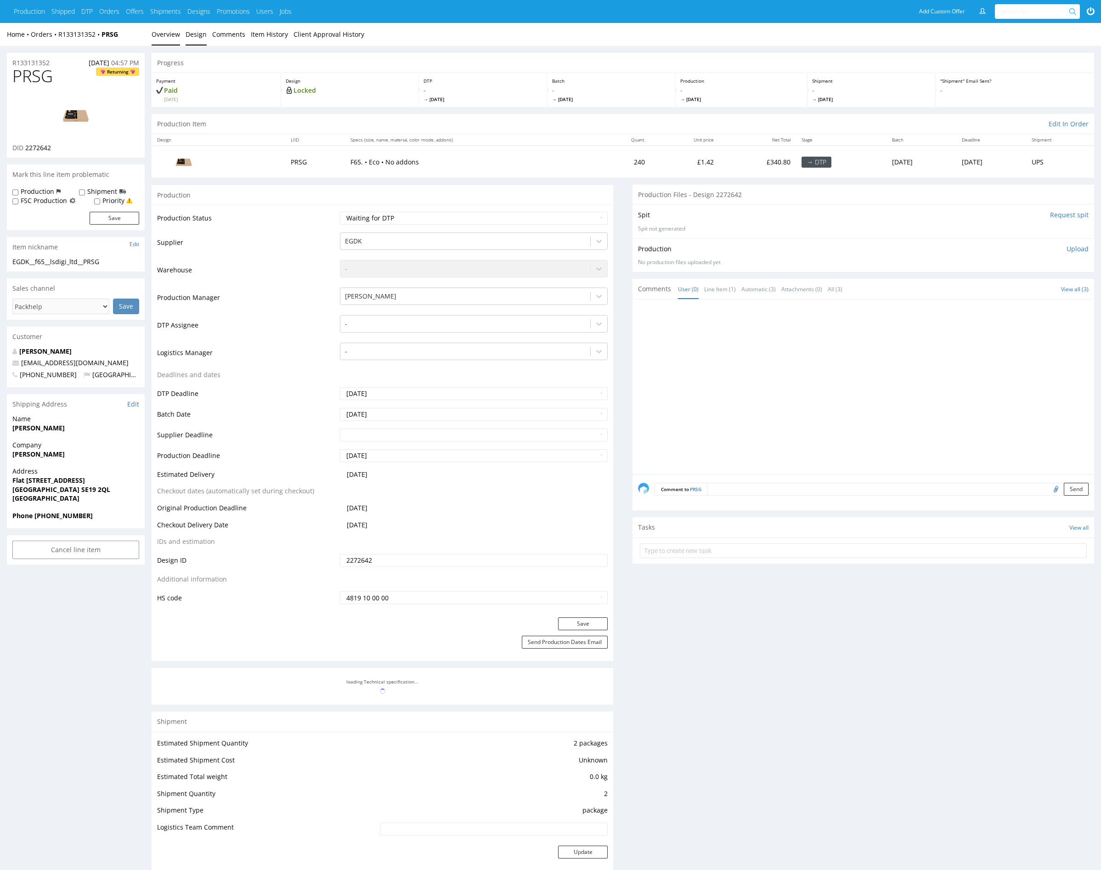
click at [196, 32] on link "Design" at bounding box center [196, 34] width 21 height 23
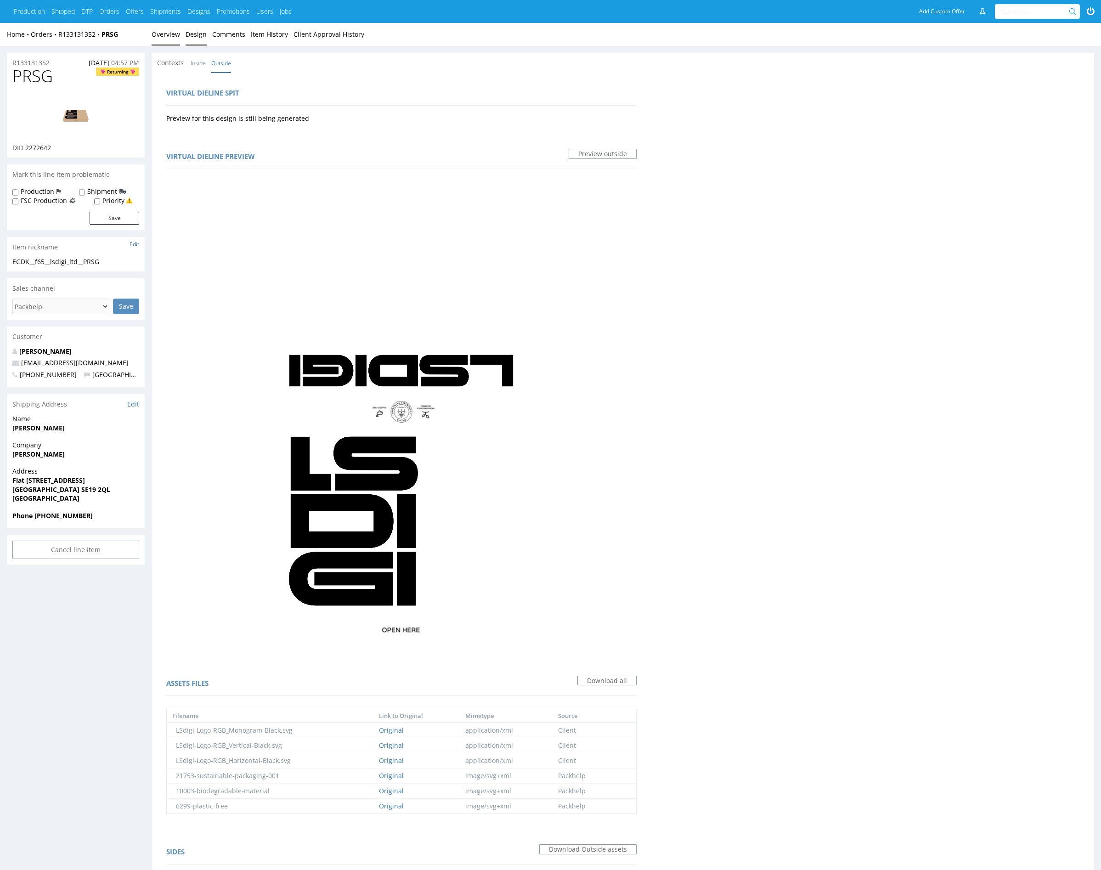
click at [161, 33] on link "Overview" at bounding box center [166, 34] width 28 height 23
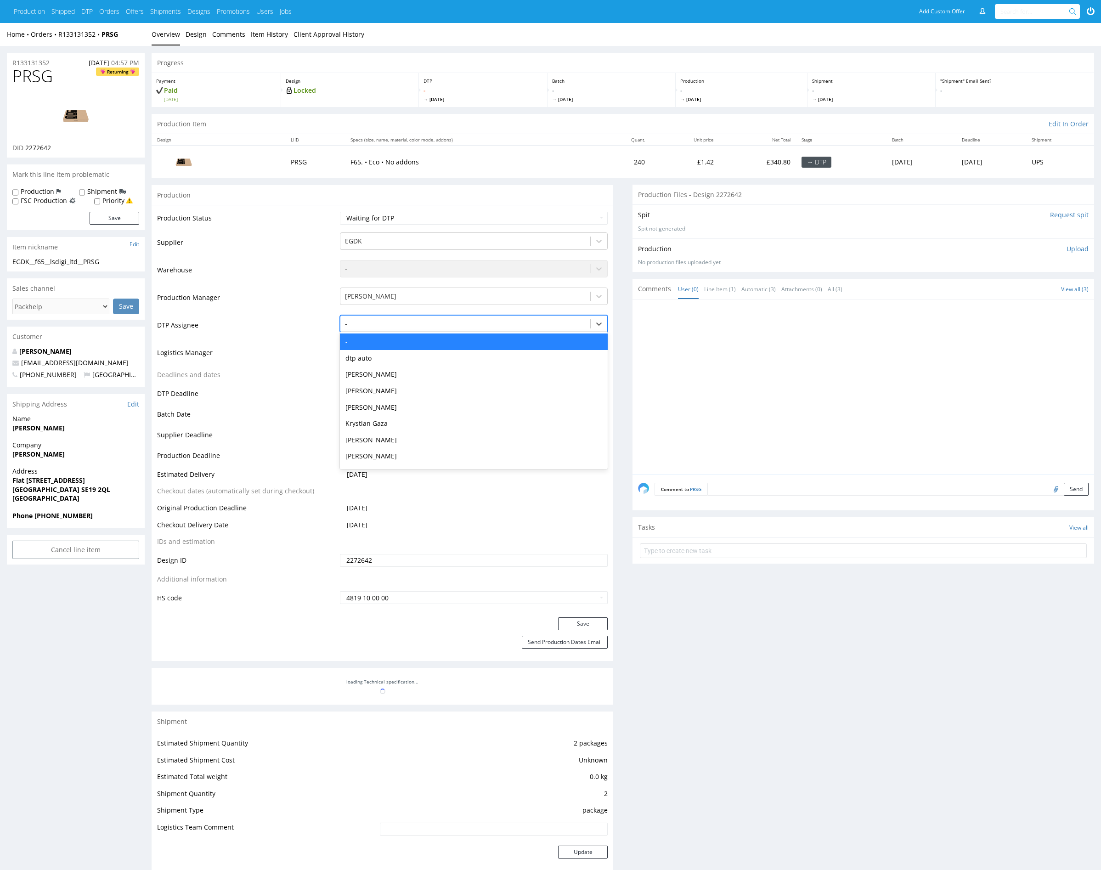
click at [441, 327] on div at bounding box center [465, 323] width 241 height 11
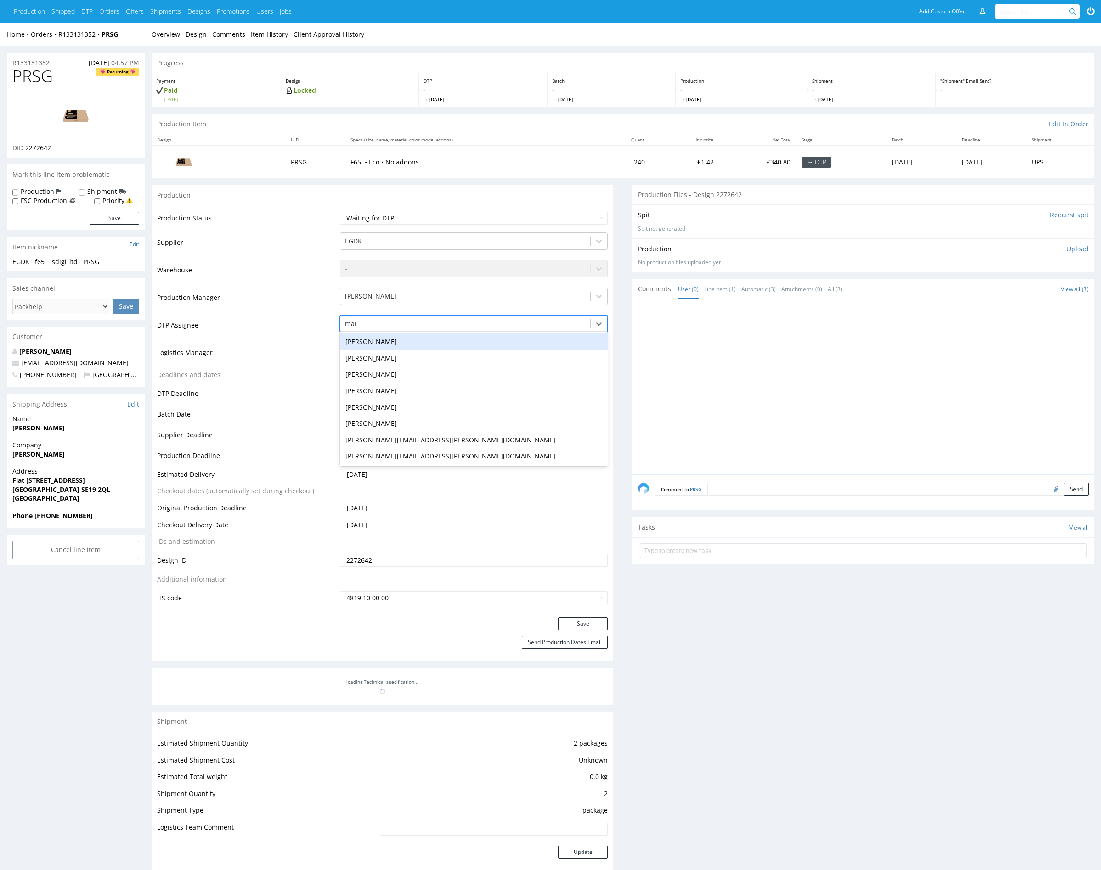
type input "mark"
click at [466, 334] on div "[PERSON_NAME]" at bounding box center [474, 341] width 268 height 17
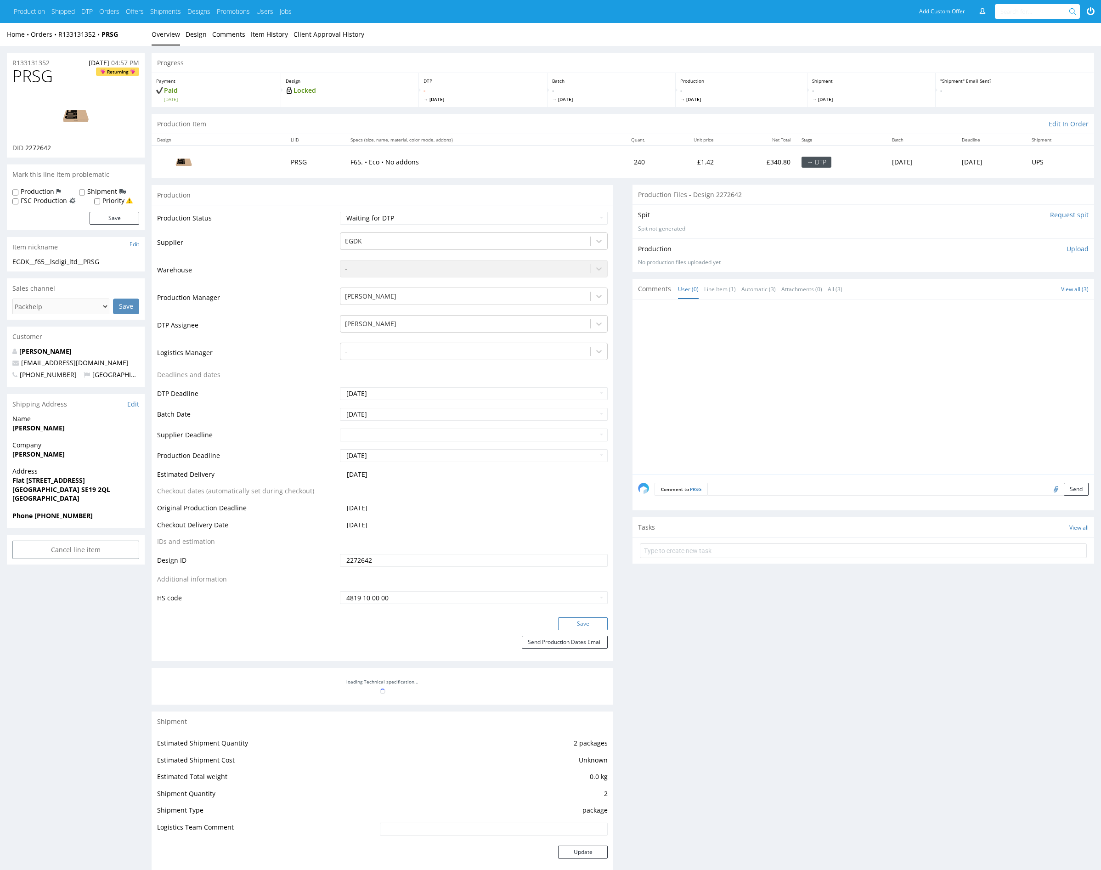
click at [591, 619] on button "Save" at bounding box center [583, 623] width 50 height 13
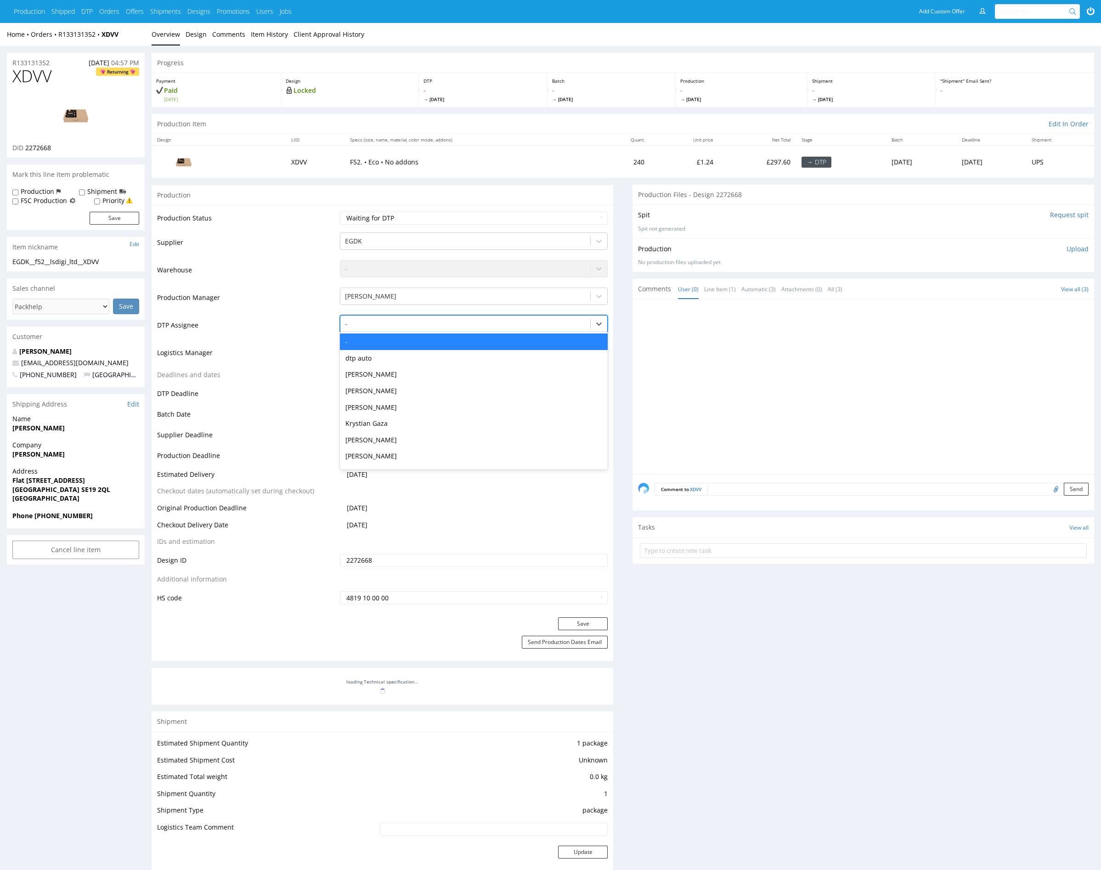
click at [391, 323] on div at bounding box center [465, 323] width 241 height 11
type input "mark"
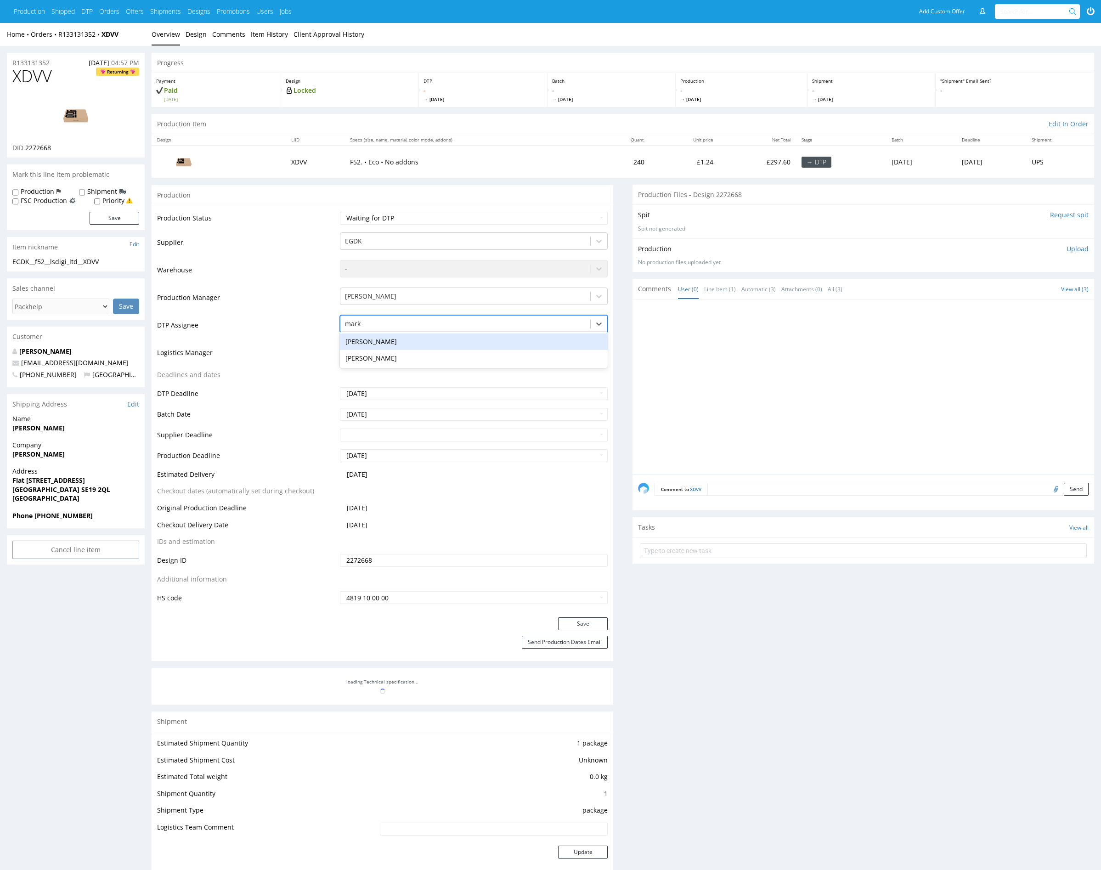
click at [470, 339] on div "[PERSON_NAME]" at bounding box center [474, 341] width 268 height 17
click at [593, 620] on button "Save" at bounding box center [583, 623] width 50 height 13
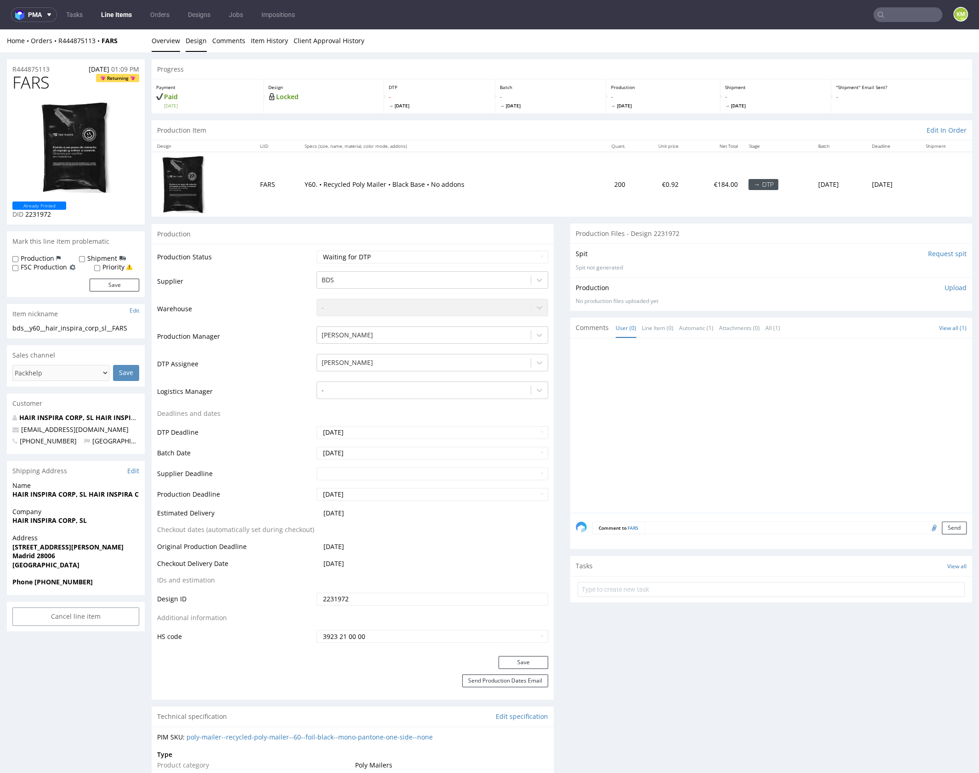
click at [203, 43] on link "Design" at bounding box center [196, 40] width 21 height 23
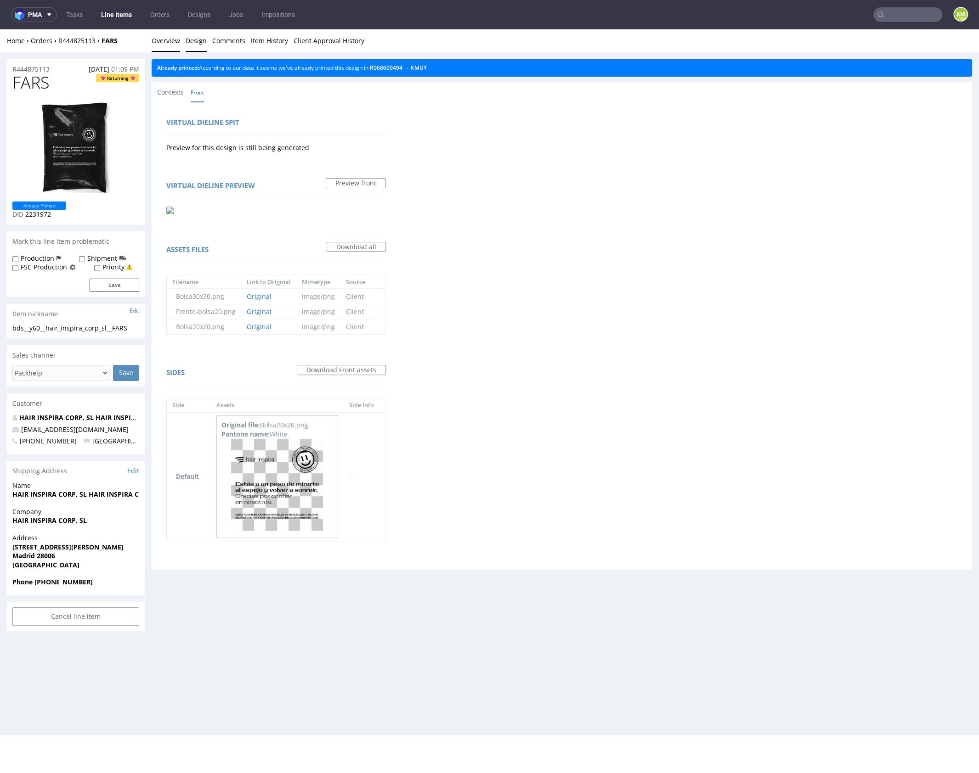
drag, startPoint x: 168, startPoint y: 42, endPoint x: 246, endPoint y: 35, distance: 78.4
click at [168, 42] on link "Overview" at bounding box center [166, 40] width 28 height 23
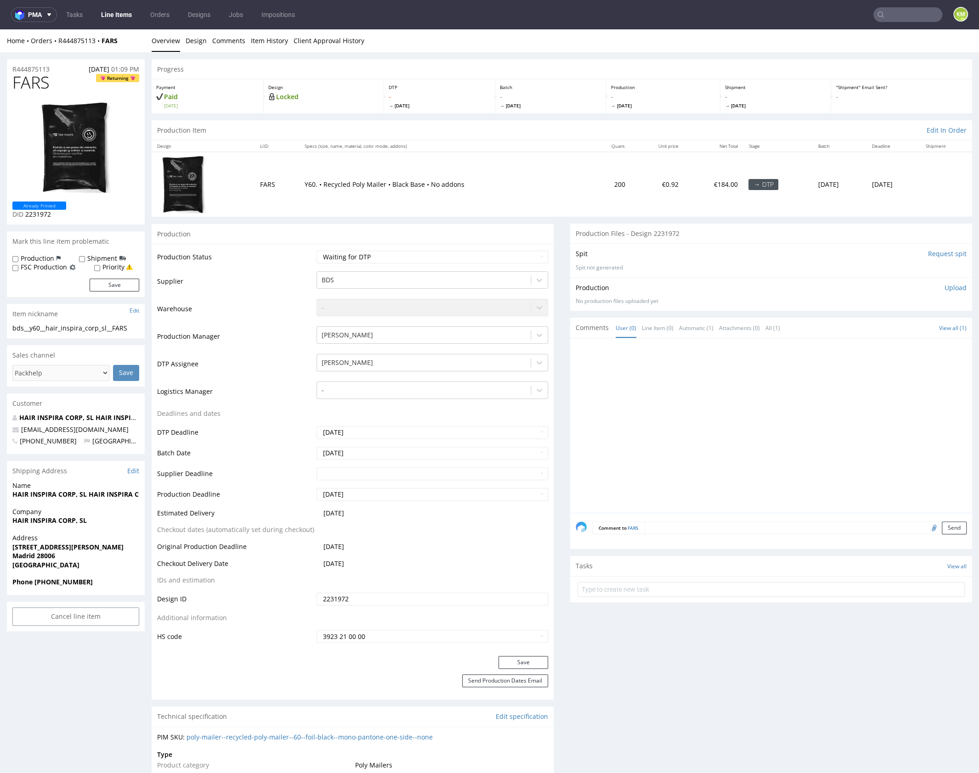
click at [115, 328] on div "bds__y60__hair_inspira_corp_sl__FARS" at bounding box center [75, 328] width 127 height 9
copy div "bds__y60__hair_inspira_corp_sl__FARS"
click at [347, 597] on input "2231972" at bounding box center [431, 599] width 231 height 13
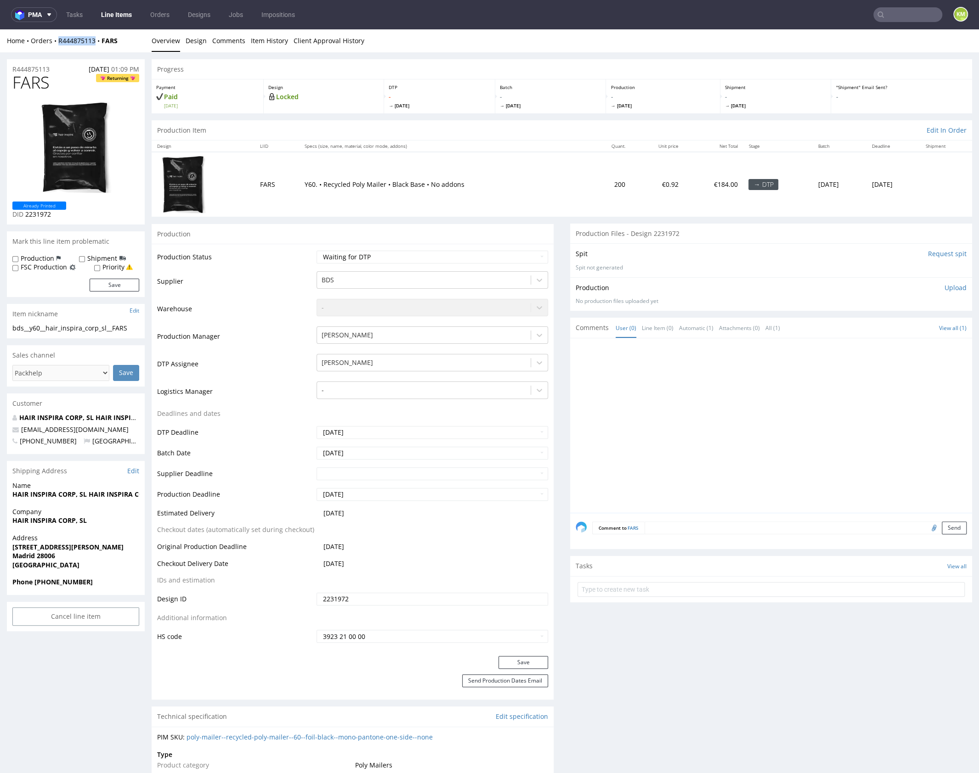
click at [34, 84] on span "FARS" at bounding box center [30, 82] width 37 height 18
click at [948, 290] on p "Upload" at bounding box center [955, 287] width 22 height 9
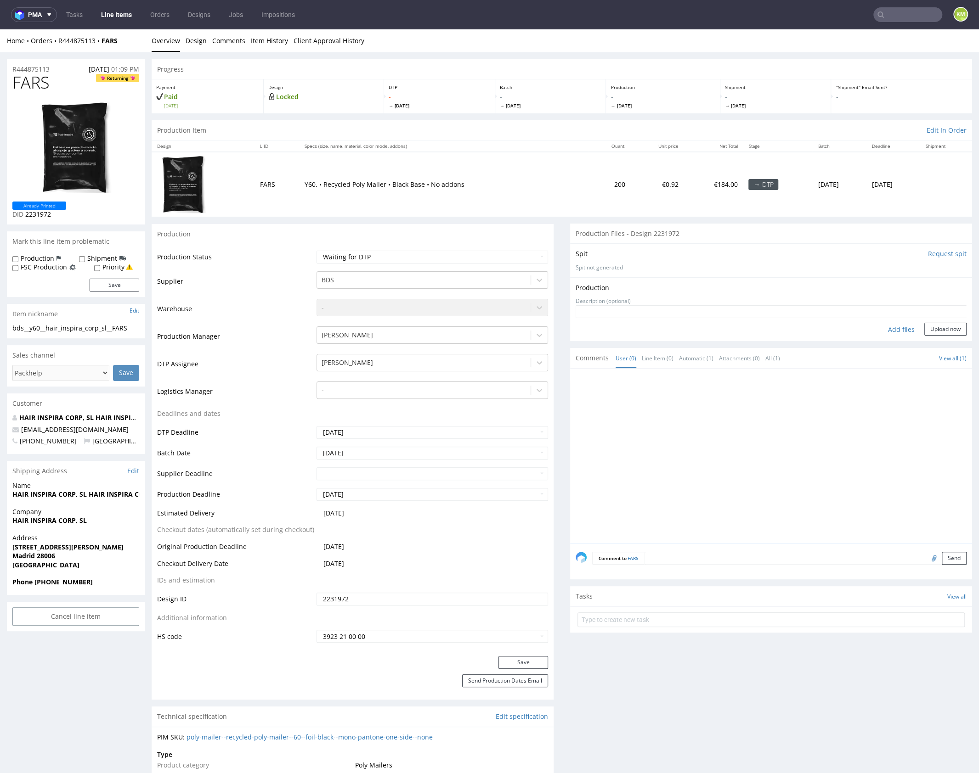
click at [897, 330] on div "Add files" at bounding box center [901, 330] width 46 height 14
type input "C:\fakepath\bds__y60__hair_inspira_corp_sl__FARS__d2231972__oR444875113.pdf"
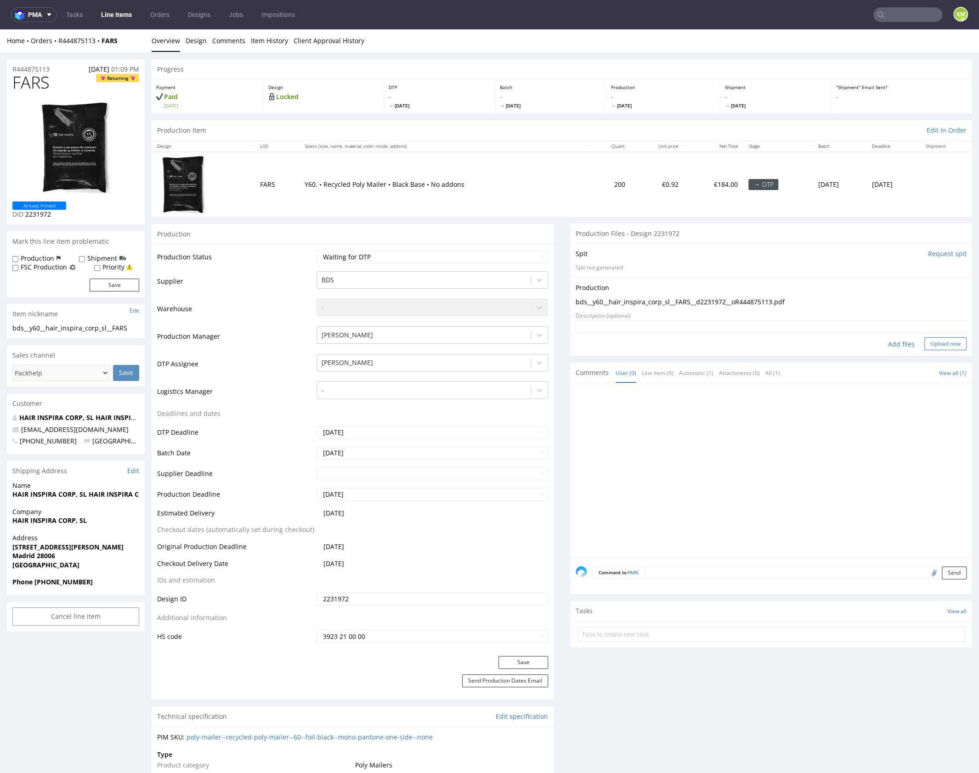
click at [937, 346] on button "Upload now" at bounding box center [945, 344] width 42 height 13
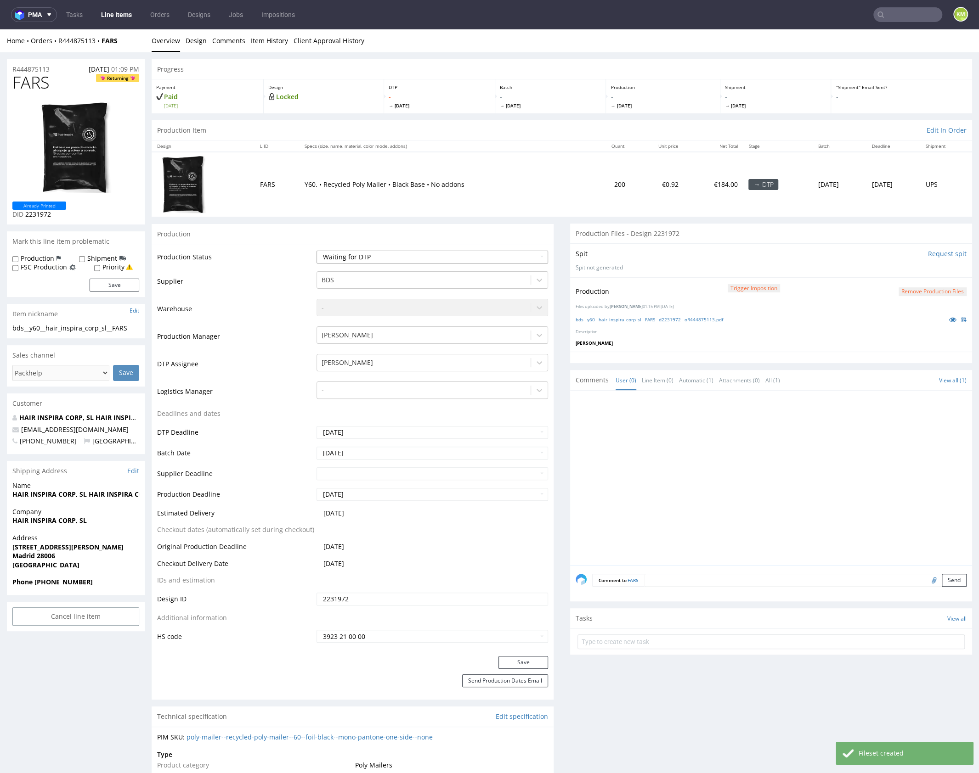
click at [470, 261] on select "Waiting for Artwork Waiting for Diecut Waiting for Mockup Waiting for DTP Waiti…" at bounding box center [431, 257] width 231 height 13
select select "dtp_production_ready"
click at [316, 251] on select "Waiting for Artwork Waiting for Diecut Waiting for Mockup Waiting for DTP Waiti…" at bounding box center [431, 257] width 231 height 13
click at [504, 668] on button "Save" at bounding box center [523, 662] width 50 height 13
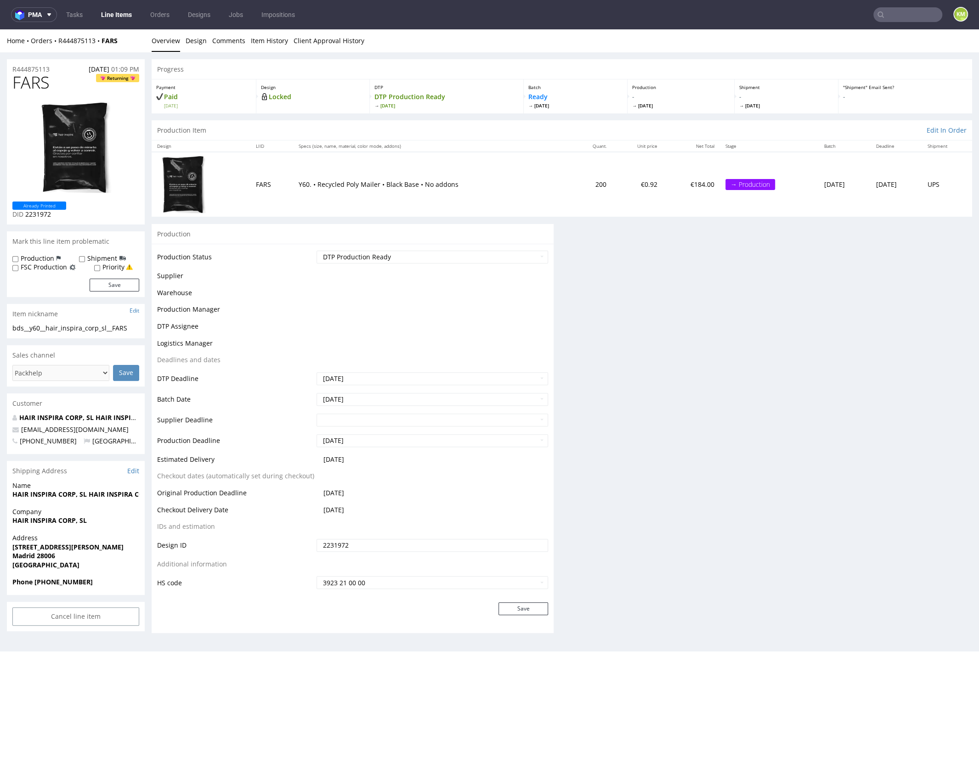
click at [718, 463] on div "Progress Payment Paid Thu 09 Oct Design Locked DTP DTP Production Ready Tue 14 …" at bounding box center [562, 349] width 820 height 581
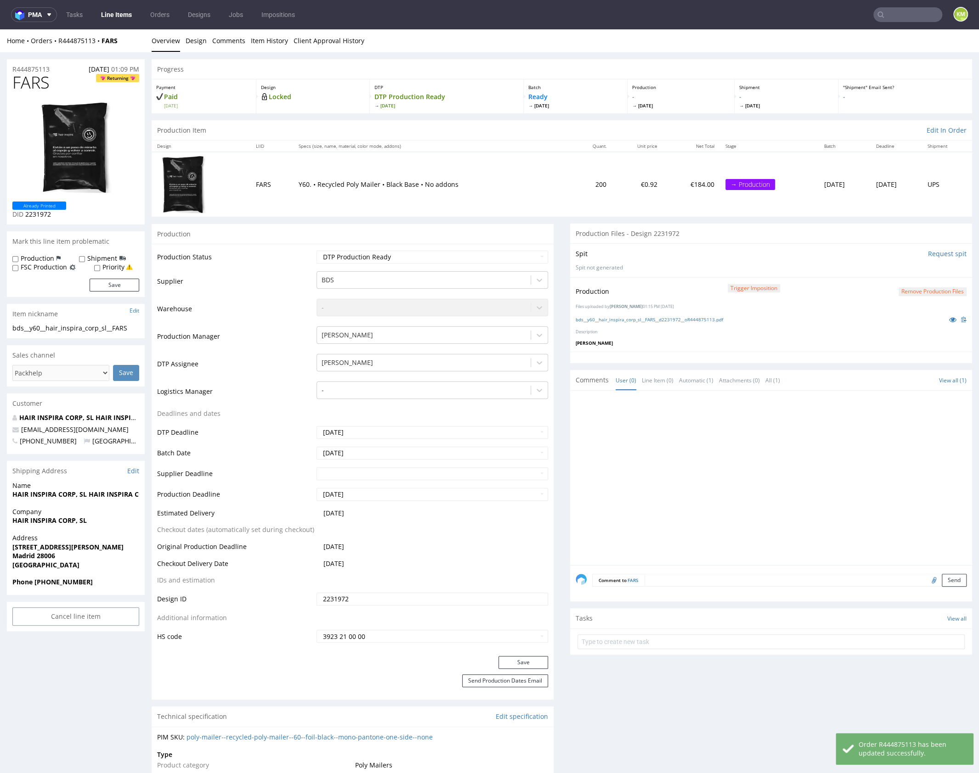
click at [759, 477] on div at bounding box center [773, 480] width 396 height 169
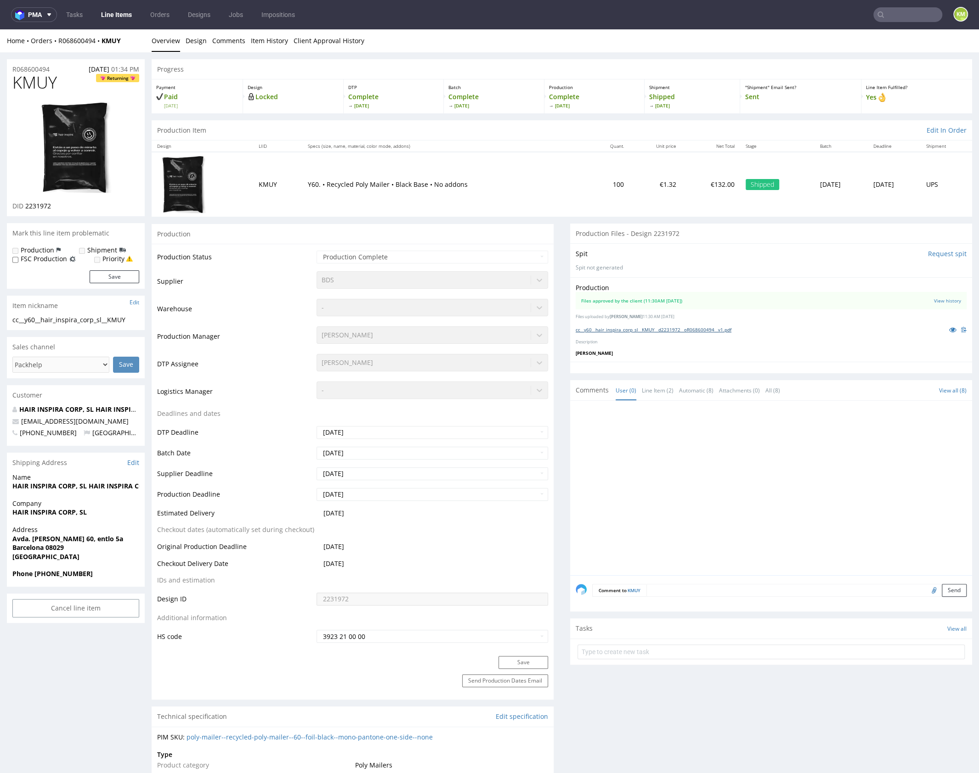
click at [657, 328] on link "cc__y60__hair_inspira_corp_sl__KMUY__d2231972__oR068600494__v1.pdf" at bounding box center [653, 329] width 156 height 6
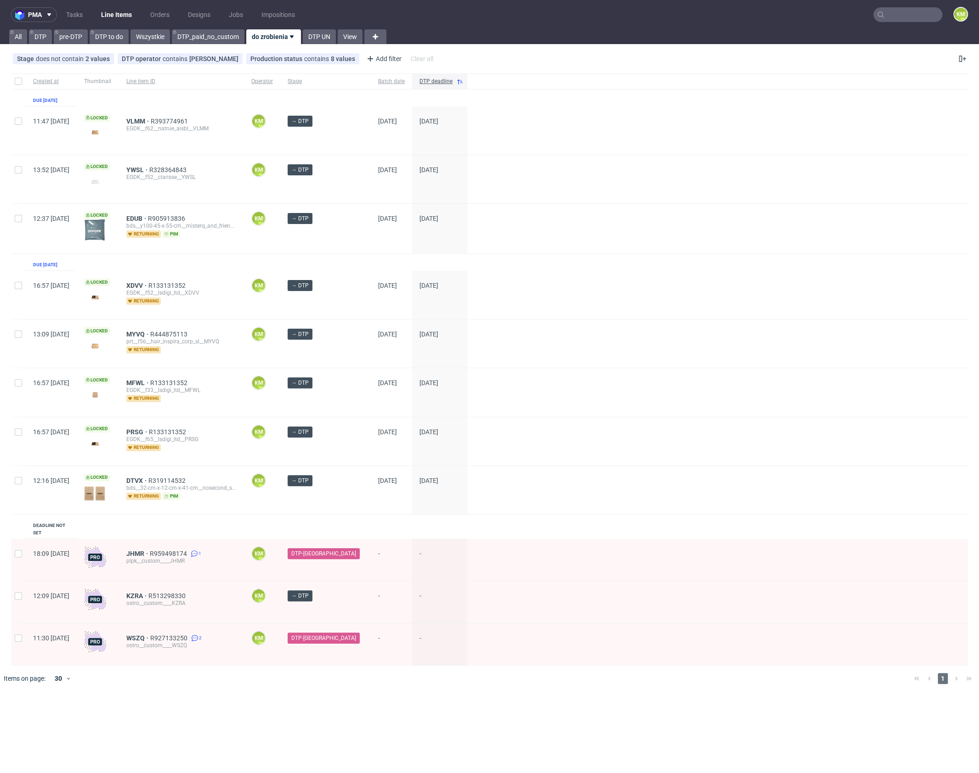
click at [400, 672] on div at bounding box center [502, 679] width 807 height 26
click at [419, 672] on div at bounding box center [502, 679] width 807 height 26
click at [418, 672] on div at bounding box center [502, 679] width 807 height 26
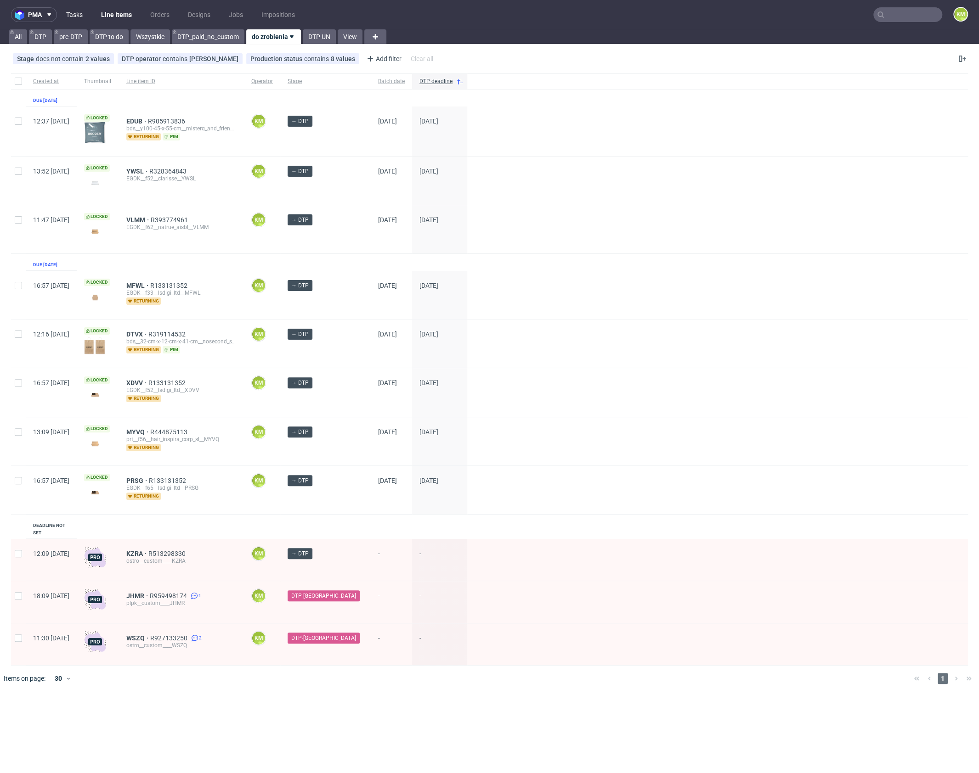
click at [73, 15] on link "Tasks" at bounding box center [75, 14] width 28 height 15
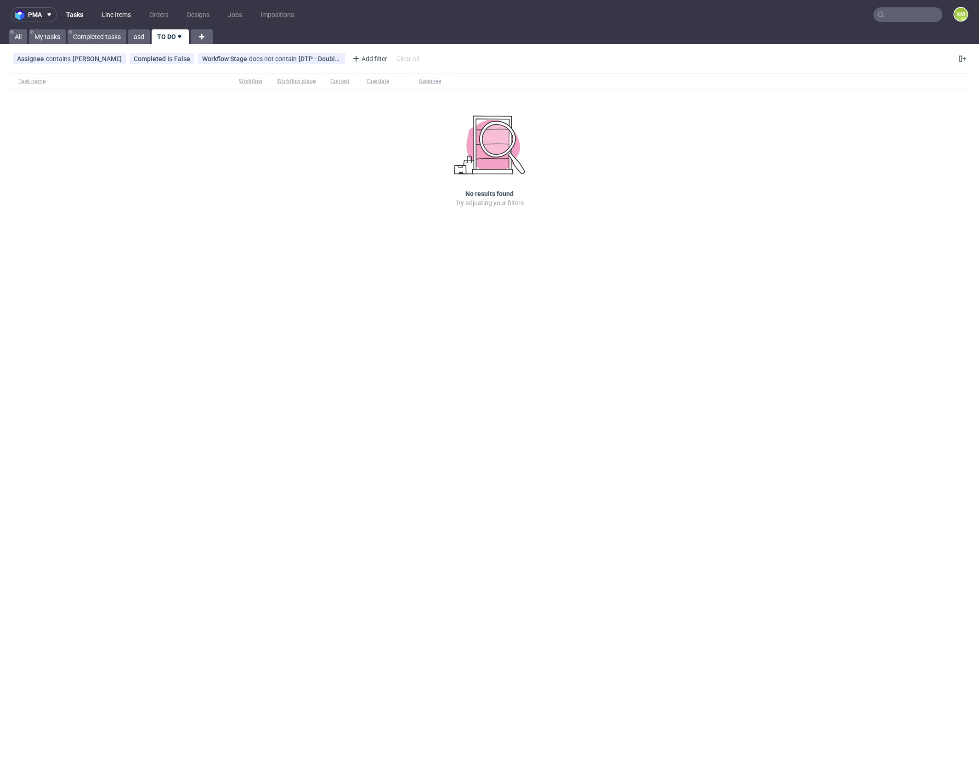
click at [109, 16] on link "Line Items" at bounding box center [116, 14] width 40 height 15
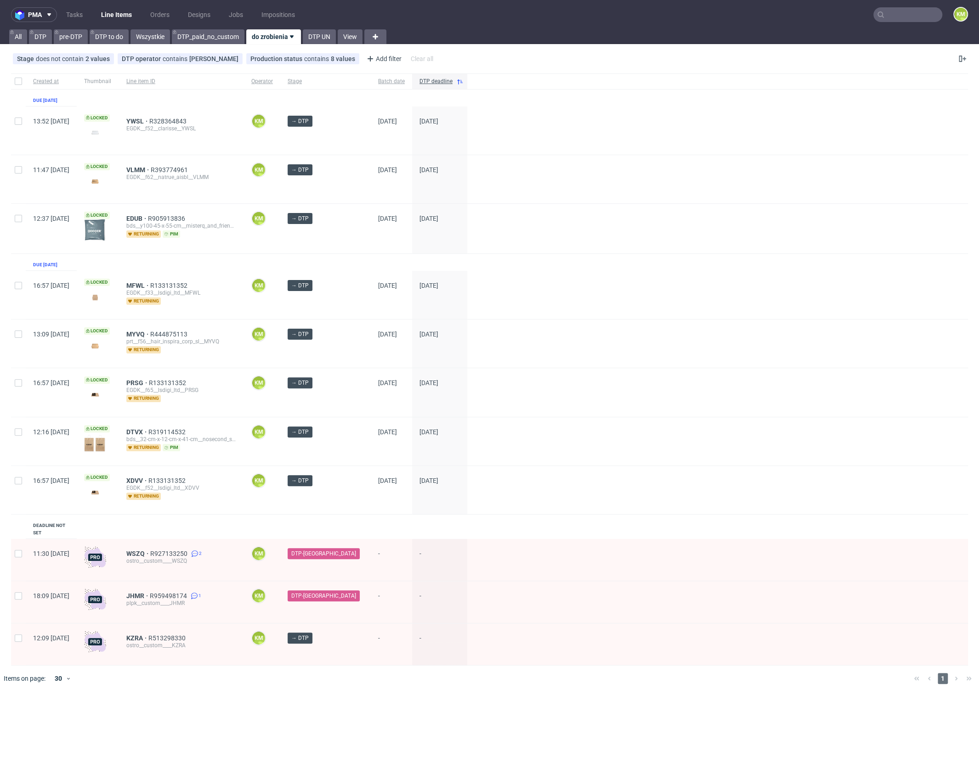
click at [336, 708] on div "pma Tasks Line Items Orders Designs Jobs Impositions KM All DTP pre-DTP DTP to …" at bounding box center [489, 386] width 979 height 773
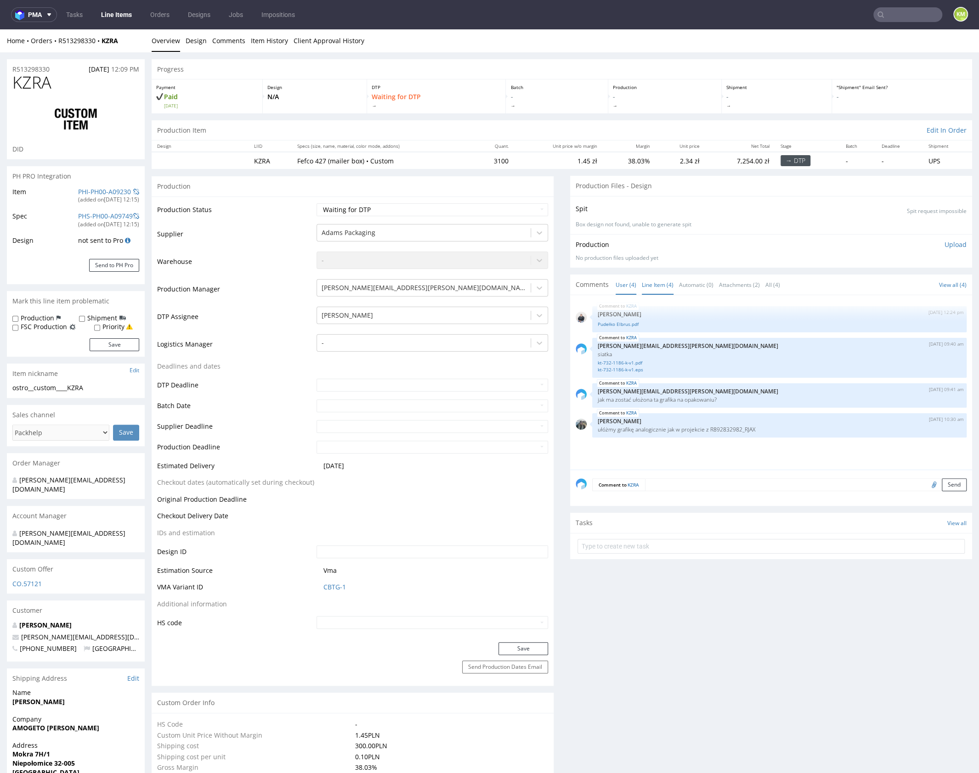
click at [649, 285] on link "Line Item (4)" at bounding box center [658, 285] width 32 height 20
click at [628, 284] on link "User (4)" at bounding box center [625, 285] width 21 height 20
click at [646, 285] on link "Line Item (4)" at bounding box center [658, 285] width 32 height 20
click at [692, 275] on link "Automatic (0)" at bounding box center [696, 285] width 34 height 20
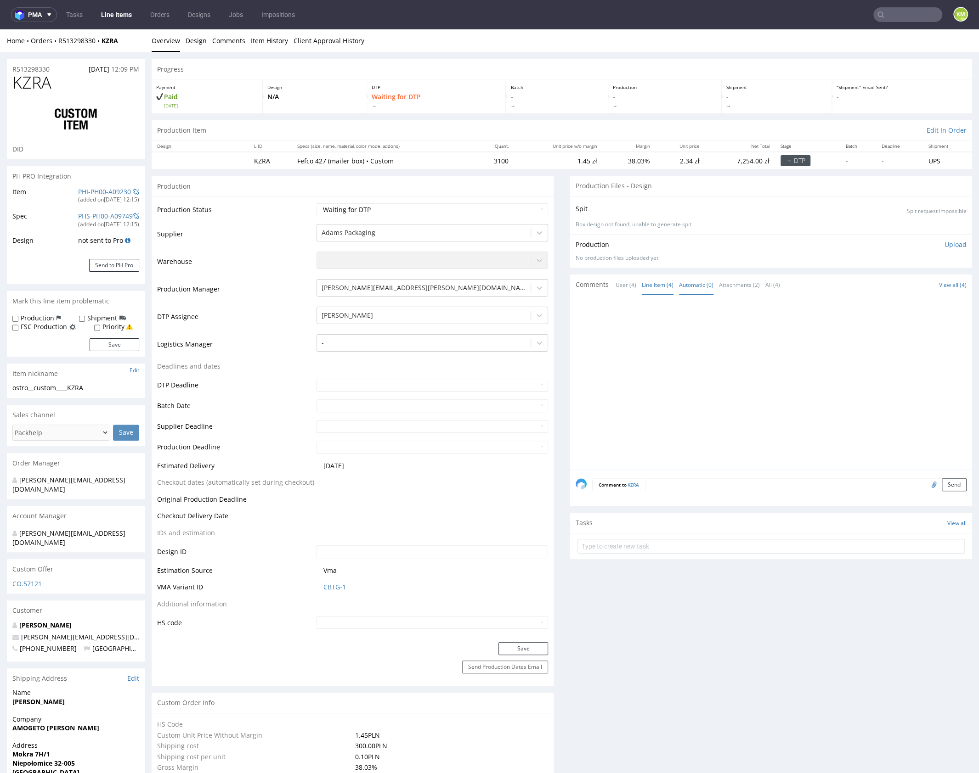
click at [659, 283] on link "Line Item (4)" at bounding box center [658, 285] width 32 height 20
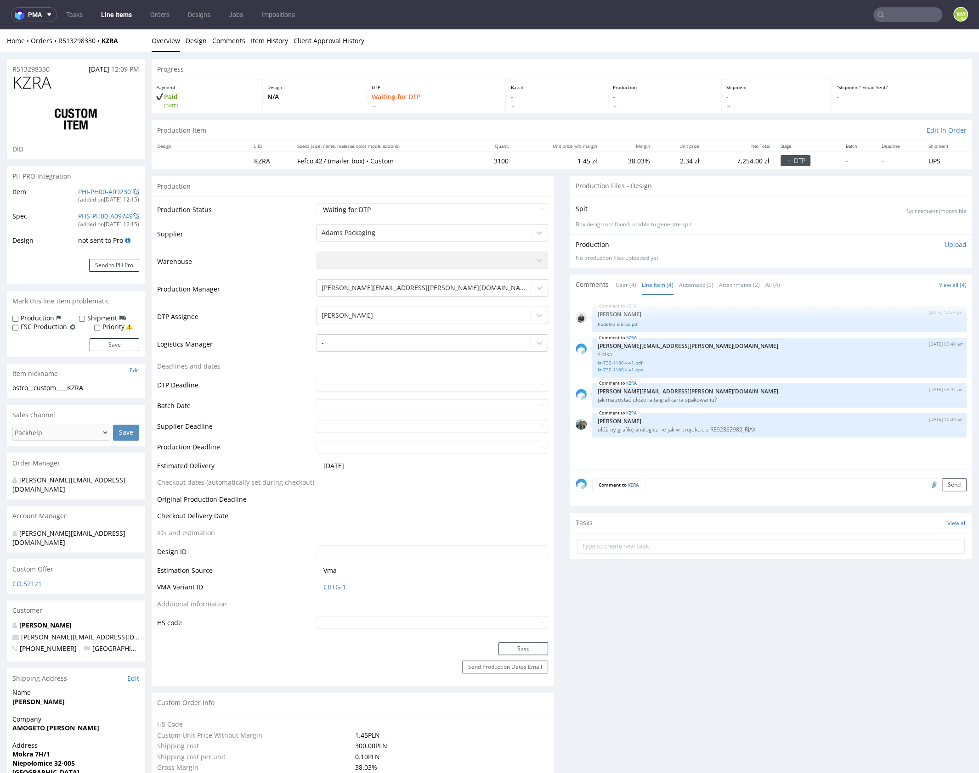
click at [688, 443] on div "KZRA 8th Oct 25 | 12:24 pm Adrian Margula Pudełko Elbrus.pdf KZRA 9th Oct 25 | …" at bounding box center [773, 385] width 396 height 169
drag, startPoint x: 747, startPoint y: 428, endPoint x: 762, endPoint y: 428, distance: 15.2
click at [762, 428] on p "ułóżmy grafikę analogicznie jak w projekcie z R892832982_RJAX" at bounding box center [778, 429] width 363 height 7
copy p "RJAX"
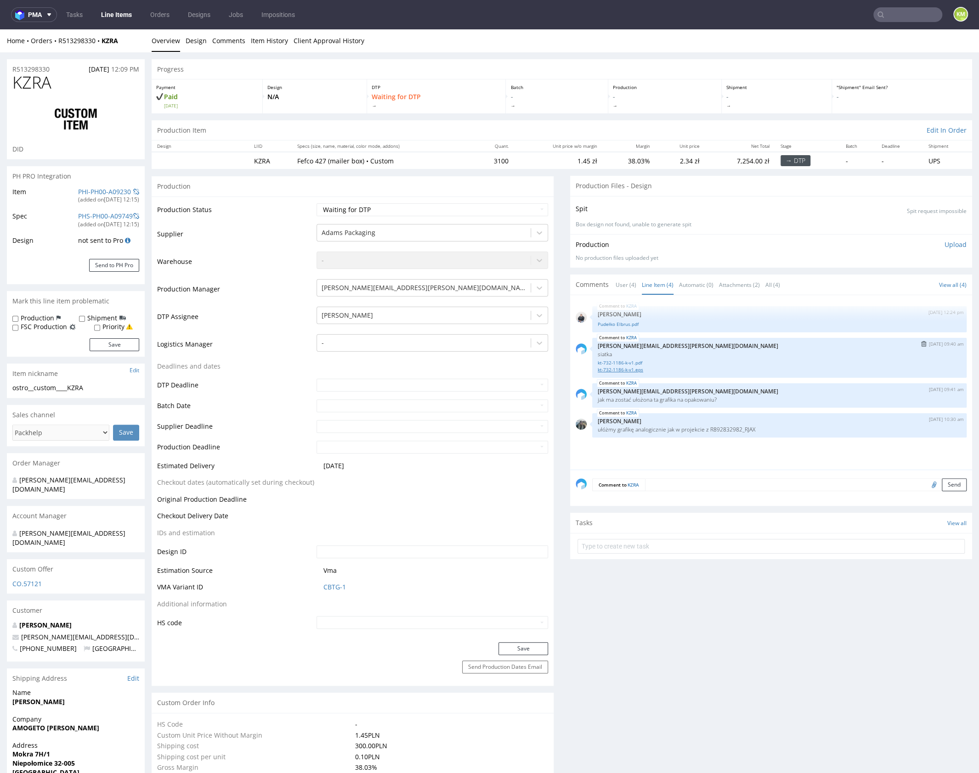
click at [635, 371] on link "kt-732-1186-k-v1.eps" at bounding box center [778, 369] width 363 height 7
click at [623, 322] on link "Pudełko Elbrus.pdf" at bounding box center [778, 324] width 363 height 7
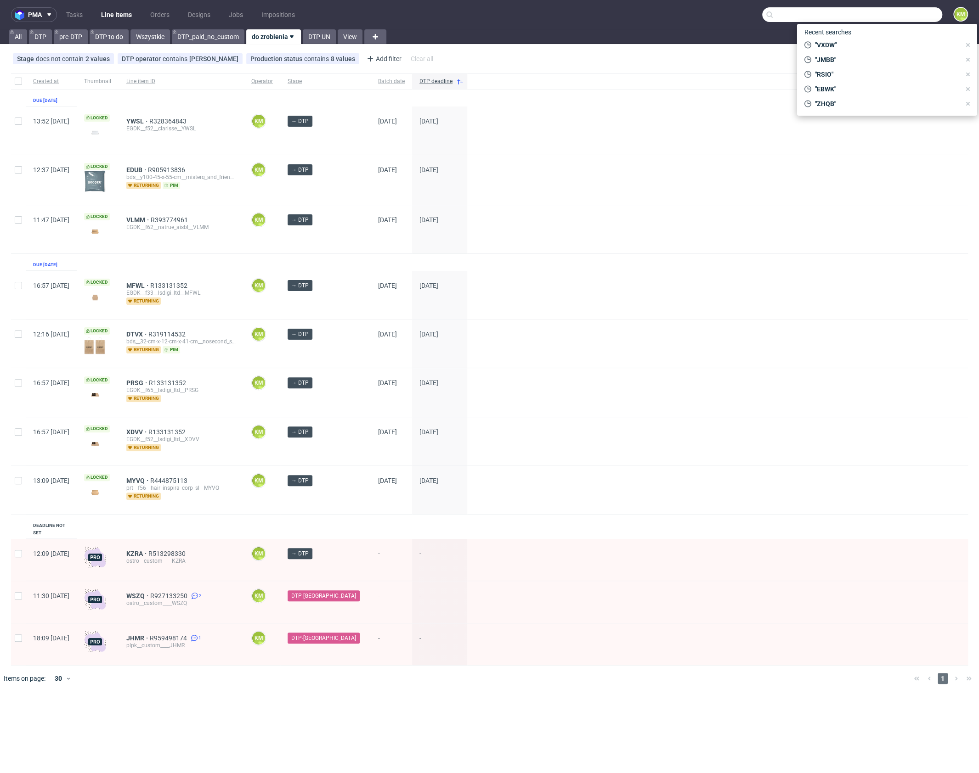
click at [903, 15] on input "text" at bounding box center [852, 14] width 180 height 15
paste input "RJAX"
type input "RJAX"
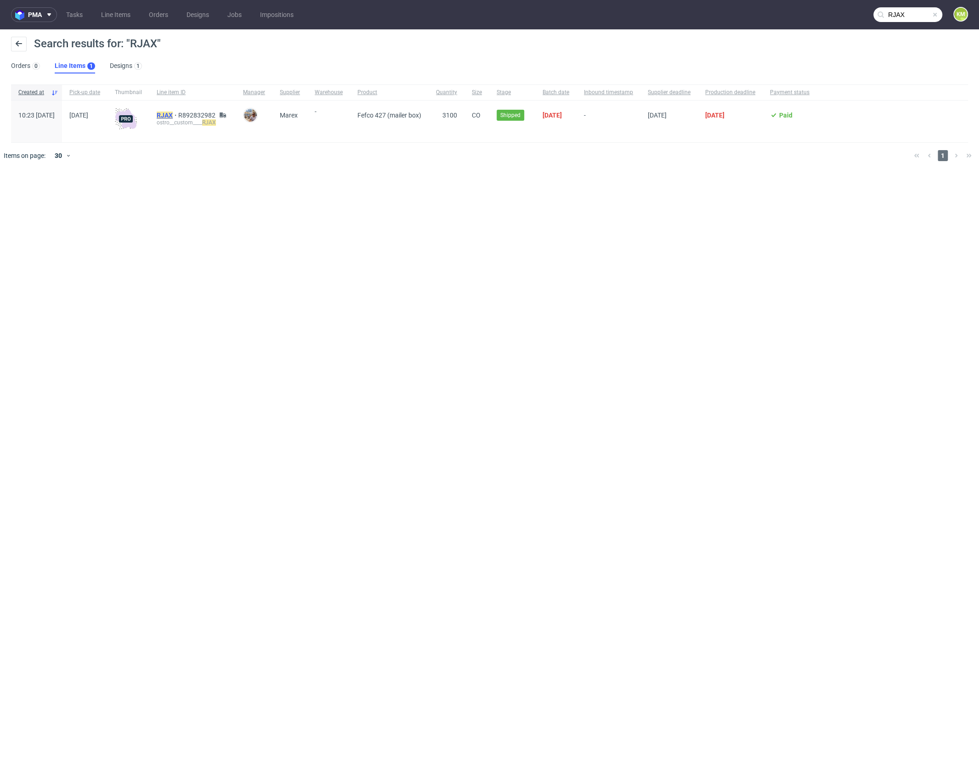
click at [173, 113] on mark "RJAX" at bounding box center [165, 115] width 16 height 7
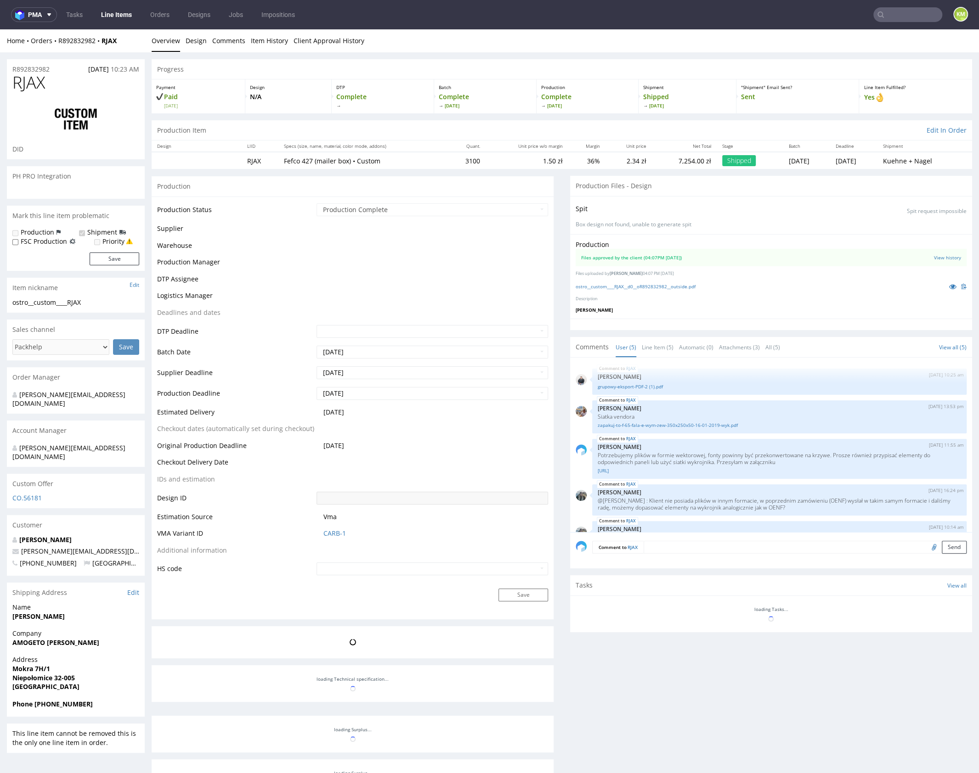
scroll to position [19, 0]
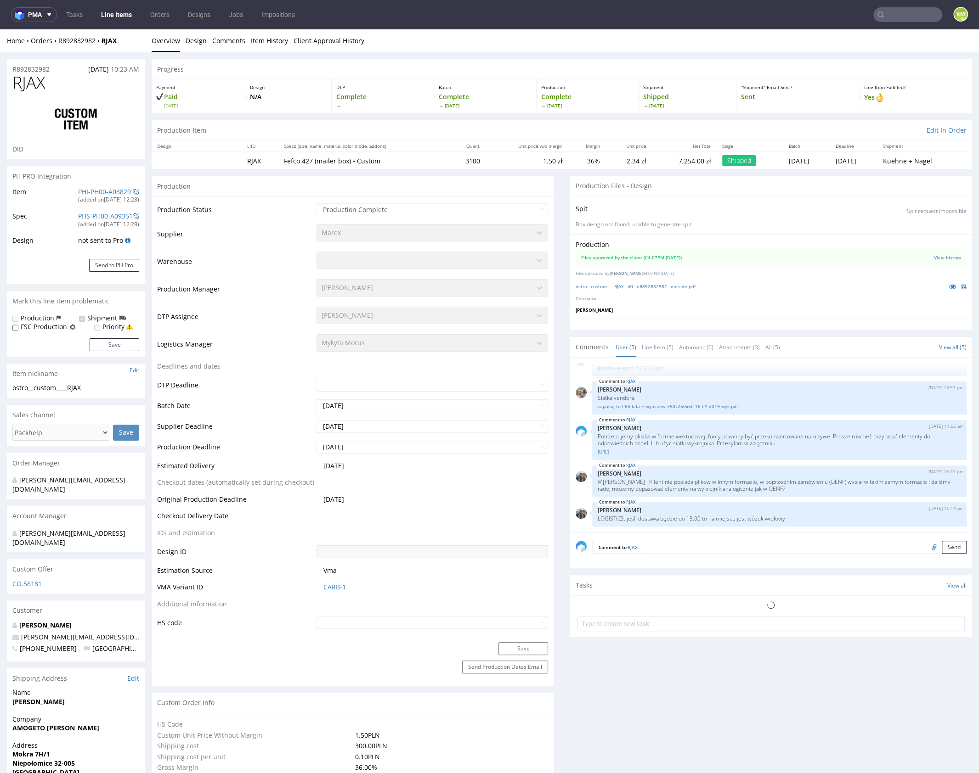
select select "in_progress"
click at [662, 285] on link "ostro__custom____RJAX__d0__oR892832982__outside.pdf" at bounding box center [635, 286] width 120 height 6
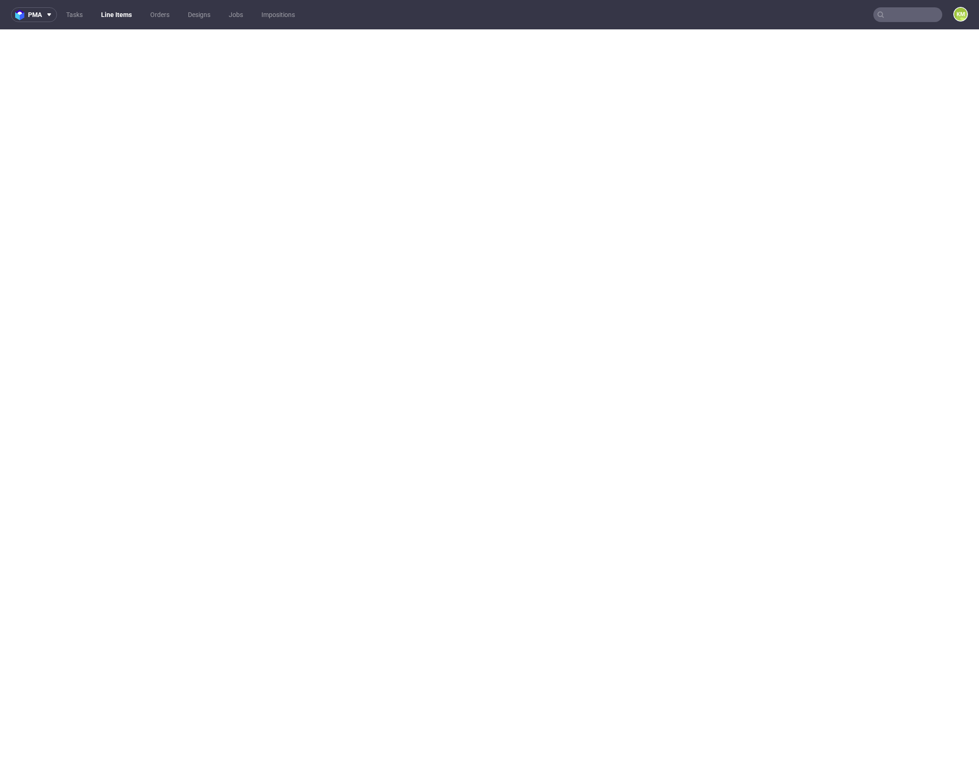
select select "in_progress"
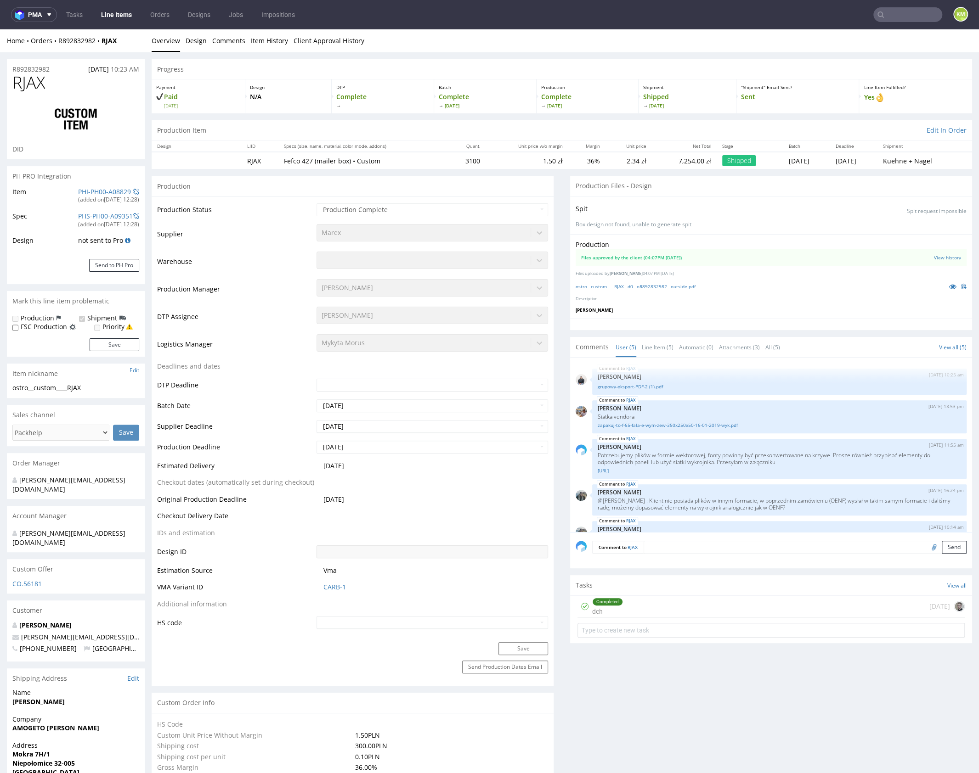
scroll to position [19, 0]
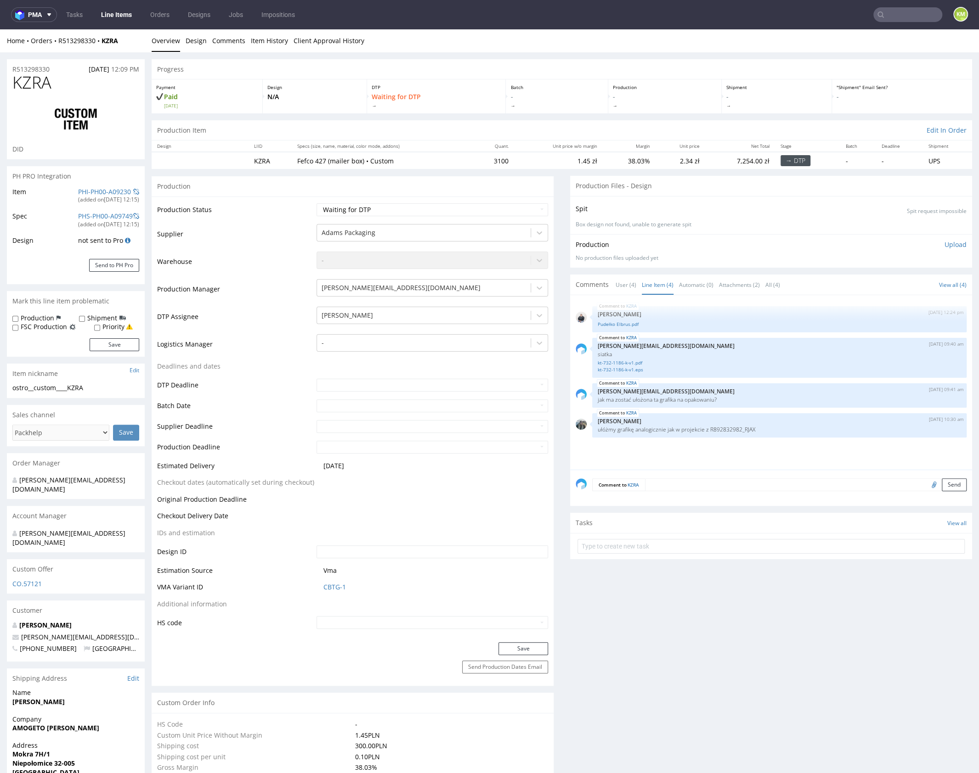
click at [37, 388] on div "ostro__custom____KZRA" at bounding box center [75, 387] width 127 height 9
copy div "ostro__custom____KZRA"
copy link "R513298330"
click at [487, 208] on select "Waiting for Artwork Waiting for Diecut Waiting for Mockup Waiting for DTP Waiti…" at bounding box center [431, 209] width 231 height 13
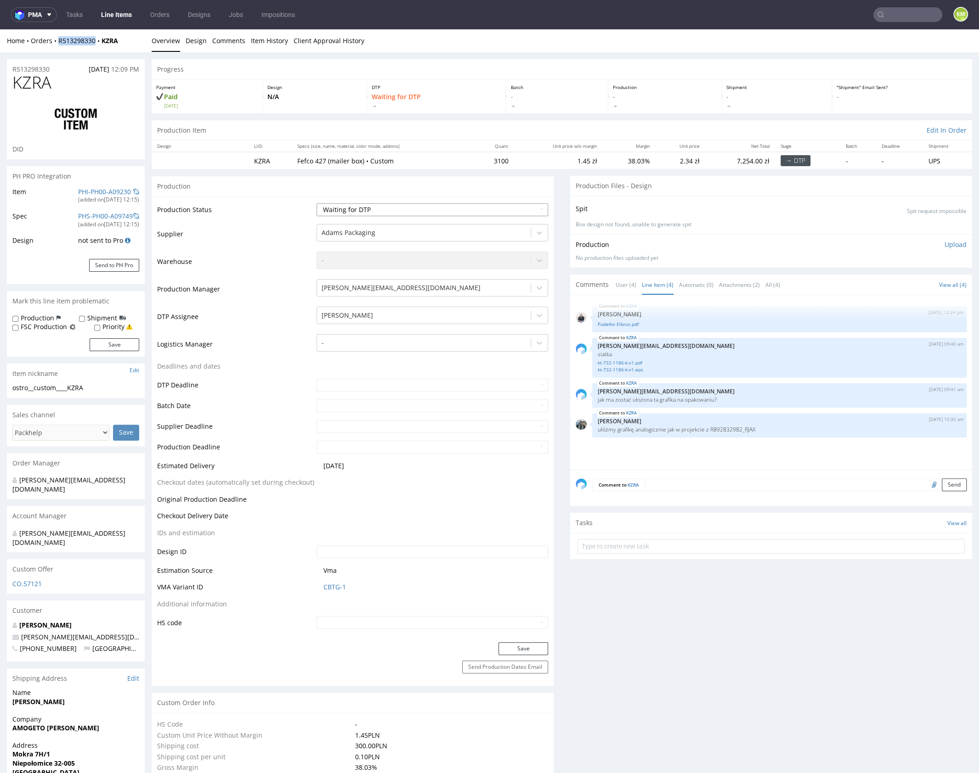
select select "dtp_ca_needed"
click at [316, 203] on select "Waiting for Artwork Waiting for Diecut Waiting for Mockup Waiting for DTP Waiti…" at bounding box center [431, 209] width 231 height 13
click at [525, 646] on button "Save" at bounding box center [523, 648] width 50 height 13
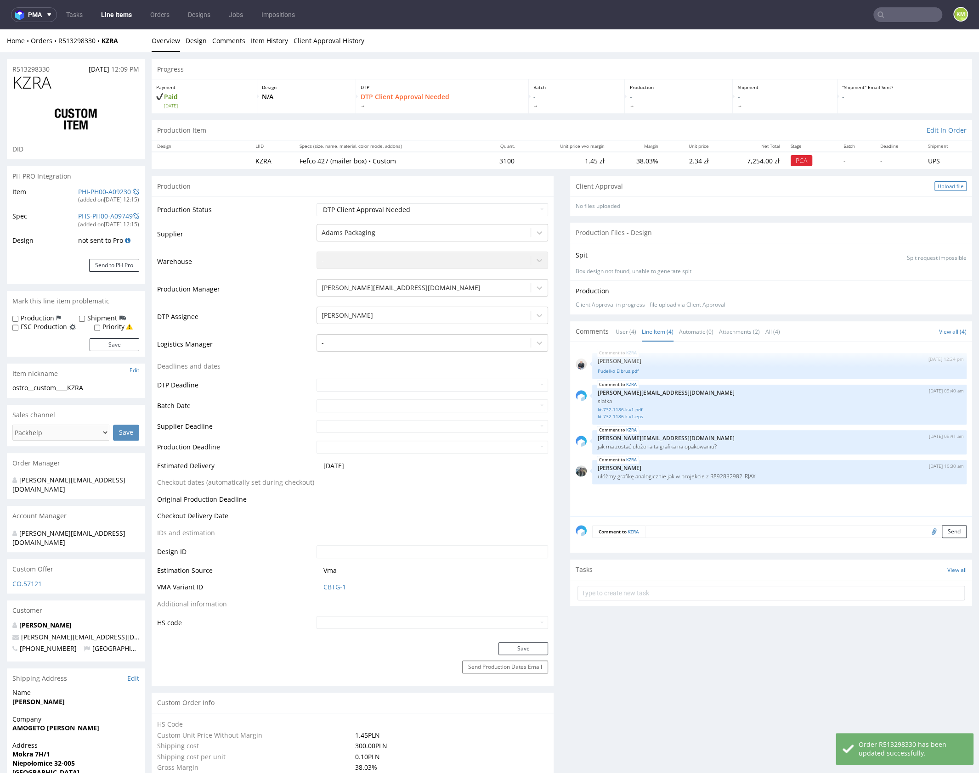
click at [934, 184] on div "Upload file" at bounding box center [950, 186] width 32 height 10
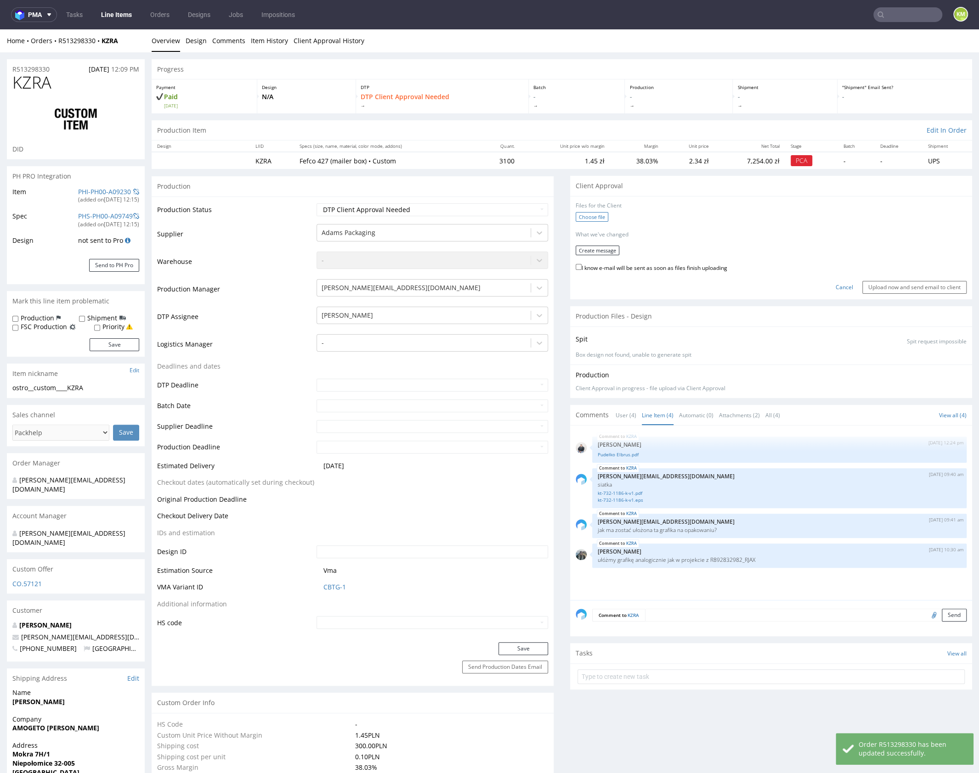
click at [586, 215] on label "Choose file" at bounding box center [591, 217] width 33 height 10
click at [0, 29] on input "Choose file" at bounding box center [0, 29] width 0 height 0
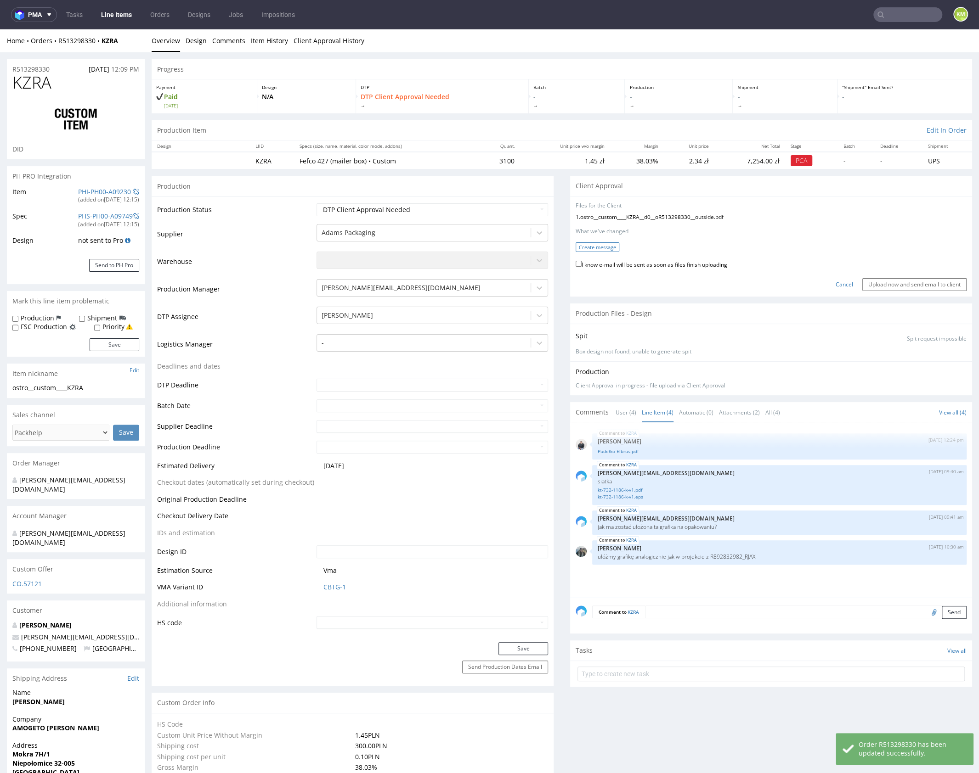
click at [586, 248] on button "Create message" at bounding box center [597, 247] width 44 height 10
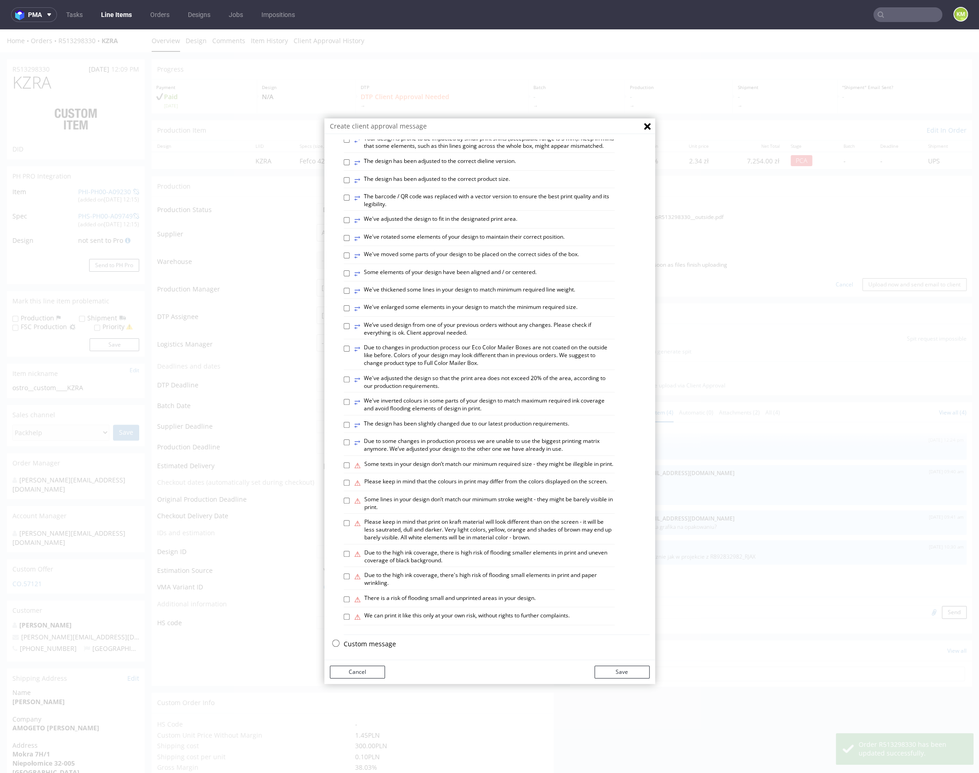
scroll to position [254, 0]
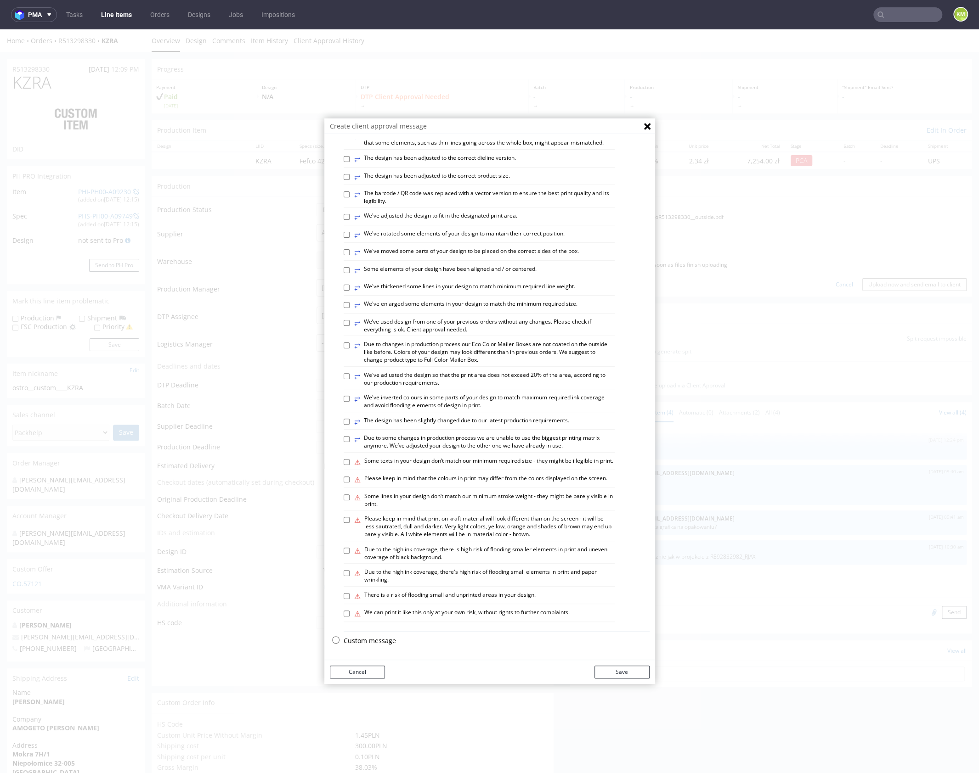
click at [373, 641] on p "Custom message" at bounding box center [496, 640] width 306 height 9
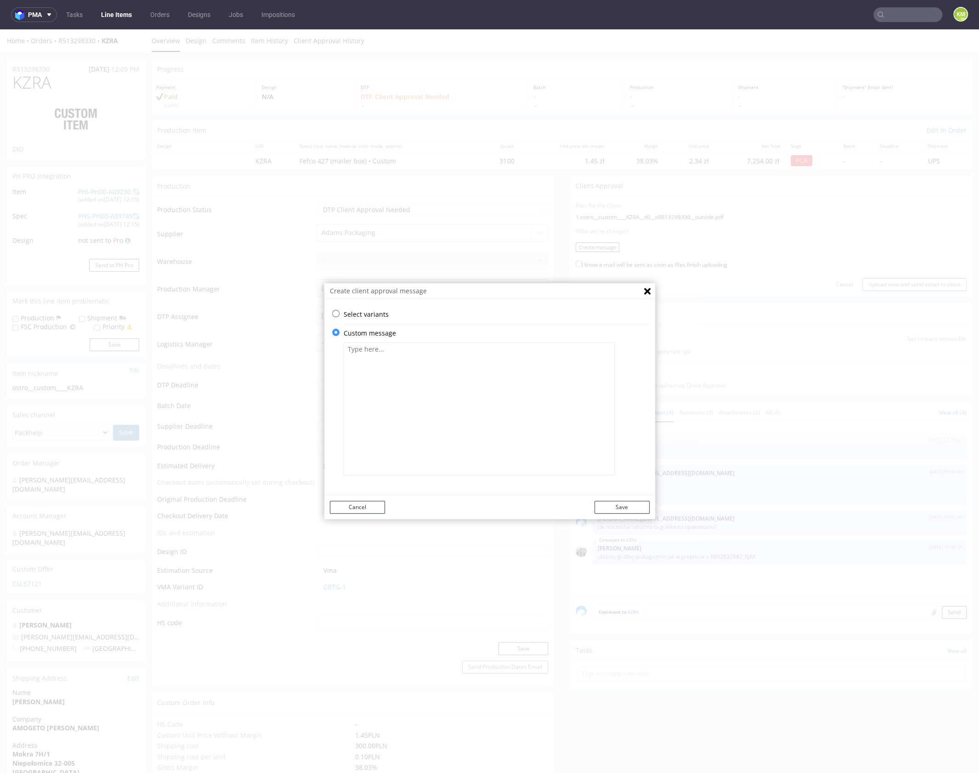
click at [414, 407] on textarea at bounding box center [478, 409] width 271 height 133
type textarea "Projekt został roz"
click at [513, 371] on textarea "Wszystkie grafiki zostały przekonwertowane do formatu wektorowego. Główna ilust…" at bounding box center [478, 409] width 271 height 133
paste textarea "elementy graficzne zostały przekonwertowane do formatu wektorowego. Główna ilus…"
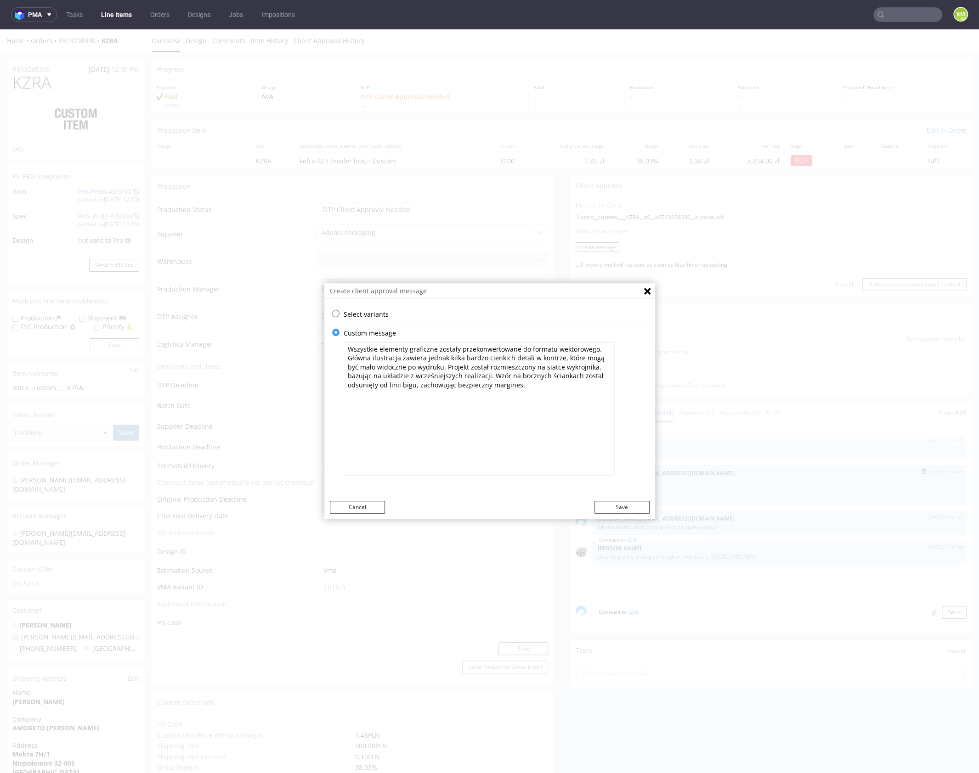
type textarea "Wszystkie elementy graficzne zostały przekonwertowane do formatu wektorowego. G…"
click at [625, 503] on button "Save" at bounding box center [621, 507] width 55 height 13
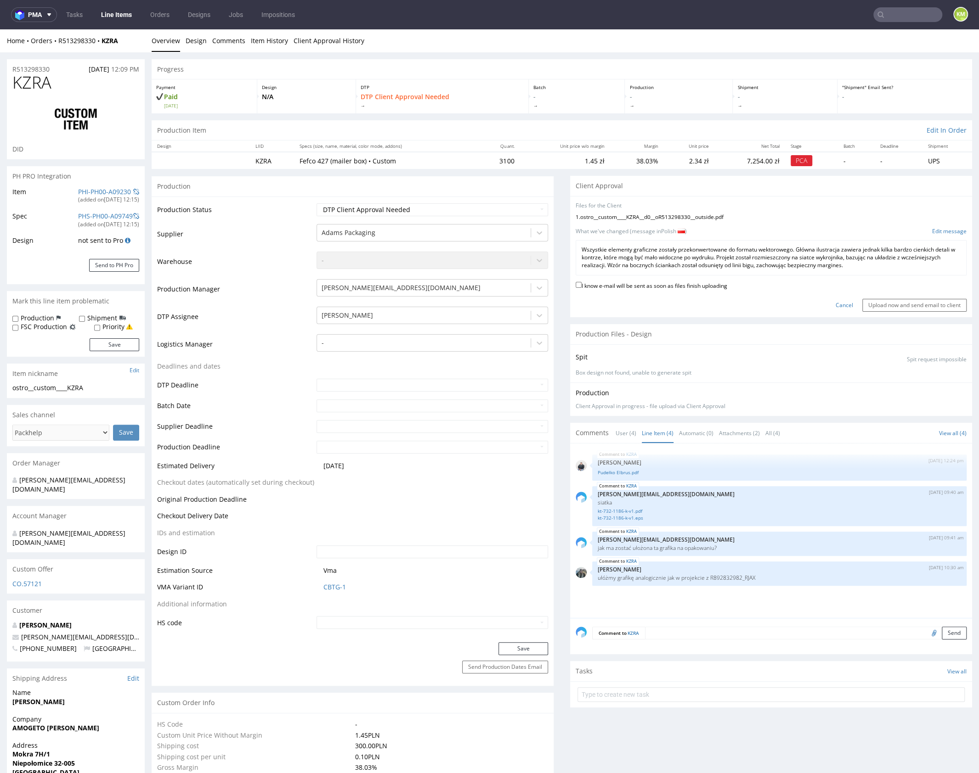
click at [680, 284] on label "I know e-mail will be sent as soon as files finish uploading" at bounding box center [651, 285] width 152 height 10
click at [581, 284] on input "I know e-mail will be sent as soon as files finish uploading" at bounding box center [578, 285] width 6 height 6
checkbox input "true"
click at [898, 305] on input "Upload now and send email to client" at bounding box center [914, 305] width 104 height 13
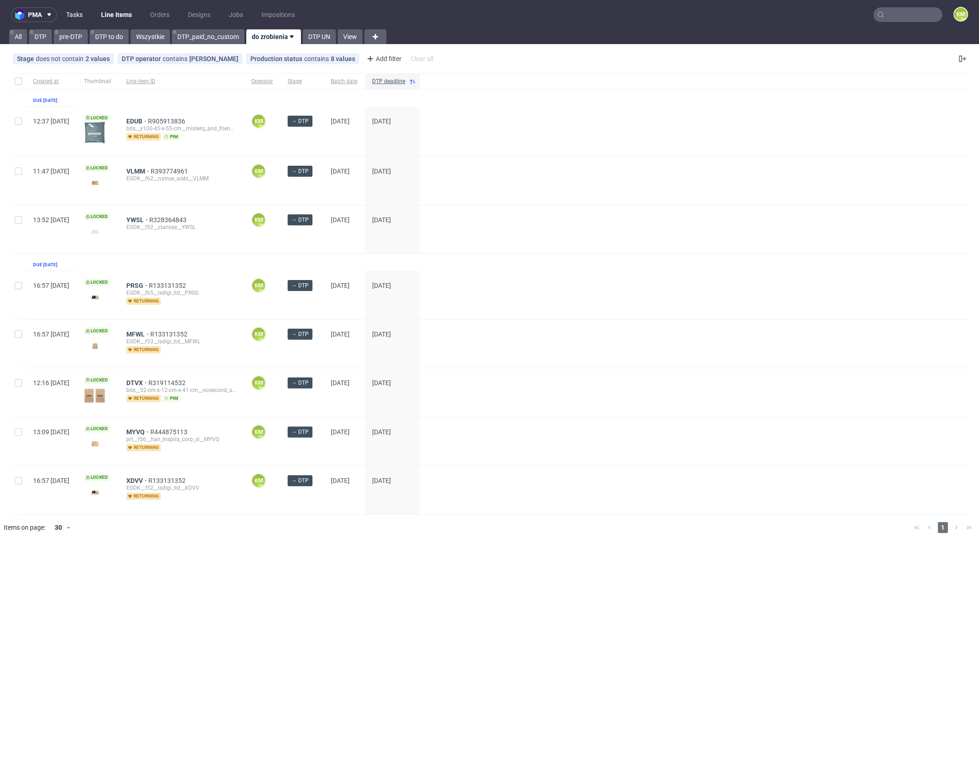
click at [83, 15] on link "Tasks" at bounding box center [75, 14] width 28 height 15
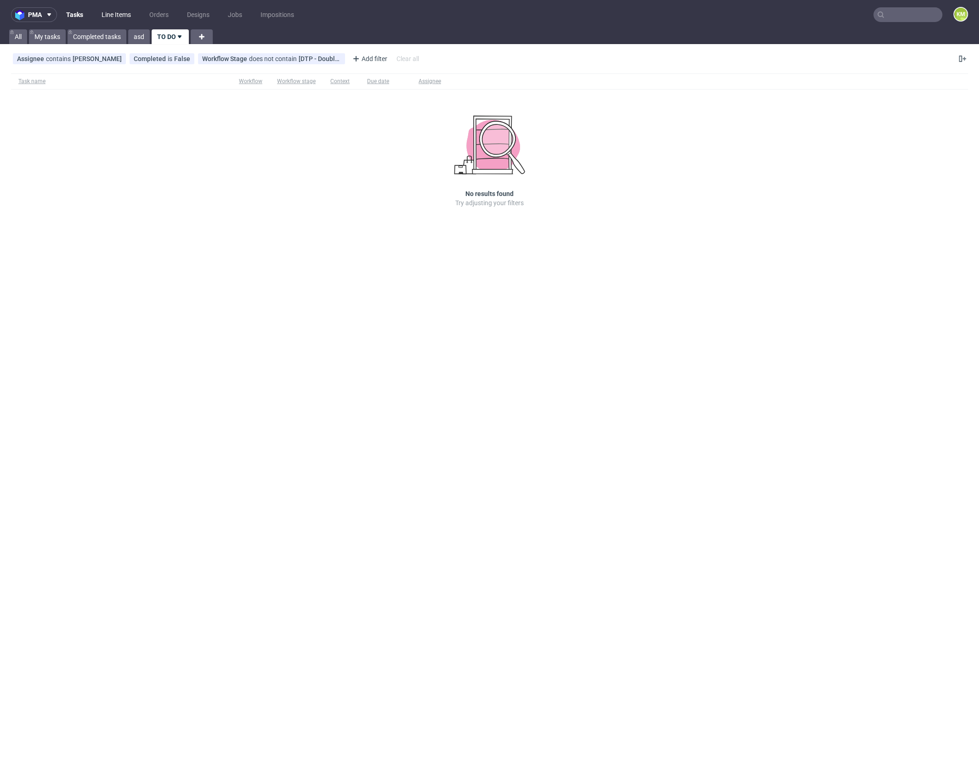
click at [124, 16] on link "Line Items" at bounding box center [116, 14] width 40 height 15
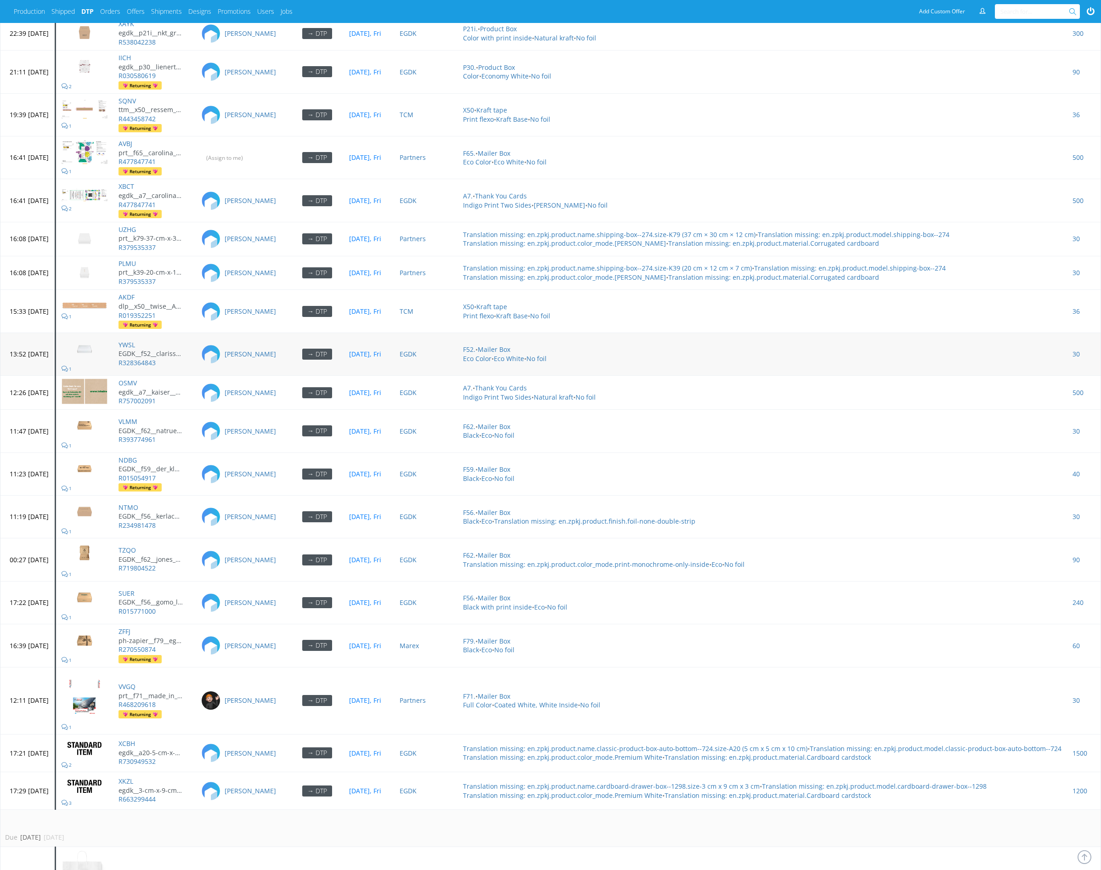
scroll to position [3578, 0]
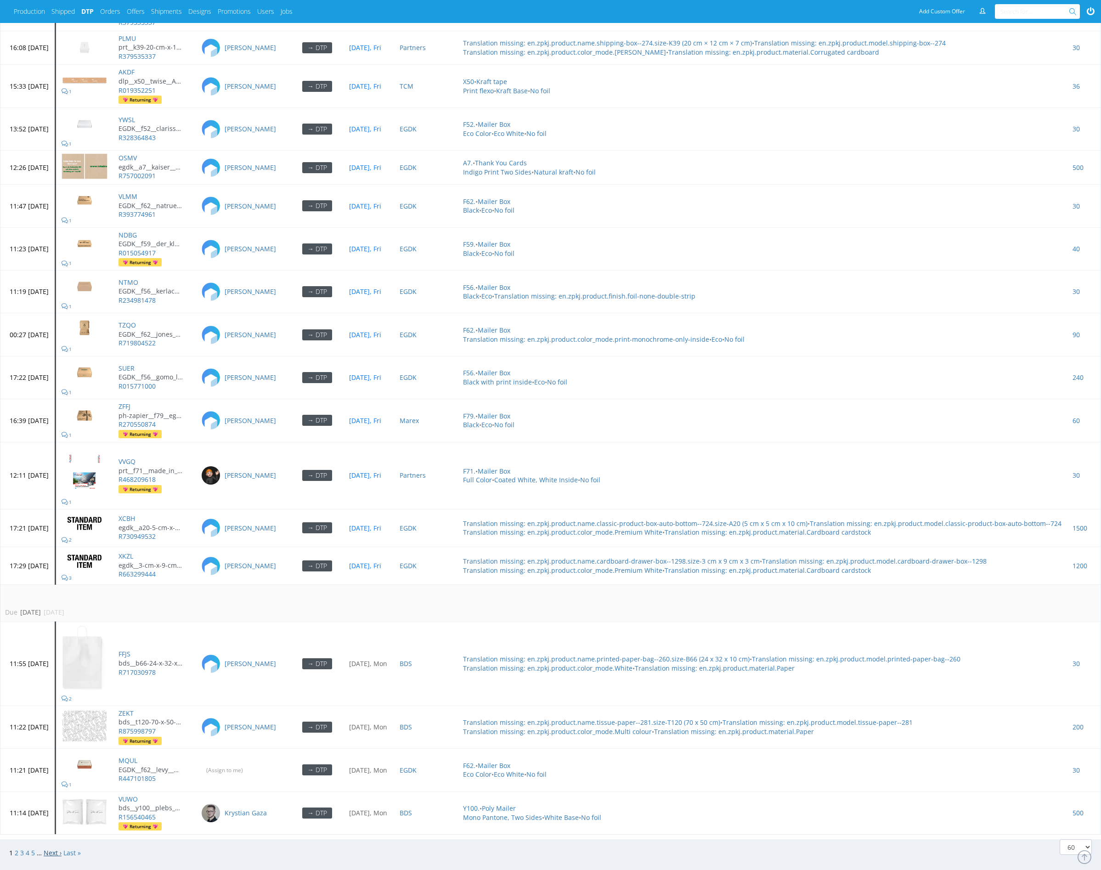
click at [50, 848] on link "Next ›" at bounding box center [53, 852] width 18 height 9
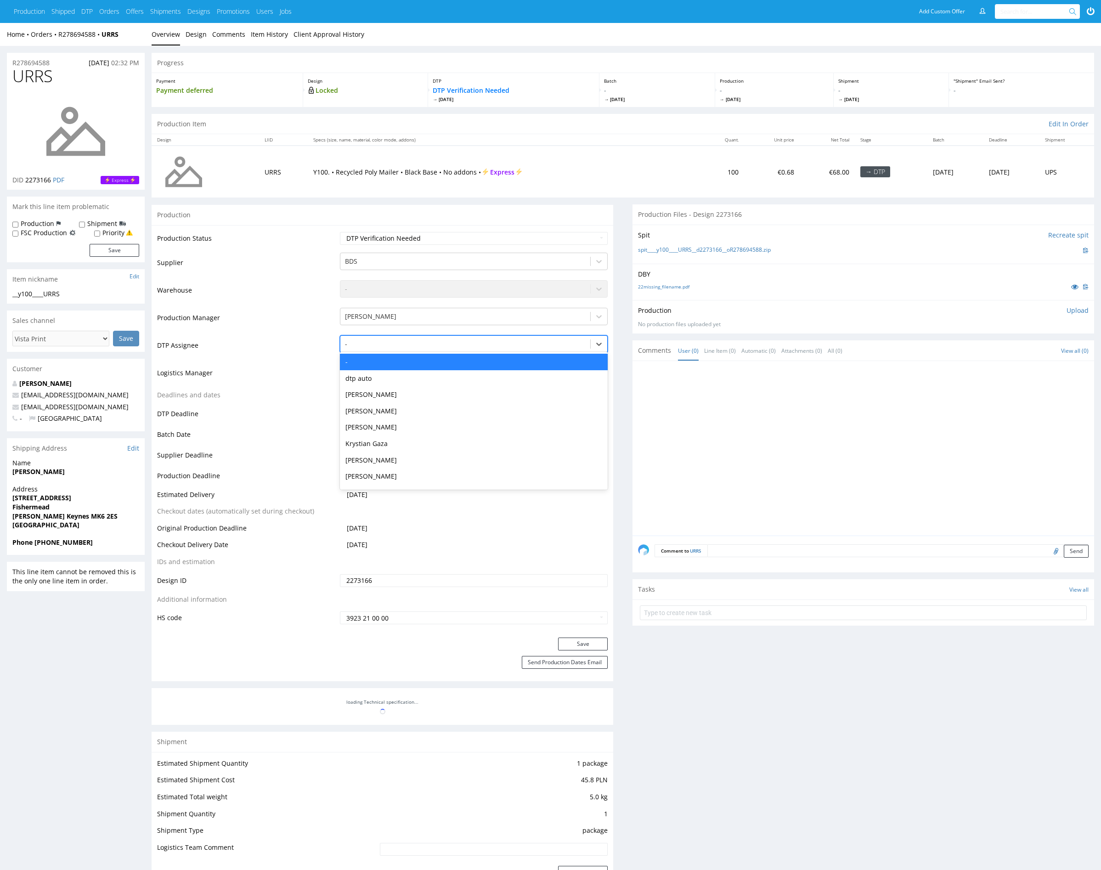
click at [368, 337] on div "-" at bounding box center [465, 344] width 250 height 15
type input "mark"
click at [373, 357] on div "[PERSON_NAME]" at bounding box center [474, 362] width 268 height 17
click at [577, 641] on button "Save" at bounding box center [583, 643] width 50 height 13
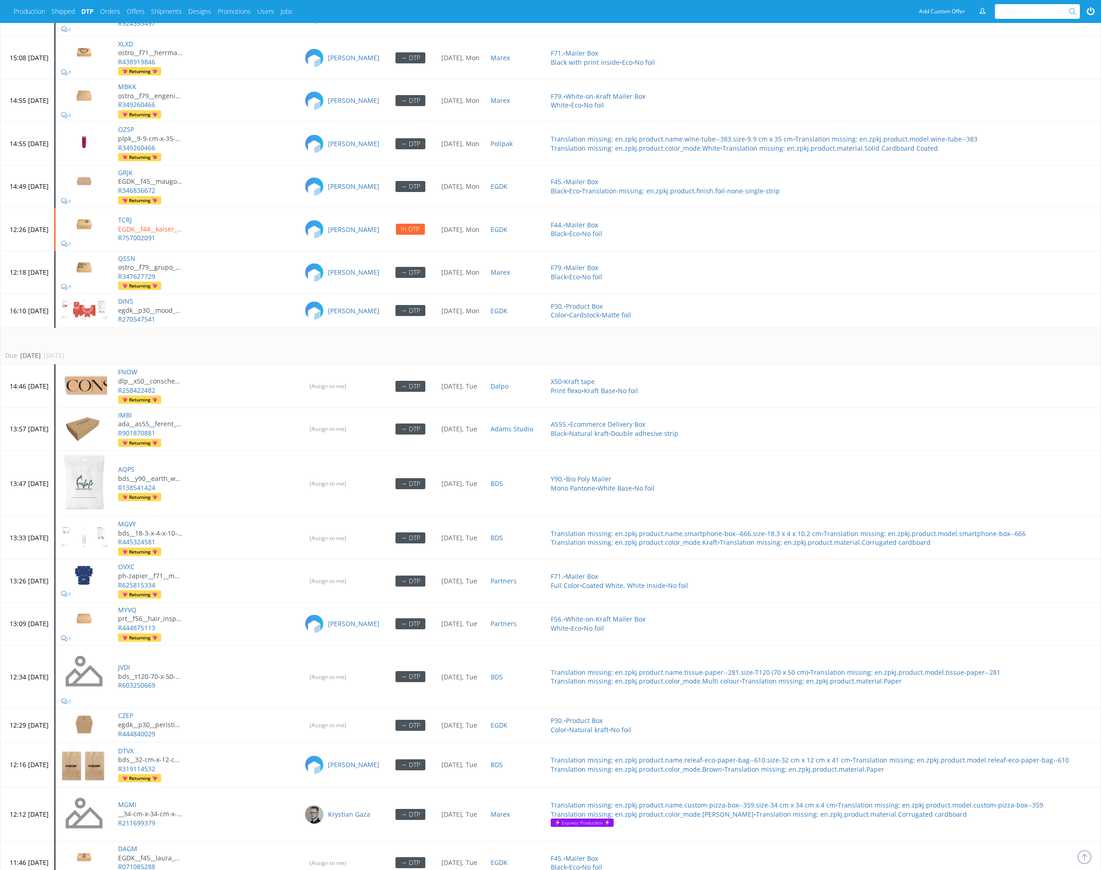
scroll to position [1870, 0]
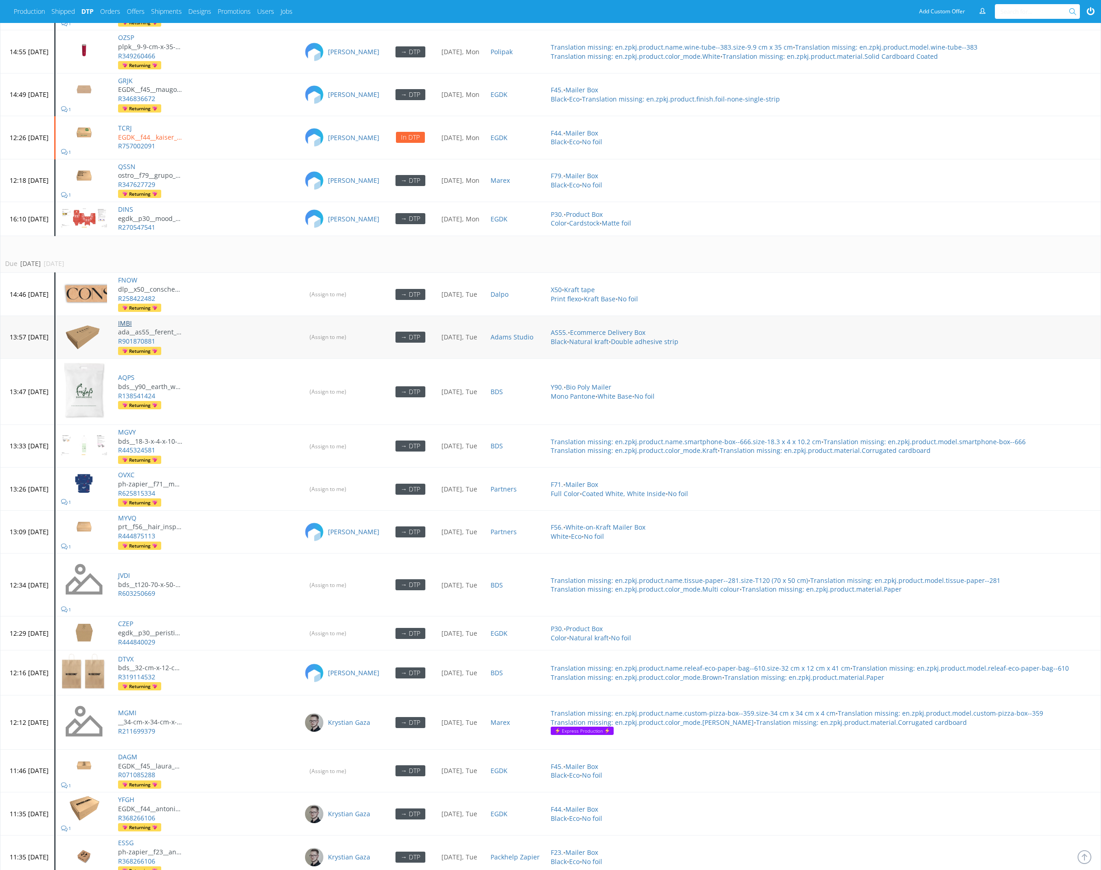
drag, startPoint x: 155, startPoint y: 309, endPoint x: 155, endPoint y: 342, distance: 32.6
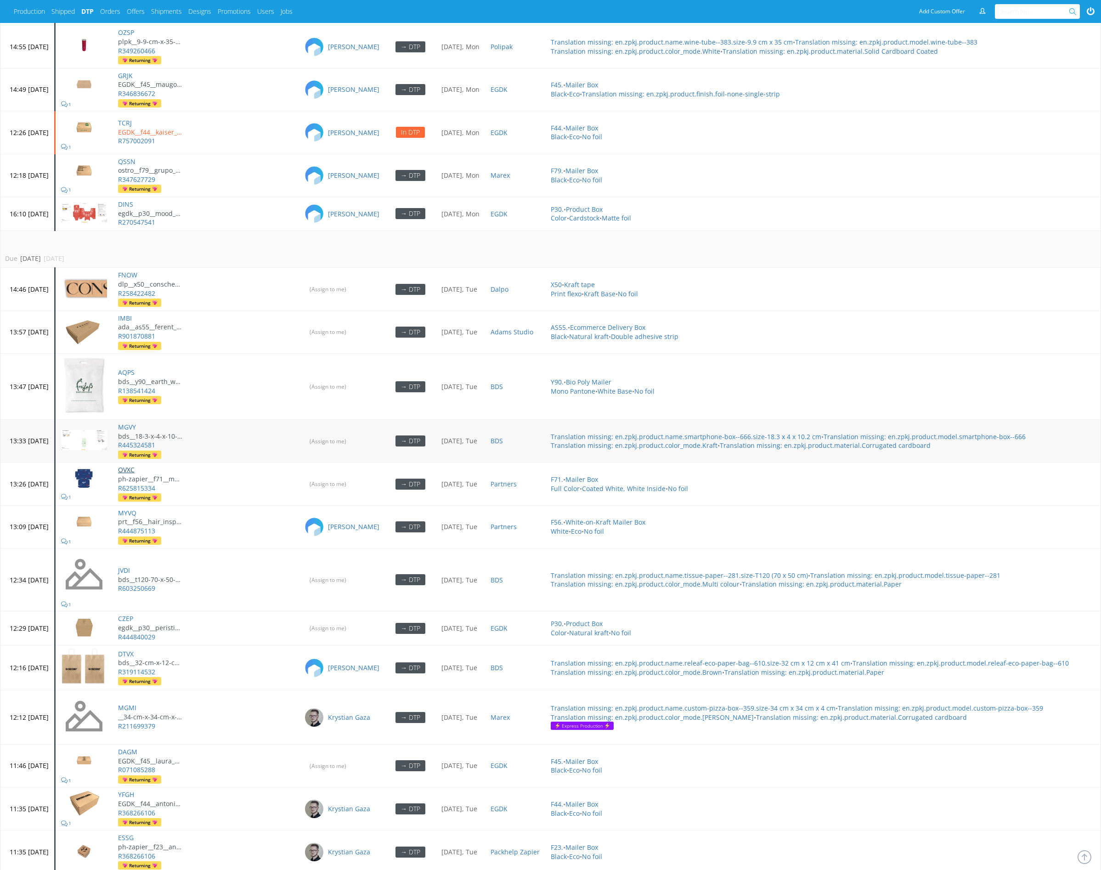
scroll to position [1953, 0]
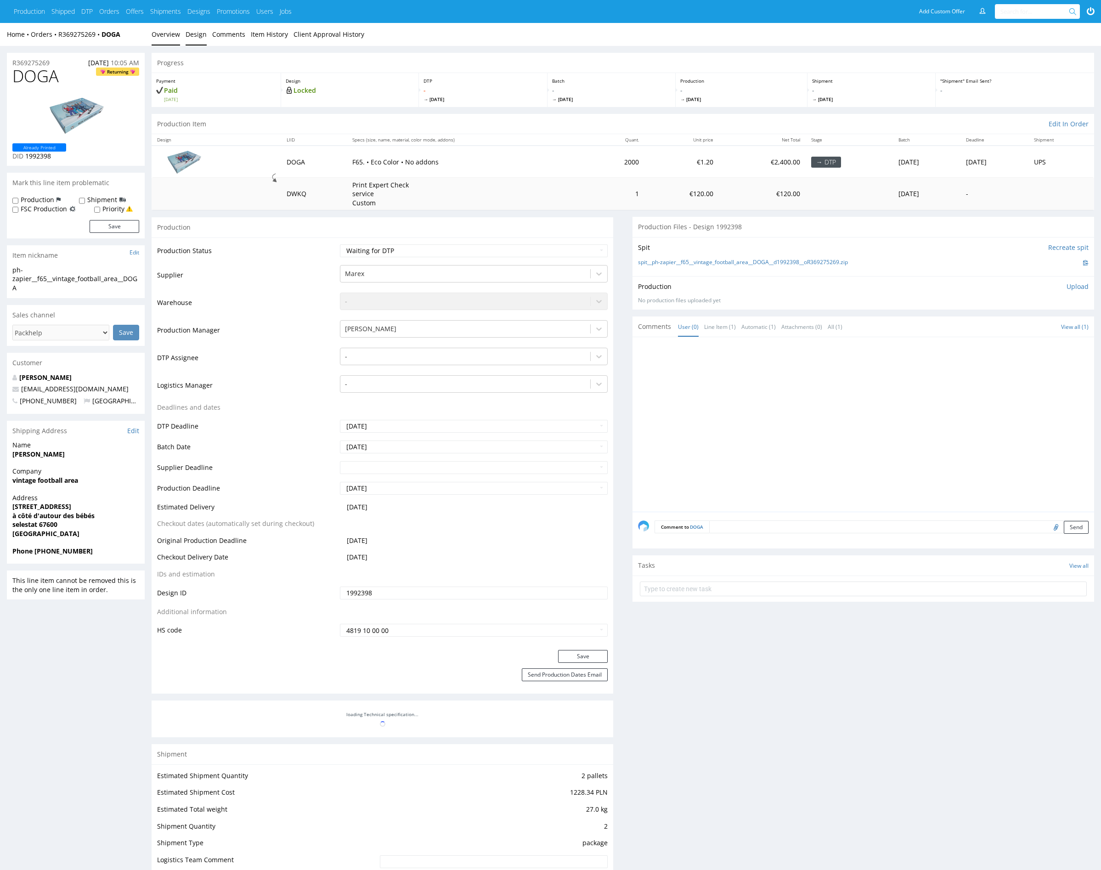
click at [193, 33] on link "Design" at bounding box center [196, 34] width 21 height 23
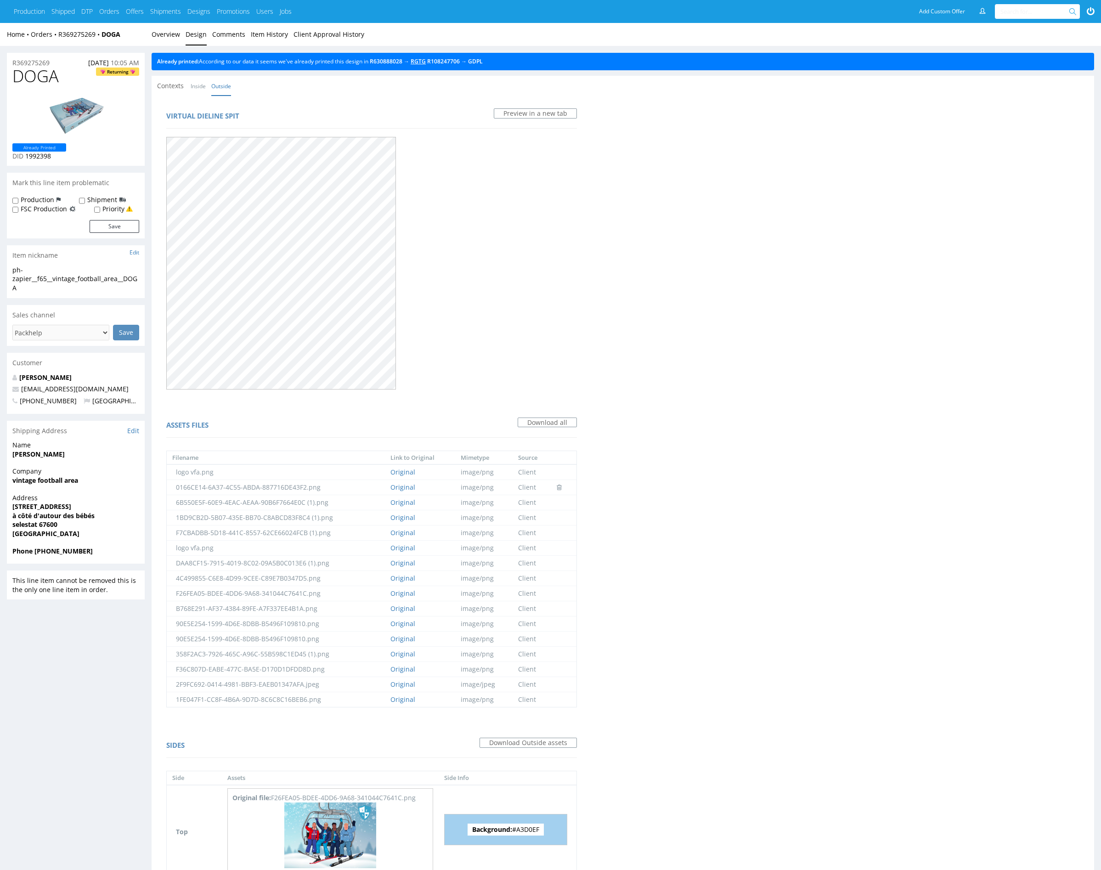
click at [426, 61] on link "RGTG" at bounding box center [418, 61] width 15 height 8
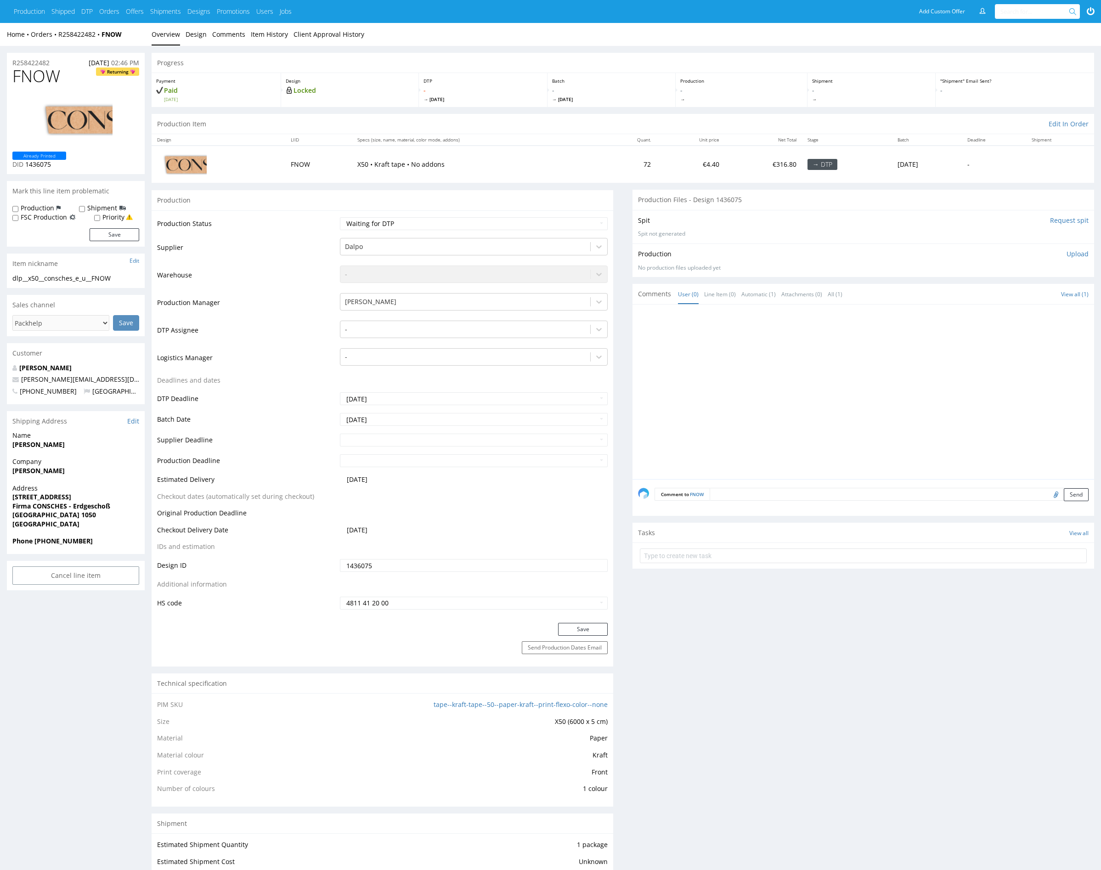
drag, startPoint x: 754, startPoint y: 398, endPoint x: 681, endPoint y: 344, distance: 89.9
click at [753, 397] on div at bounding box center [866, 394] width 456 height 169
click at [193, 34] on link "Design" at bounding box center [196, 34] width 21 height 23
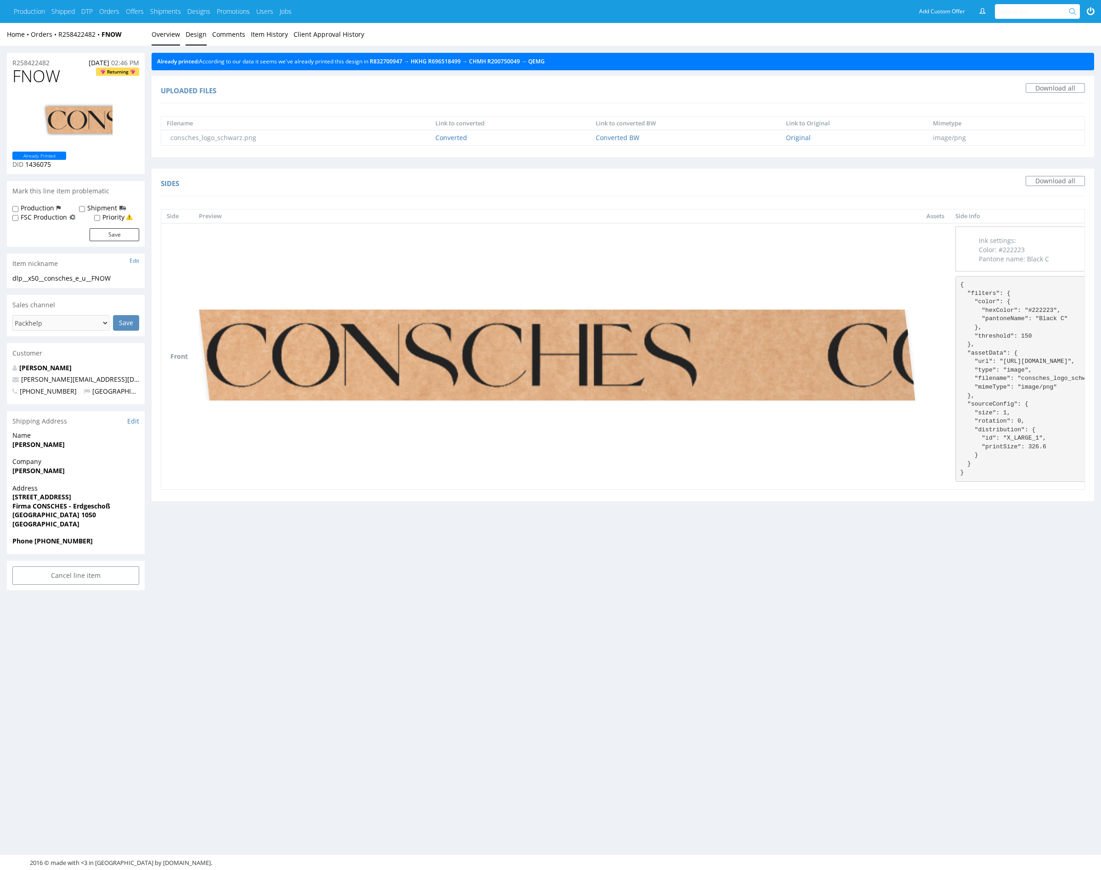
click at [165, 35] on link "Overview" at bounding box center [166, 34] width 28 height 23
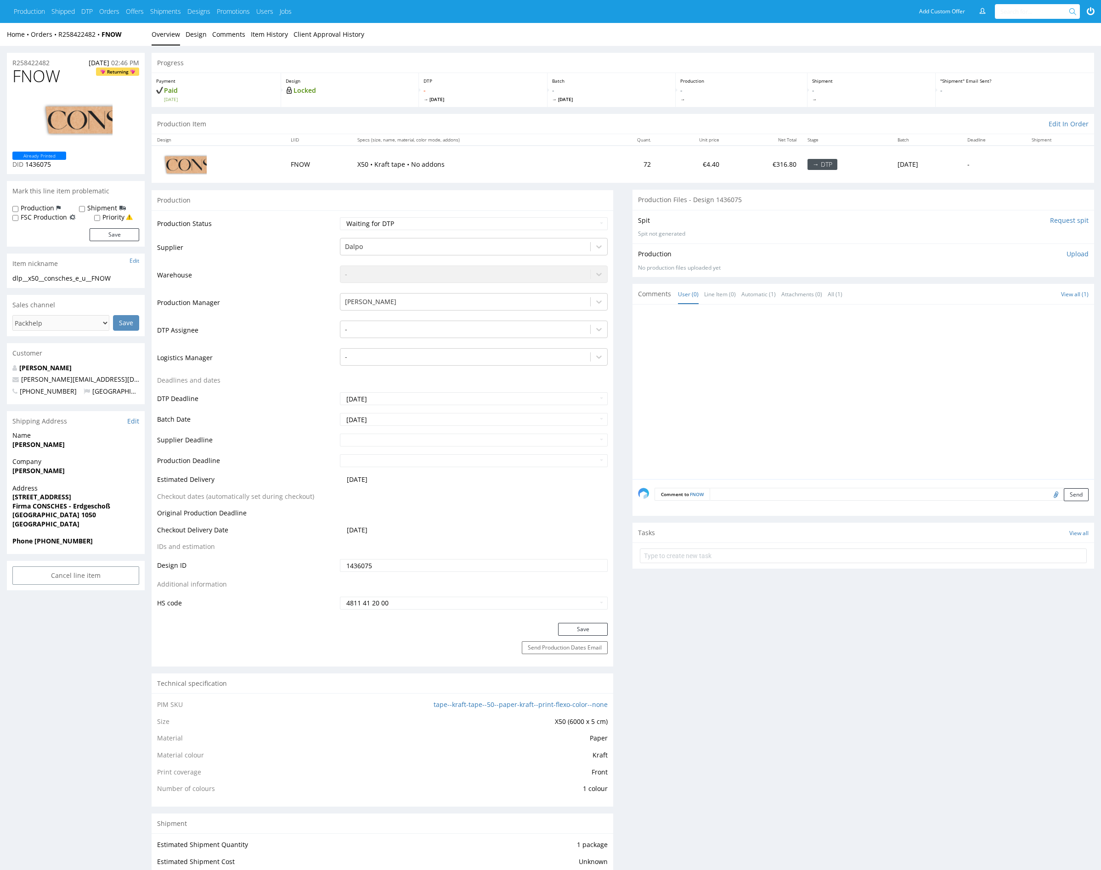
click at [642, 354] on div at bounding box center [866, 394] width 456 height 169
click at [419, 325] on div at bounding box center [465, 329] width 241 height 11
type input "mark"
click at [419, 342] on div "[PERSON_NAME]" at bounding box center [474, 347] width 268 height 17
click at [584, 624] on button "Save" at bounding box center [583, 629] width 50 height 13
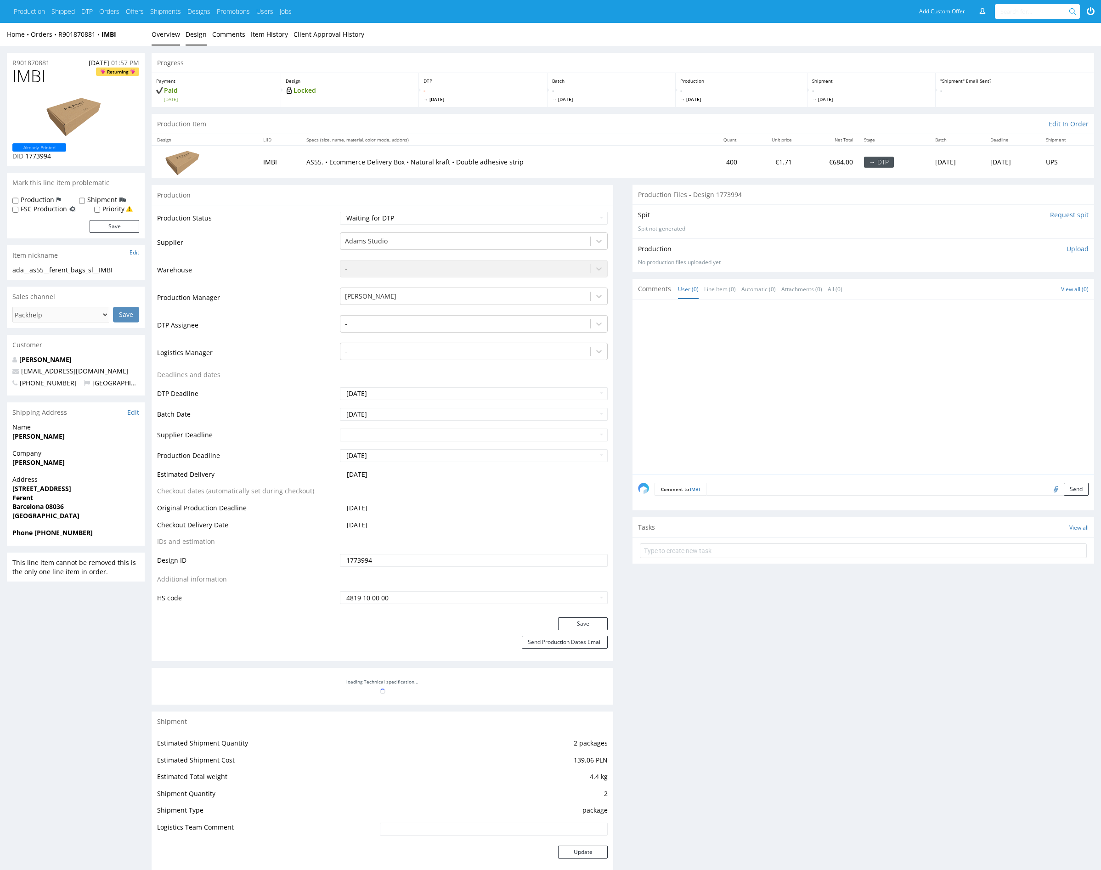
click at [197, 35] on link "Design" at bounding box center [196, 34] width 21 height 23
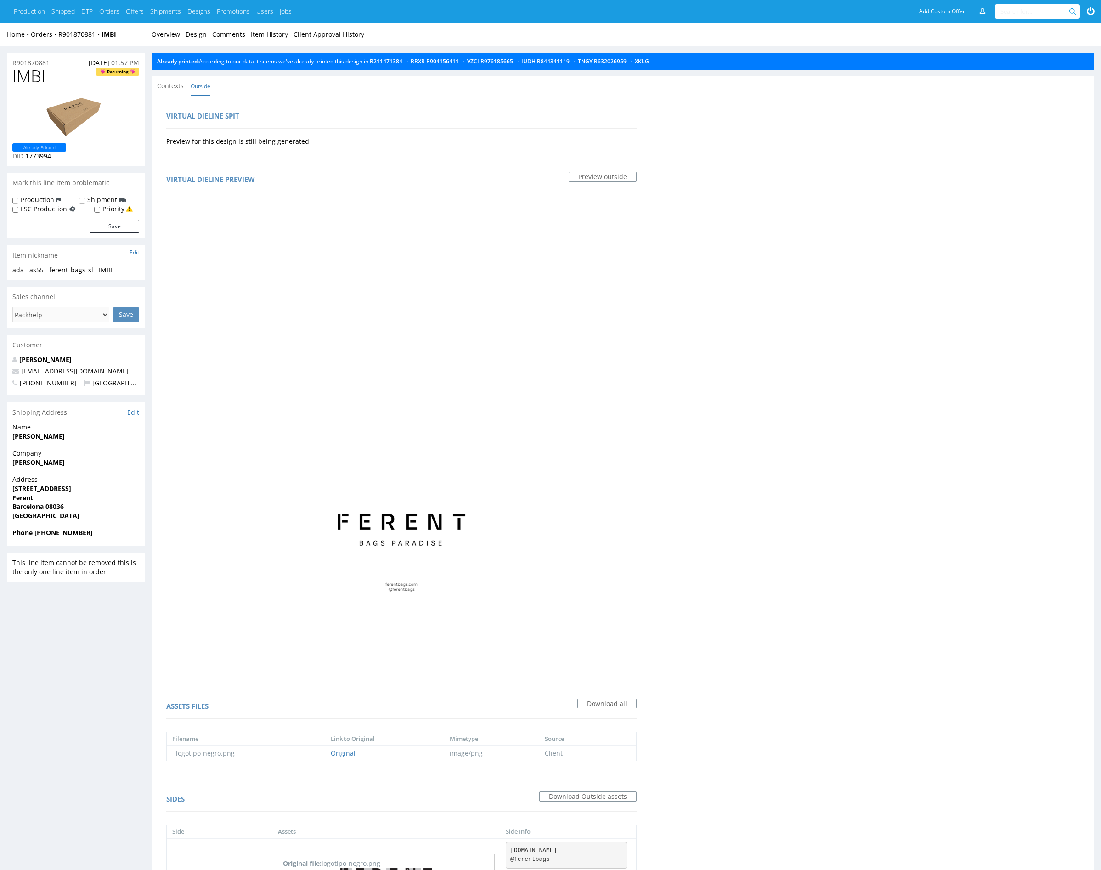
click at [166, 35] on link "Overview" at bounding box center [166, 34] width 28 height 23
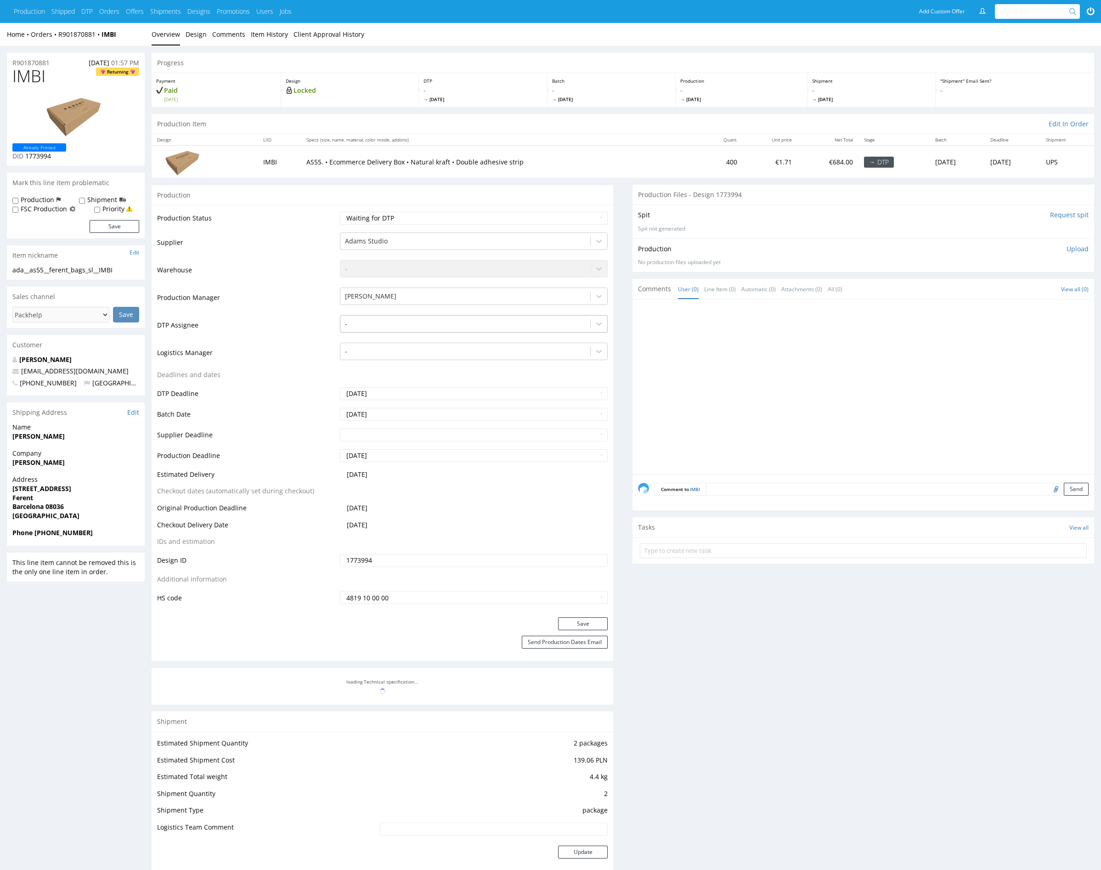
click at [396, 330] on div "-" at bounding box center [465, 323] width 250 height 15
type input "mark"
drag, startPoint x: 393, startPoint y: 338, endPoint x: 473, endPoint y: 434, distance: 125.8
click at [393, 338] on div "Karol Markowski" at bounding box center [474, 341] width 268 height 17
click at [598, 618] on button "Save" at bounding box center [583, 623] width 50 height 13
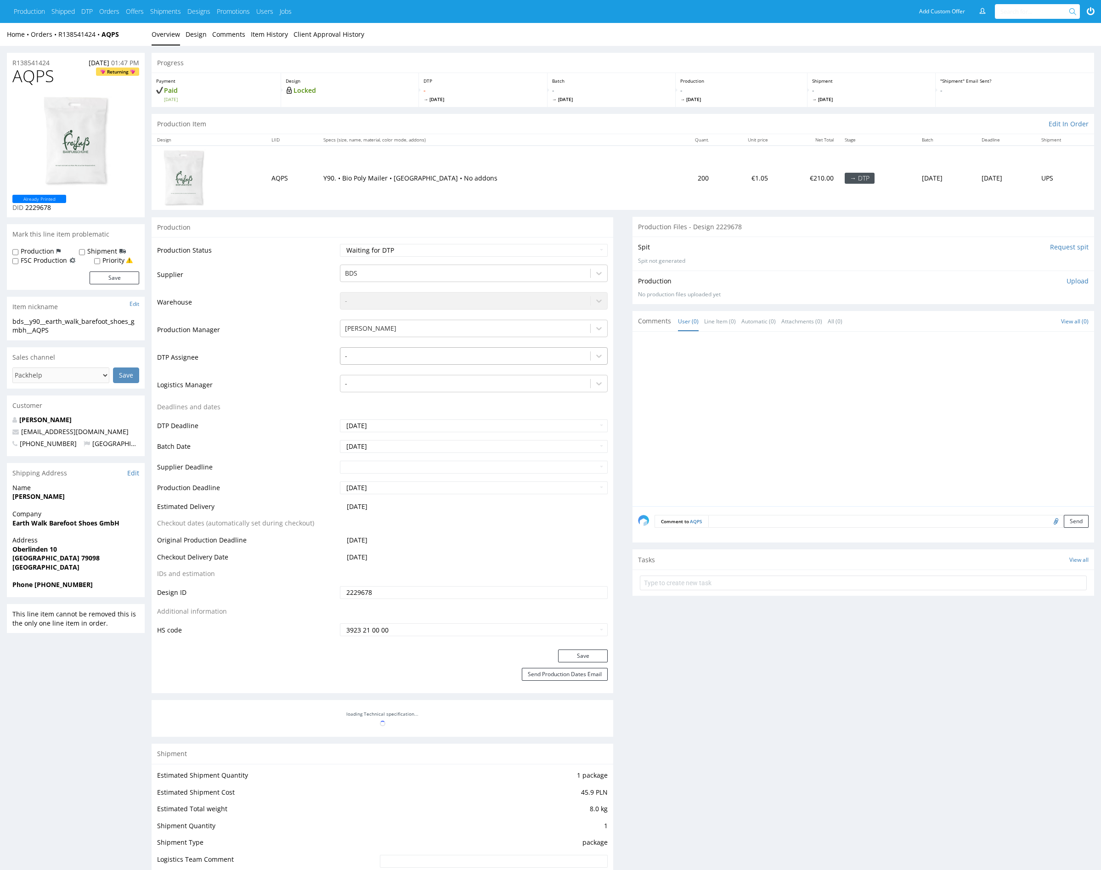
click at [405, 357] on div at bounding box center [465, 355] width 241 height 11
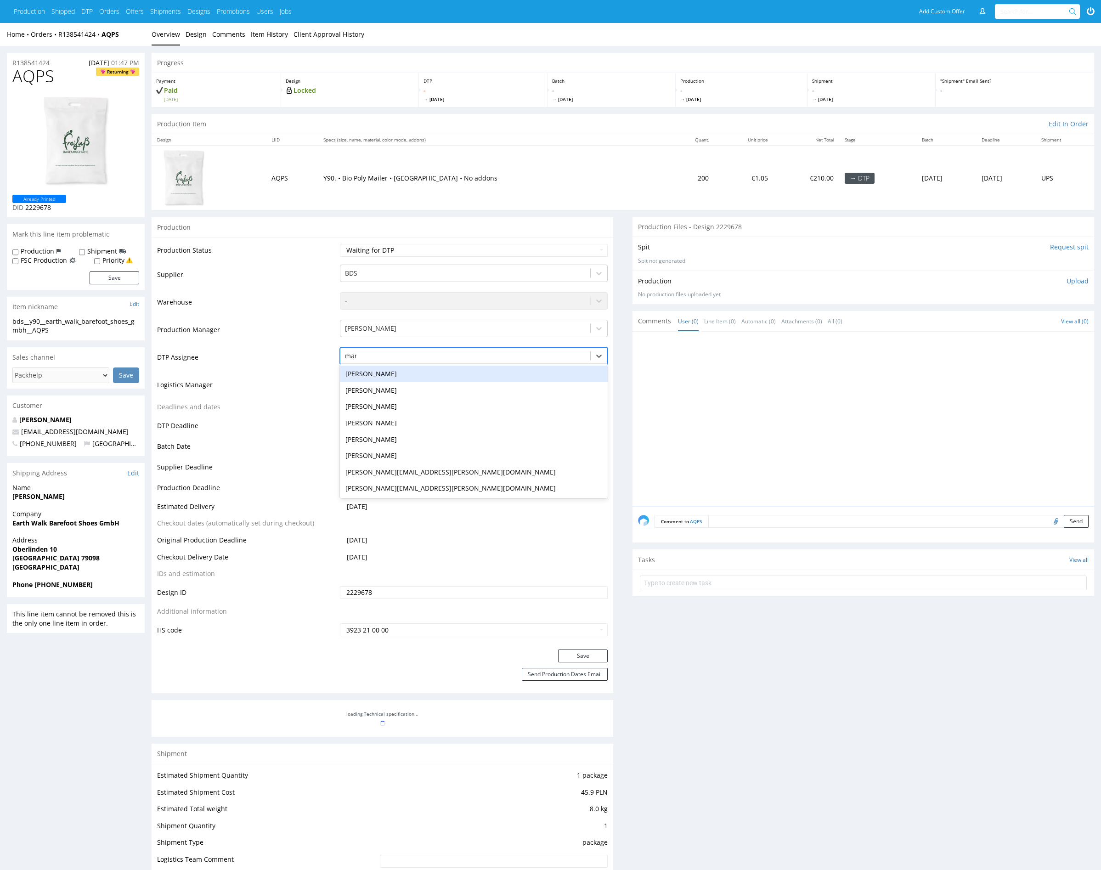
type input "mark"
click at [413, 371] on div "[PERSON_NAME]" at bounding box center [474, 374] width 268 height 17
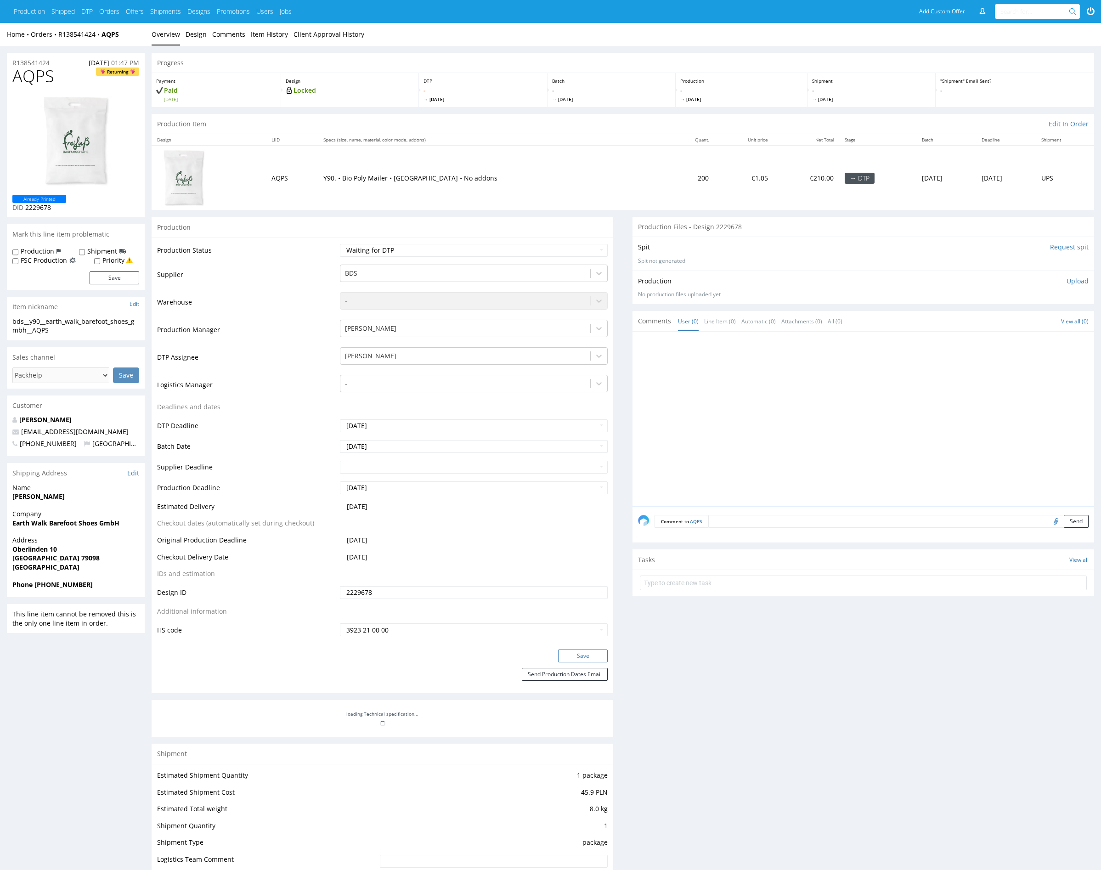
click at [597, 655] on button "Save" at bounding box center [583, 655] width 50 height 13
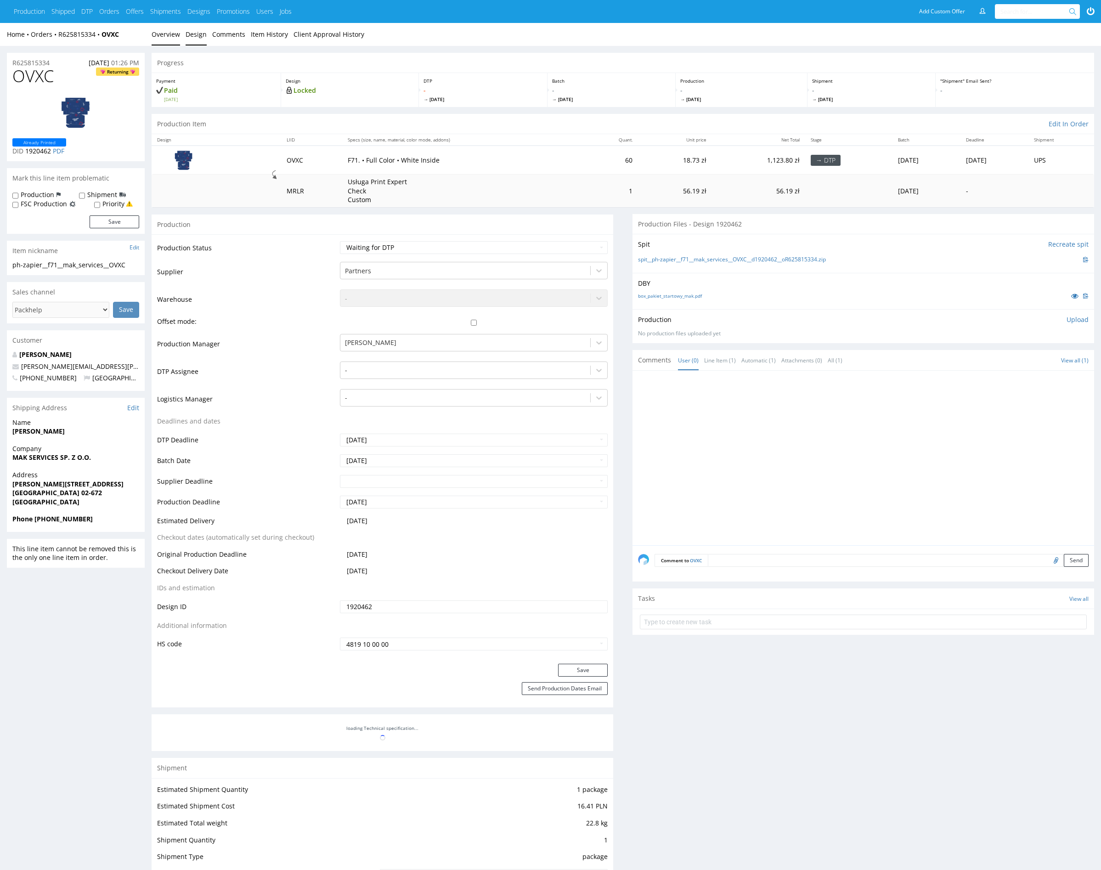
click at [200, 34] on link "Design" at bounding box center [196, 34] width 21 height 23
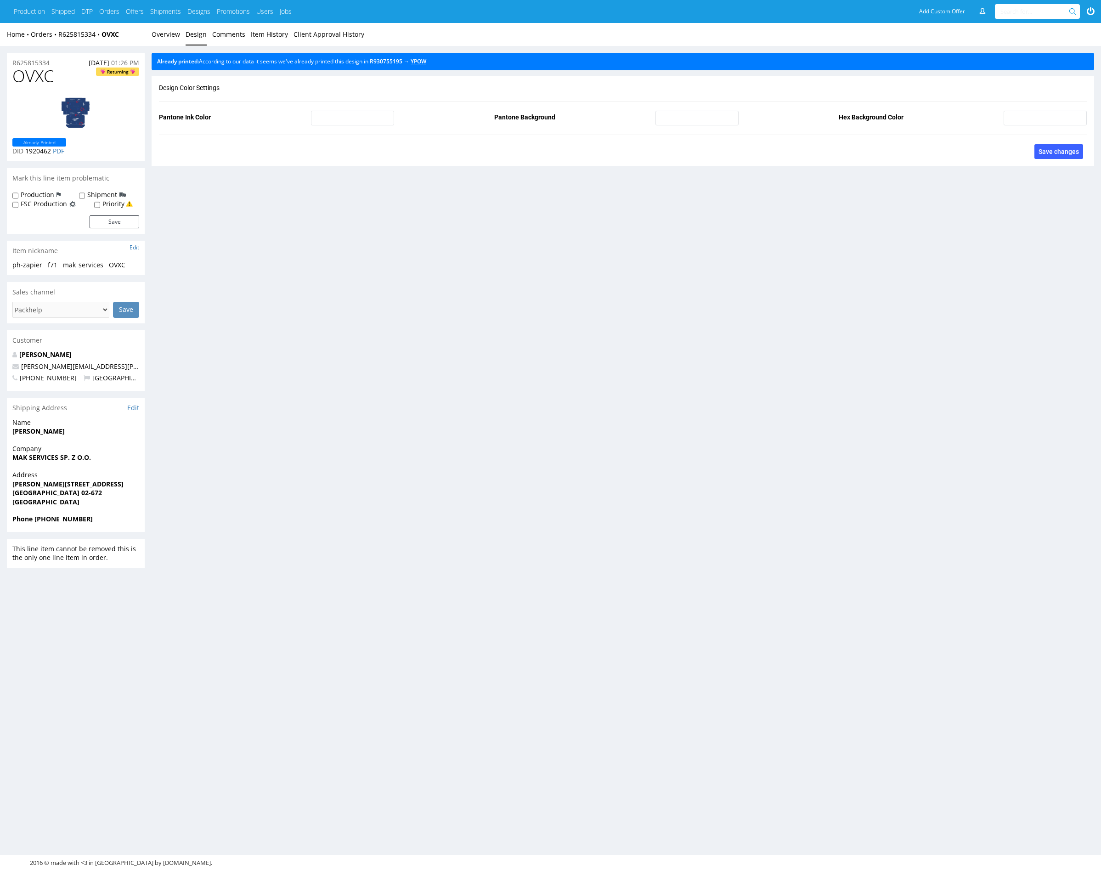
click at [426, 59] on link "YPOW" at bounding box center [419, 61] width 16 height 8
click at [174, 39] on link "Overview" at bounding box center [166, 34] width 28 height 23
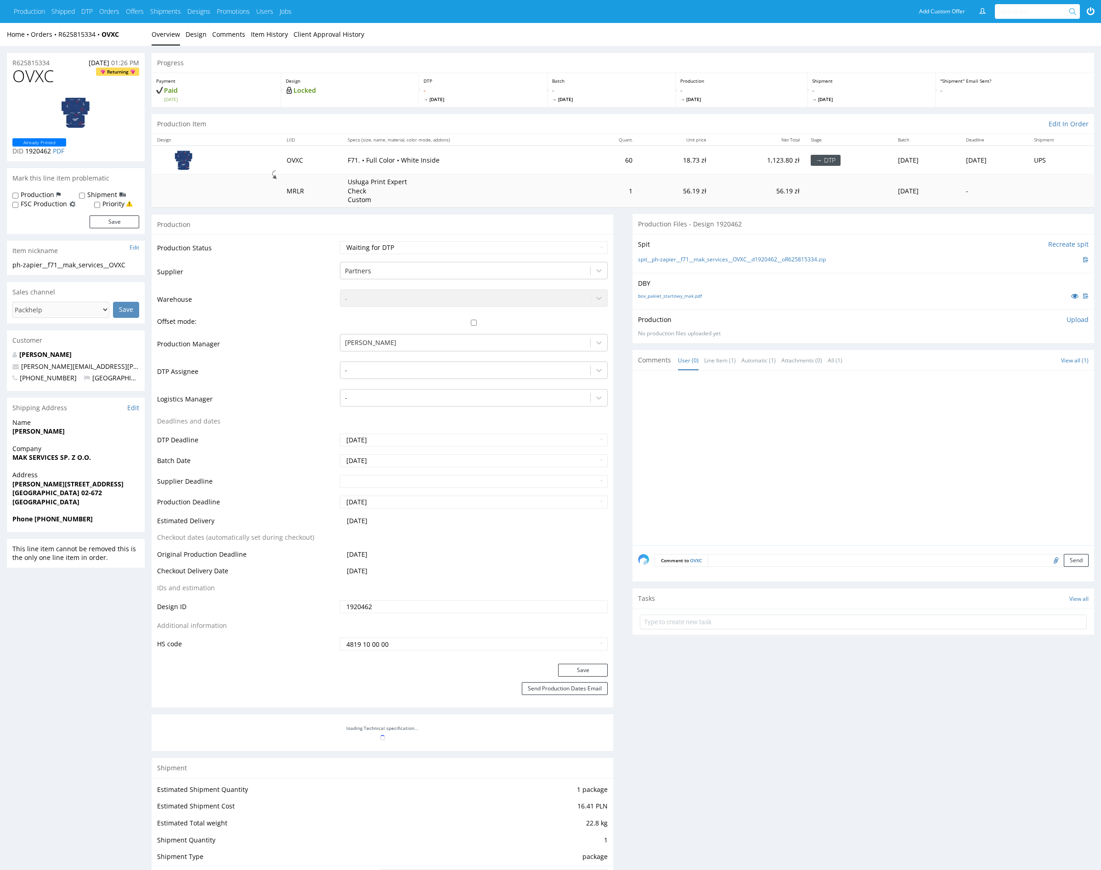
click at [687, 424] on div at bounding box center [866, 460] width 456 height 169
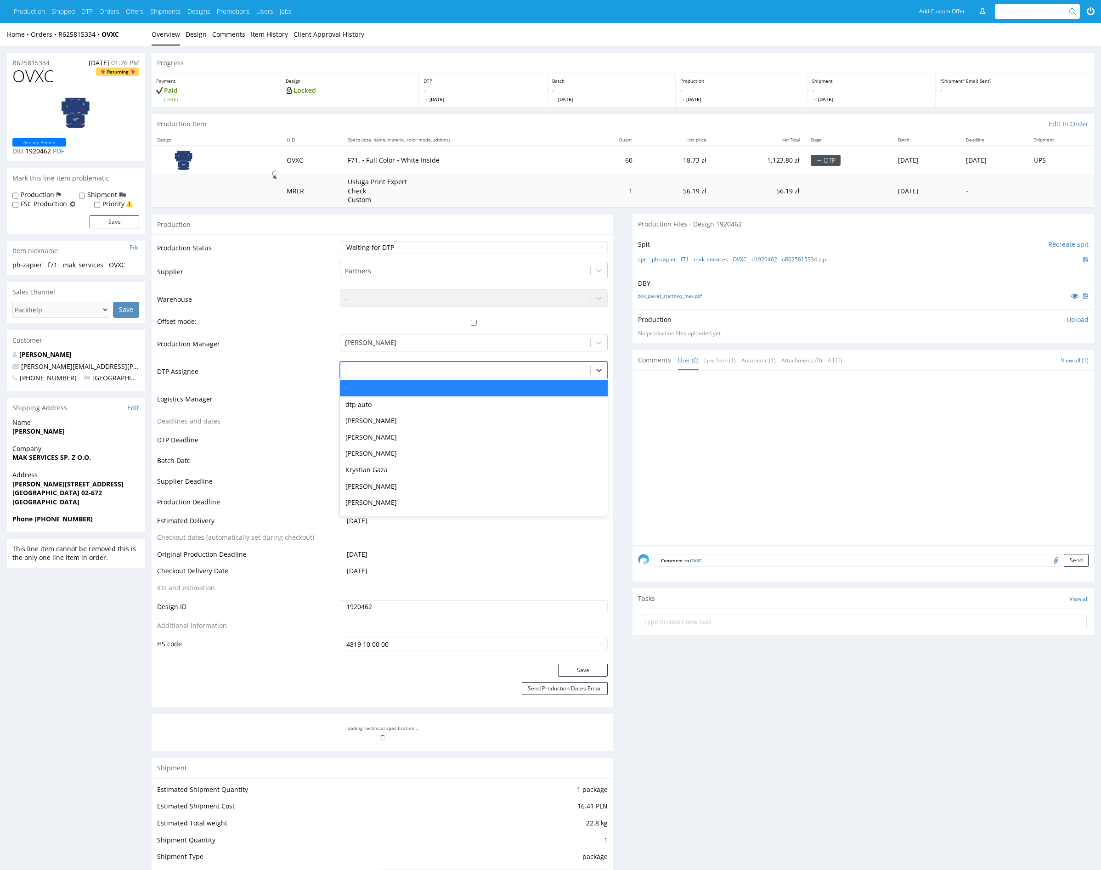
click at [374, 365] on div at bounding box center [465, 370] width 241 height 11
type input "mark"
drag, startPoint x: 419, startPoint y: 385, endPoint x: 465, endPoint y: 459, distance: 87.0
click at [418, 385] on div "Karol Markowski" at bounding box center [474, 388] width 268 height 17
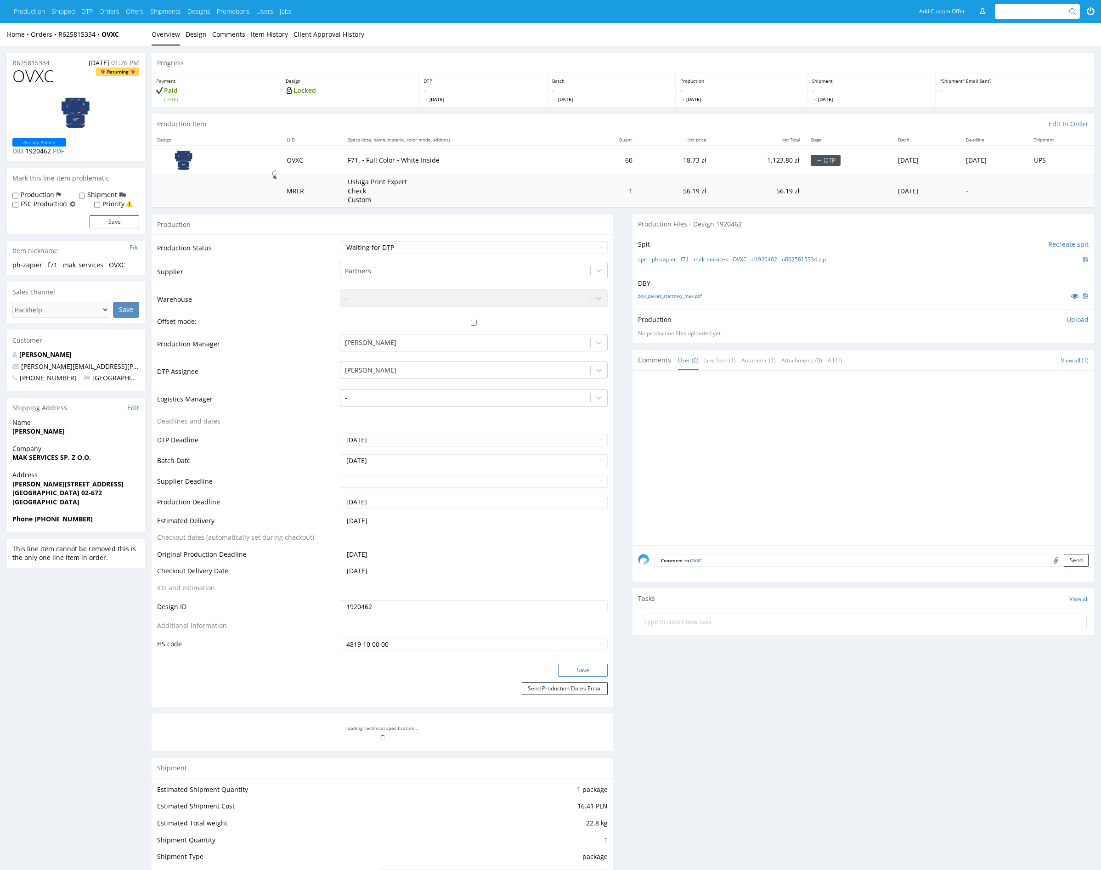
click at [592, 665] on button "Save" at bounding box center [583, 670] width 50 height 13
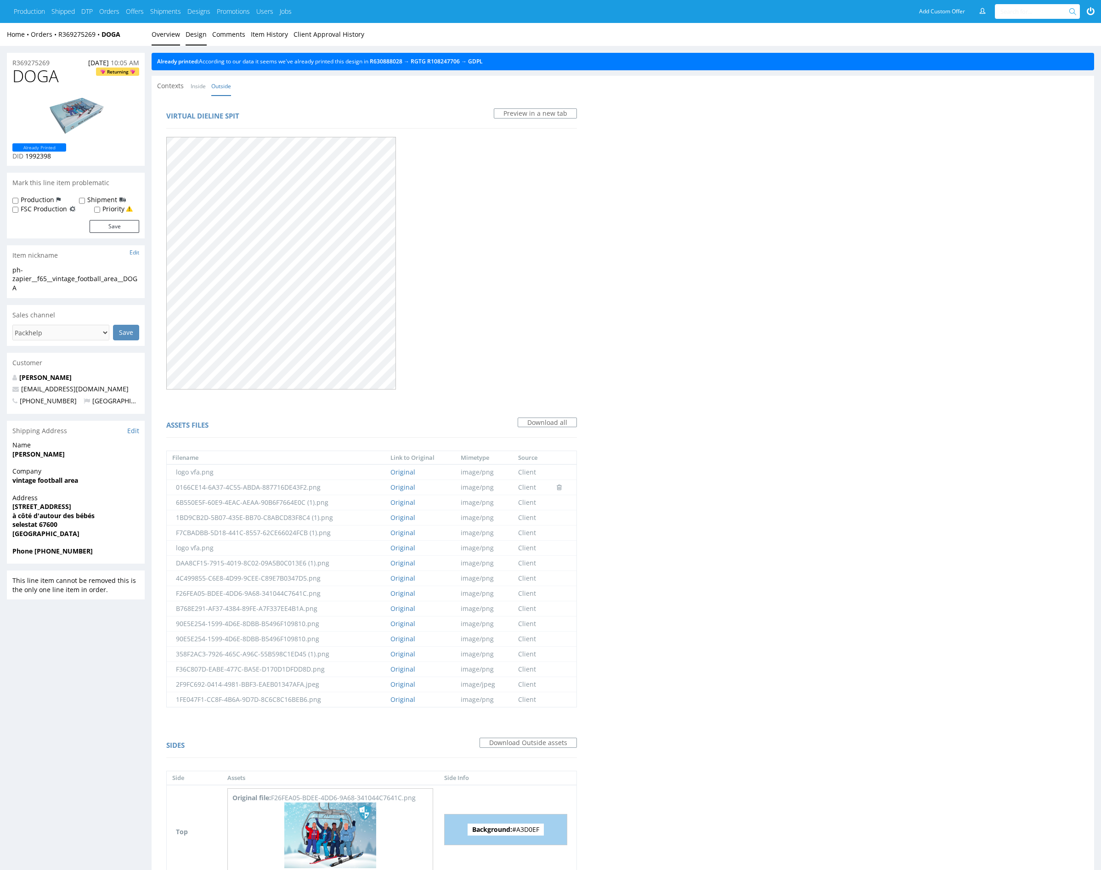
click at [161, 33] on link "Overview" at bounding box center [166, 34] width 28 height 23
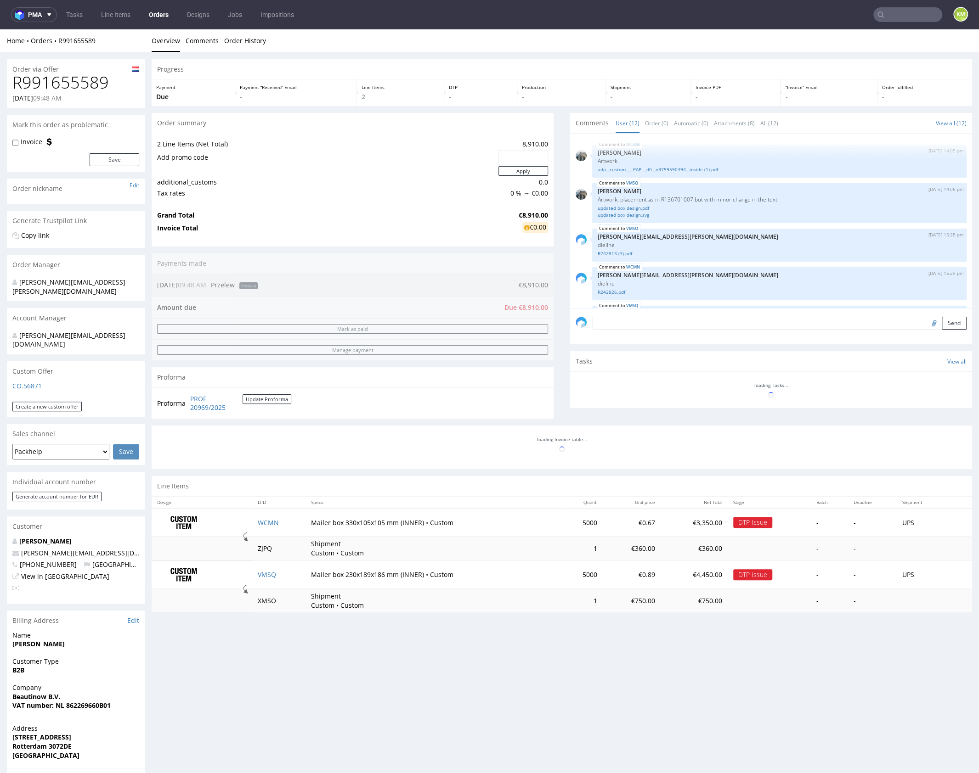
scroll to position [375, 0]
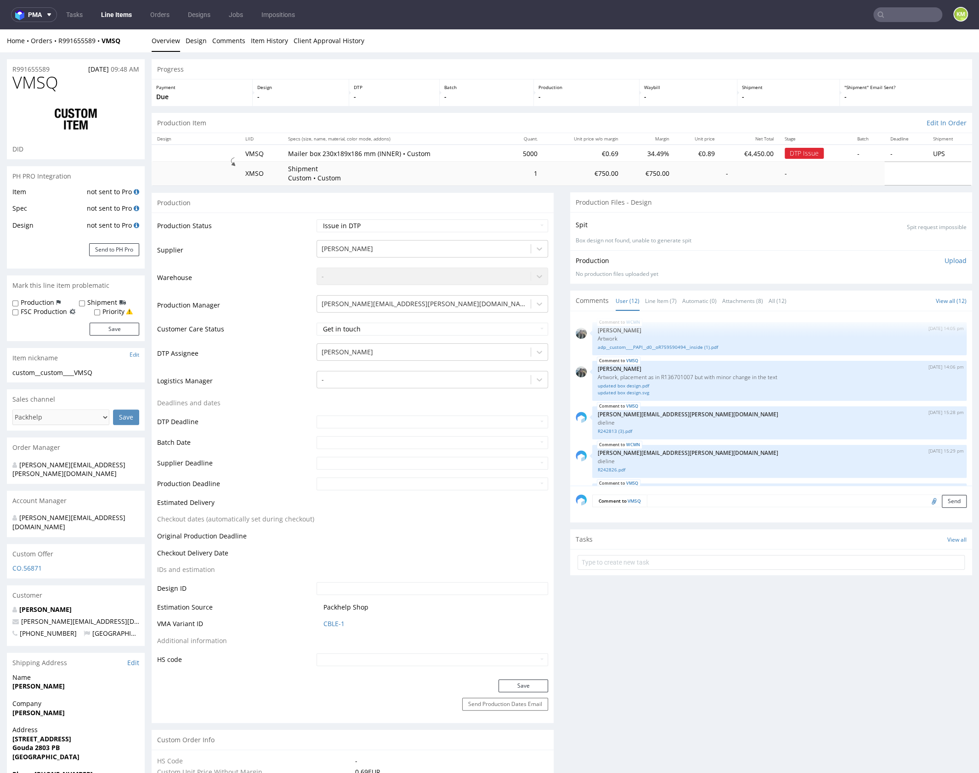
scroll to position [483, 0]
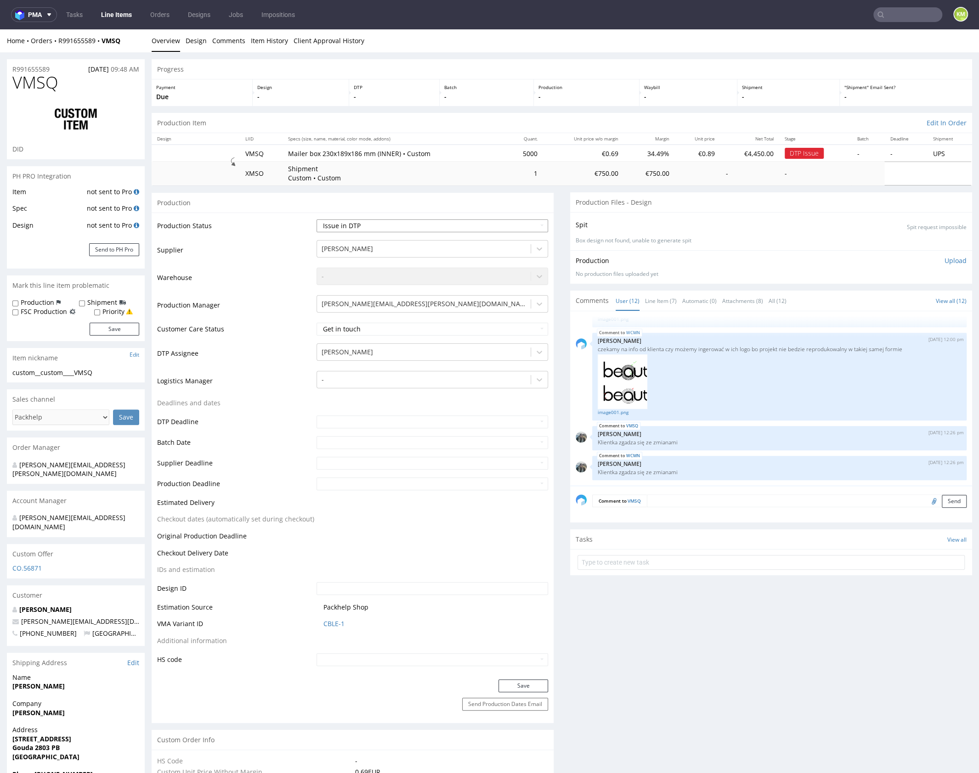
click at [356, 226] on select "Waiting for Artwork Waiting for Diecut Waiting for Mockup Waiting for DTP Waiti…" at bounding box center [431, 225] width 231 height 13
select select "dtp_waiting_for_check"
click at [316, 219] on select "Waiting for Artwork Waiting for Diecut Waiting for Mockup Waiting for DTP Waiti…" at bounding box center [431, 225] width 231 height 13
click at [514, 687] on button "Save" at bounding box center [523, 686] width 50 height 13
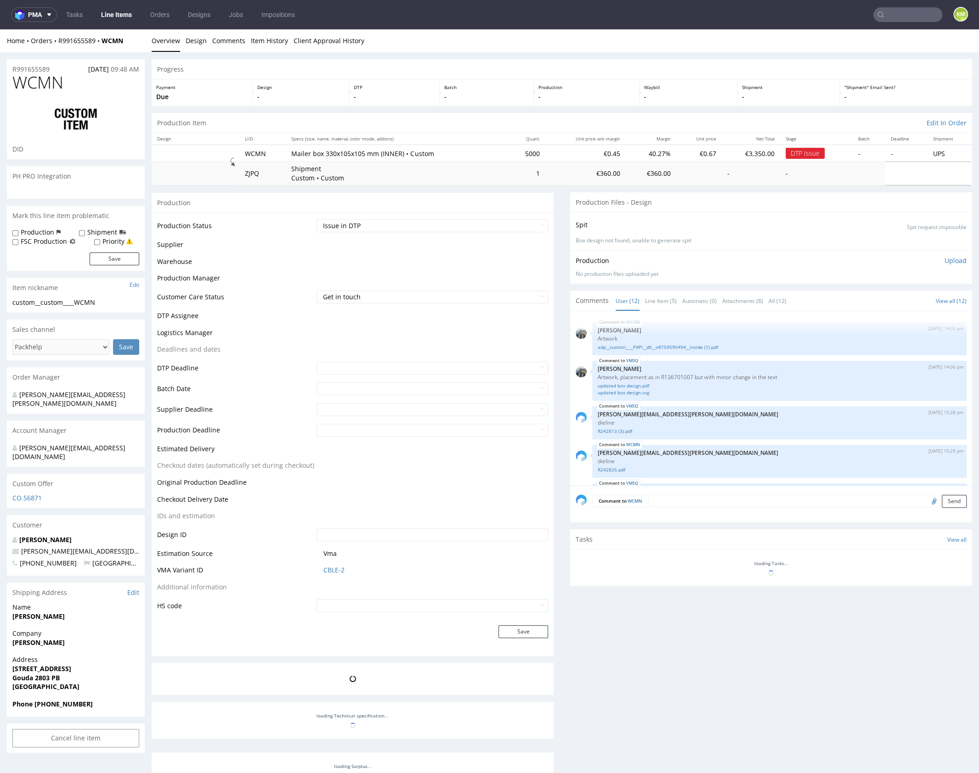
scroll to position [483, 0]
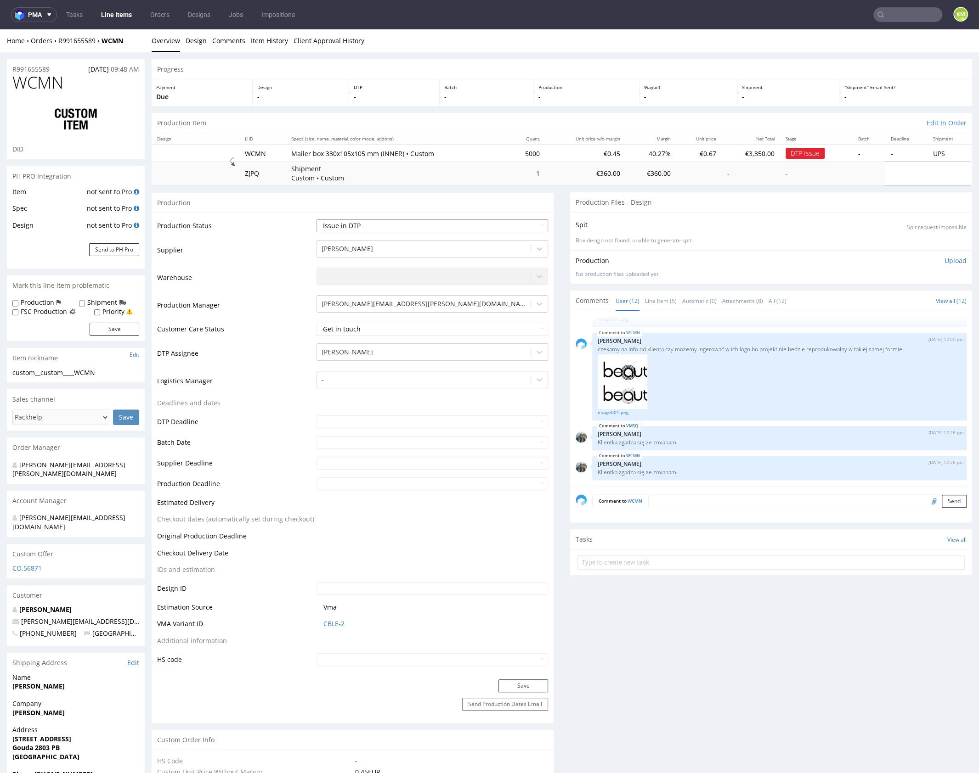
click at [406, 228] on select "Waiting for Artwork Waiting for Diecut Waiting for Mockup Waiting for DTP Waiti…" at bounding box center [431, 225] width 231 height 13
select select "dtp_waiting_for_check"
click at [316, 219] on select "Waiting for Artwork Waiting for Diecut Waiting for Mockup Waiting for DTP Waiti…" at bounding box center [431, 225] width 231 height 13
drag, startPoint x: 536, startPoint y: 681, endPoint x: 536, endPoint y: 547, distance: 134.1
click at [536, 681] on button "Save" at bounding box center [523, 686] width 50 height 13
